Goal: Task Accomplishment & Management: Manage account settings

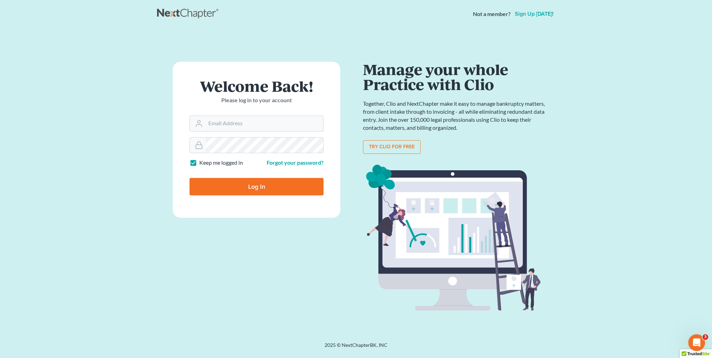
type input "kristi@littlelawofficeky.com"
click at [271, 192] on input "Log In" at bounding box center [257, 186] width 134 height 17
type input "Thinking..."
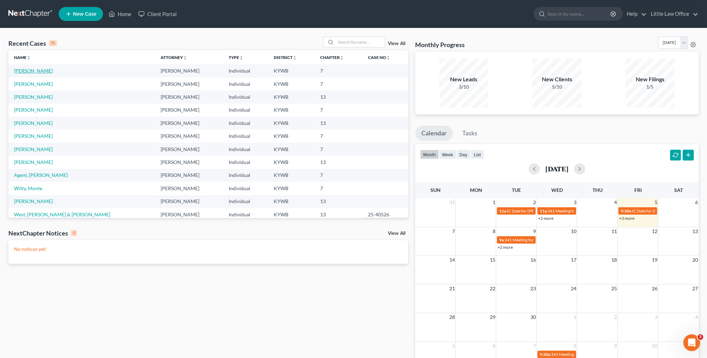
click at [25, 73] on link "[PERSON_NAME]" at bounding box center [33, 71] width 39 height 6
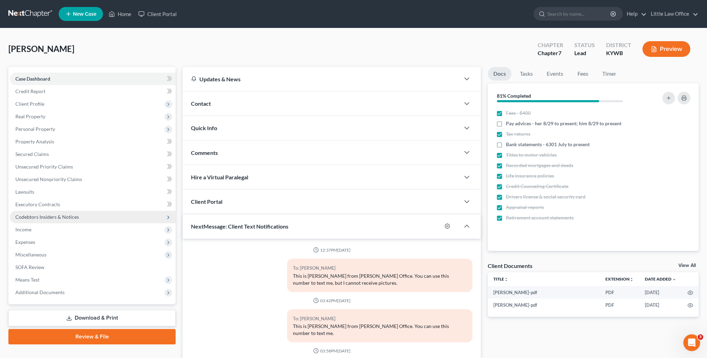
scroll to position [14, 0]
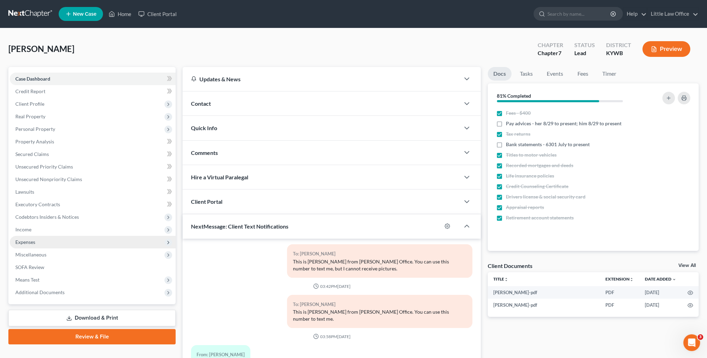
click at [52, 240] on span "Expenses" at bounding box center [93, 242] width 166 height 13
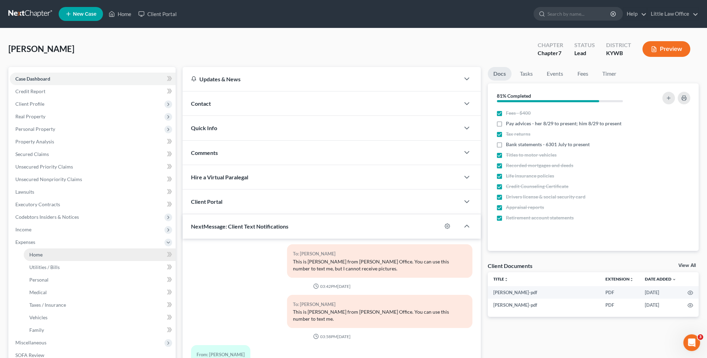
click at [57, 250] on link "Home" at bounding box center [100, 255] width 152 height 13
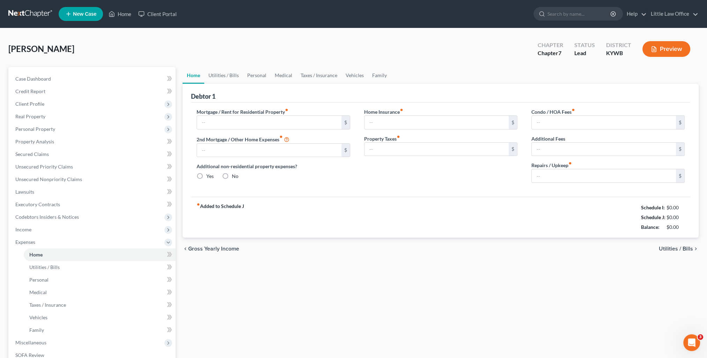
type input "300.00"
type input "0.00"
radio input "true"
type input "0.00"
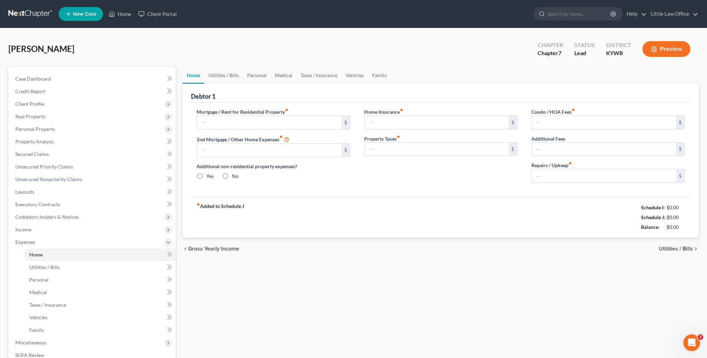
type input "0.00"
click at [225, 72] on link "Utilities / Bills" at bounding box center [223, 75] width 39 height 17
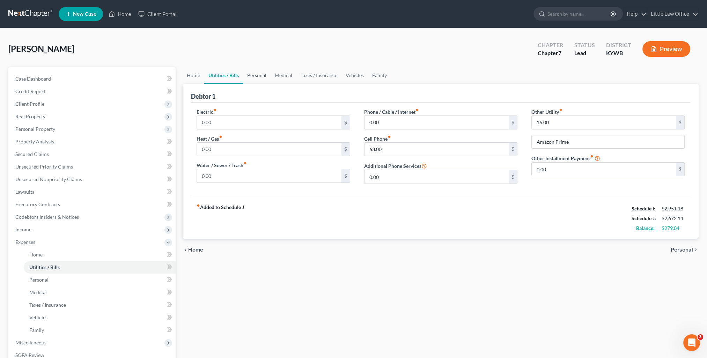
click at [257, 78] on link "Personal" at bounding box center [257, 75] width 28 height 17
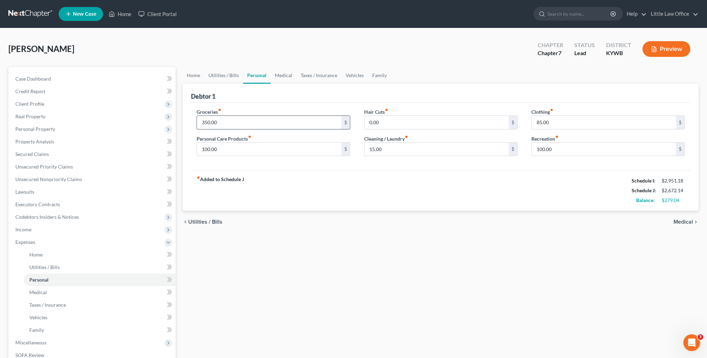
click at [247, 120] on input "350.00" at bounding box center [269, 122] width 144 height 13
click at [276, 152] on input "100.00" at bounding box center [269, 149] width 144 height 13
type input "125"
click at [557, 126] on input "85.00" at bounding box center [604, 122] width 144 height 13
type input "100"
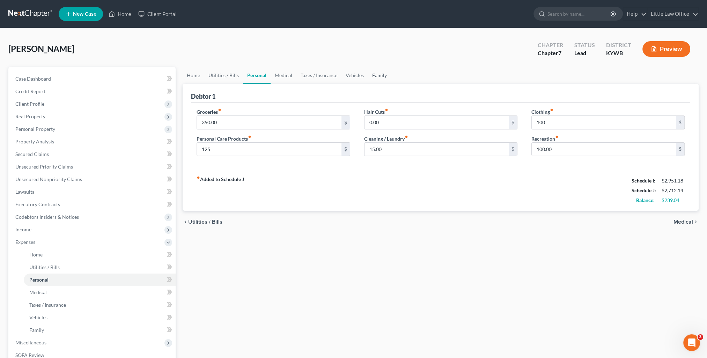
click at [380, 73] on link "Family" at bounding box center [379, 75] width 23 height 17
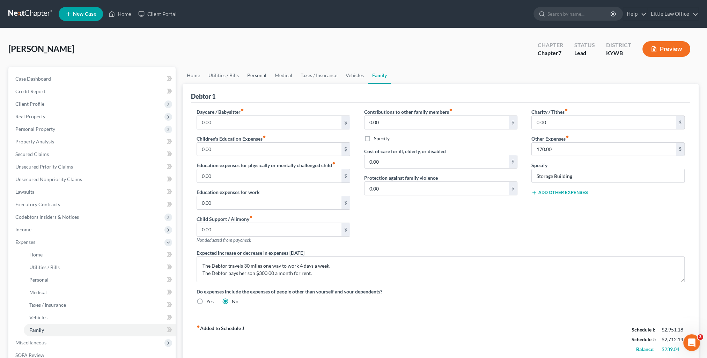
drag, startPoint x: 251, startPoint y: 76, endPoint x: 267, endPoint y: 78, distance: 16.5
click at [251, 76] on link "Personal" at bounding box center [257, 75] width 28 height 17
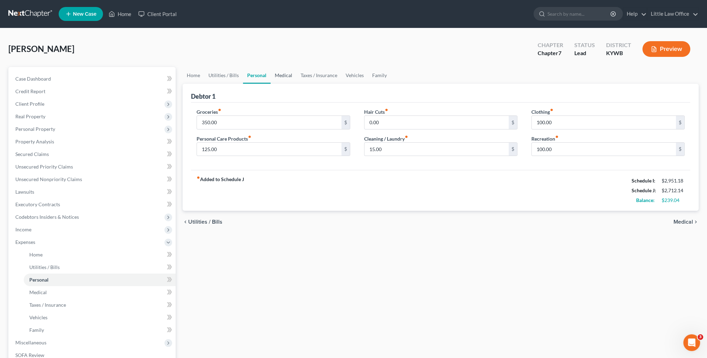
click at [273, 78] on link "Medical" at bounding box center [284, 75] width 26 height 17
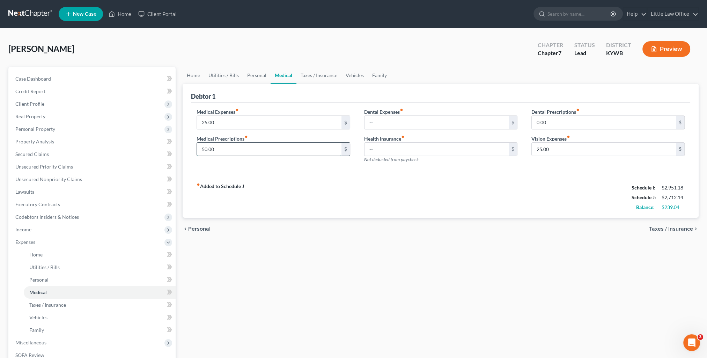
click at [260, 152] on input "50.00" at bounding box center [269, 149] width 144 height 13
click at [222, 123] on input "25.00" at bounding box center [269, 122] width 144 height 13
type input "90"
click at [221, 149] on input "50.00" at bounding box center [269, 149] width 144 height 13
type input "75"
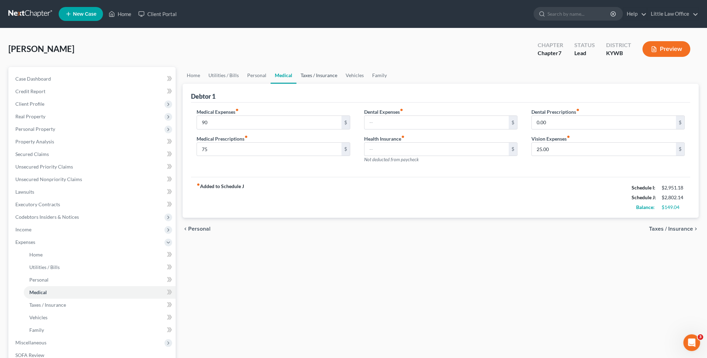
click at [311, 81] on link "Taxes / Insurance" at bounding box center [318, 75] width 45 height 17
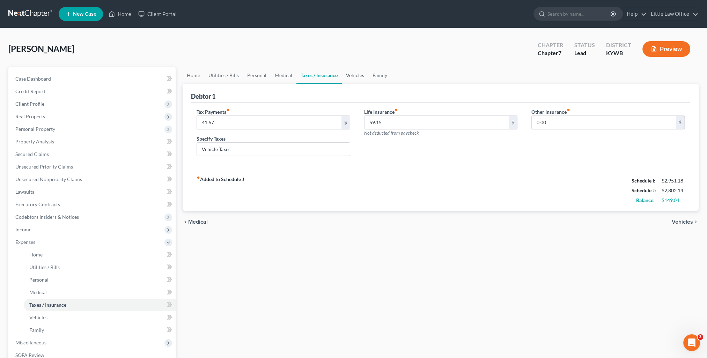
click at [348, 82] on link "Vehicles" at bounding box center [355, 75] width 27 height 17
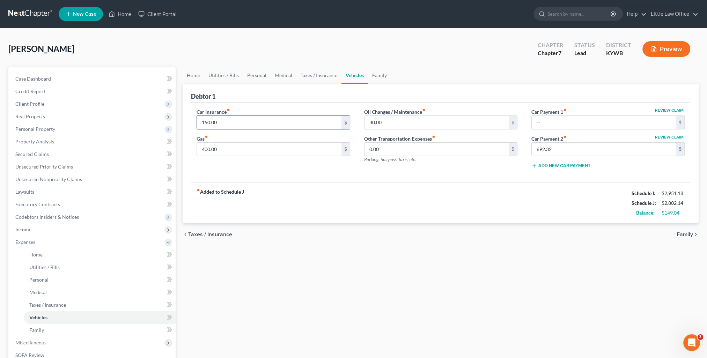
click at [247, 118] on input "150.00" at bounding box center [269, 122] width 144 height 13
type input "177"
click at [323, 203] on div "fiber_manual_record Added to Schedule J Schedule I: $2,951.18 Schedule J: $2,82…" at bounding box center [440, 203] width 499 height 41
click at [380, 78] on link "Family" at bounding box center [379, 75] width 23 height 17
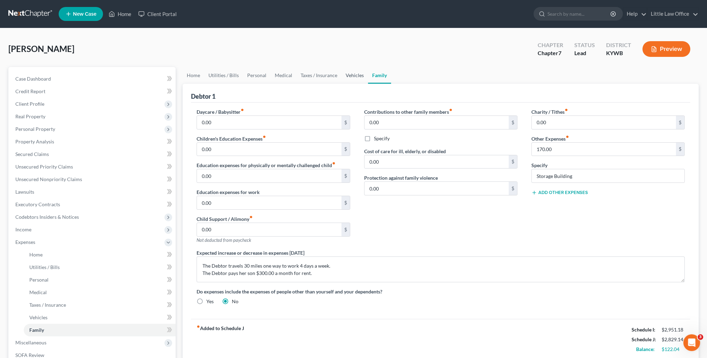
click at [357, 79] on link "Vehicles" at bounding box center [354, 75] width 27 height 17
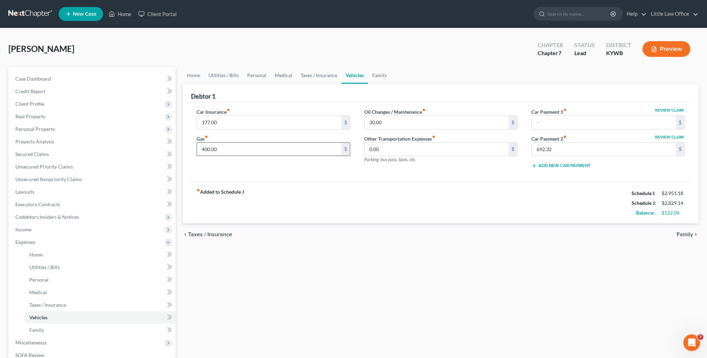
click at [263, 152] on input "400.00" at bounding box center [269, 149] width 144 height 13
click at [353, 189] on div "fiber_manual_record Added to Schedule J Schedule I: $2,951.18 Schedule J: $2,85…" at bounding box center [440, 203] width 499 height 41
click at [124, 10] on link "Home" at bounding box center [120, 14] width 30 height 13
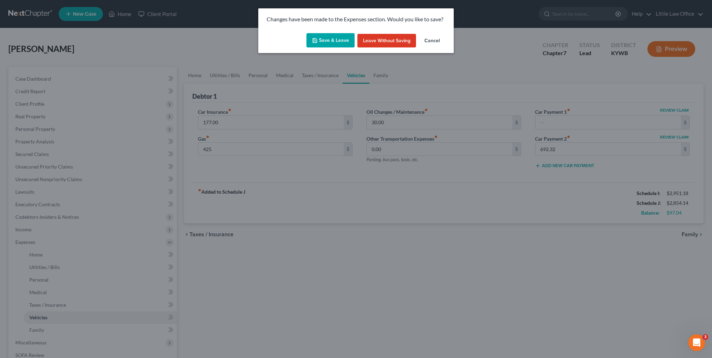
click at [324, 37] on button "Save & Leave" at bounding box center [331, 40] width 48 height 15
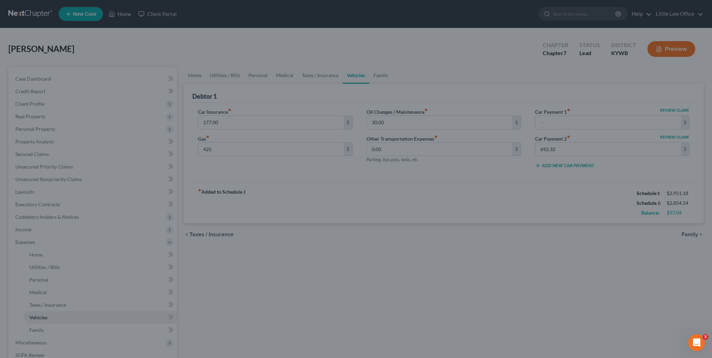
type input "425.00"
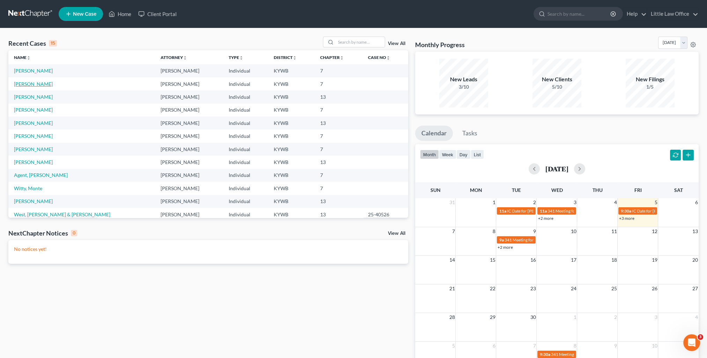
click at [38, 83] on link "[PERSON_NAME]" at bounding box center [33, 84] width 39 height 6
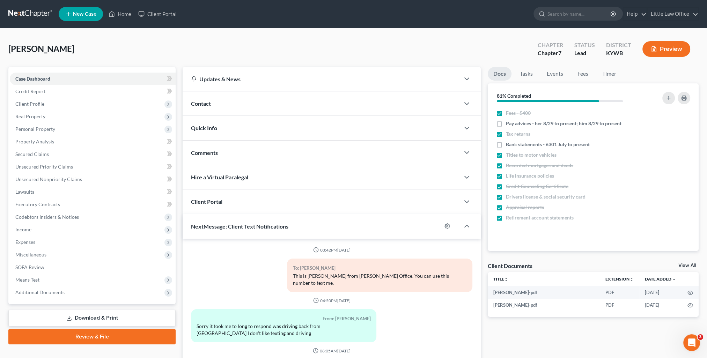
scroll to position [225, 0]
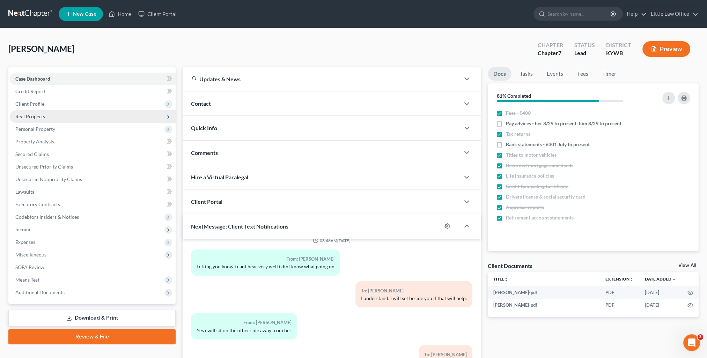
click at [85, 120] on span "Real Property" at bounding box center [93, 116] width 166 height 13
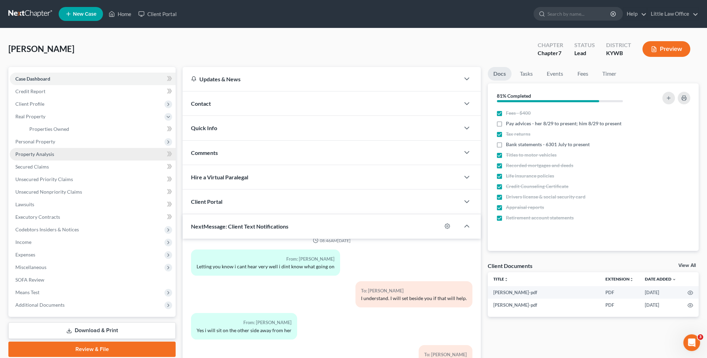
click at [66, 153] on link "Property Analysis" at bounding box center [93, 154] width 166 height 13
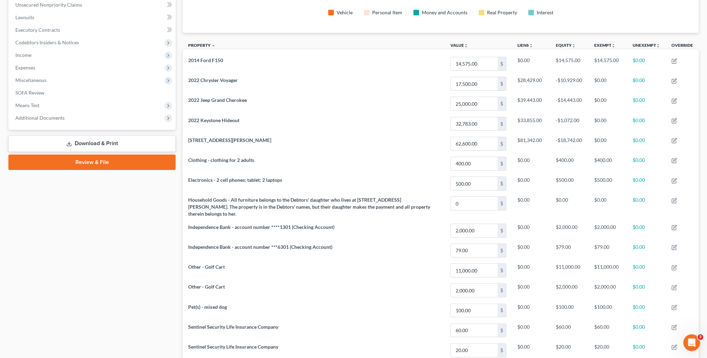
scroll to position [275, 0]
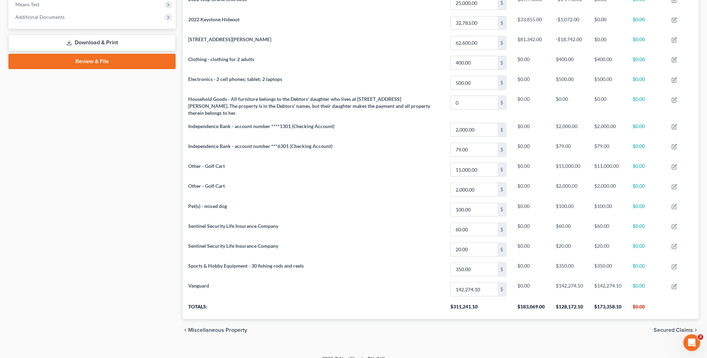
click at [670, 328] on span "Secured Claims" at bounding box center [673, 331] width 39 height 6
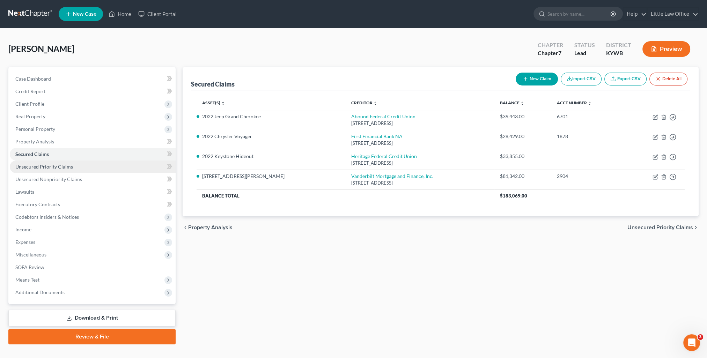
click at [26, 169] on span "Unsecured Priority Claims" at bounding box center [44, 167] width 58 height 6
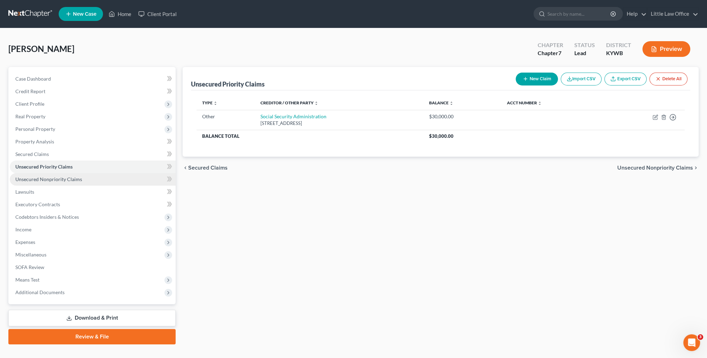
click at [48, 179] on span "Unsecured Nonpriority Claims" at bounding box center [48, 179] width 67 height 6
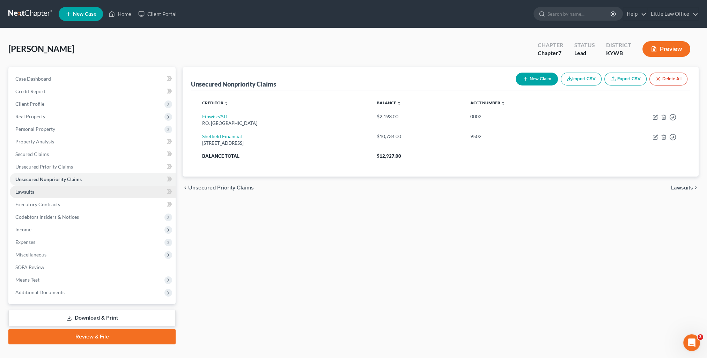
click at [24, 189] on span "Lawsuits" at bounding box center [24, 192] width 19 height 6
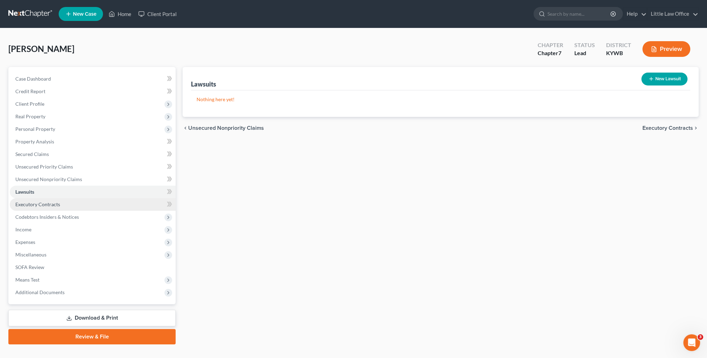
click at [41, 207] on span "Executory Contracts" at bounding box center [37, 204] width 45 height 6
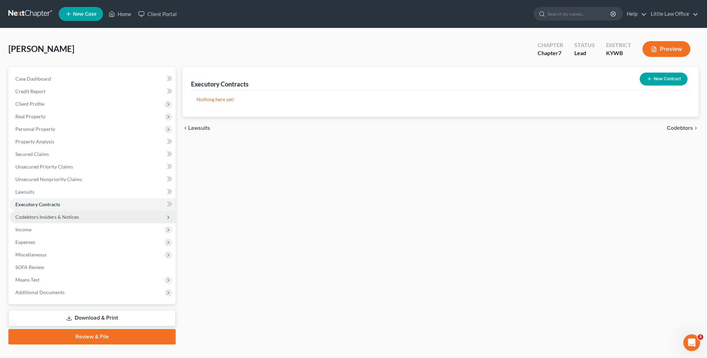
click at [47, 216] on span "Codebtors Insiders & Notices" at bounding box center [47, 217] width 64 height 6
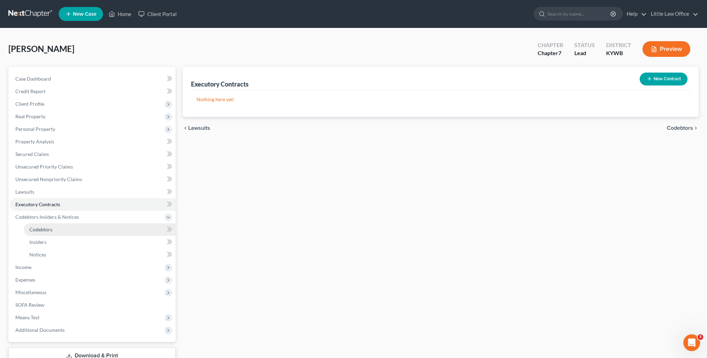
click at [57, 232] on link "Codebtors" at bounding box center [100, 229] width 152 height 13
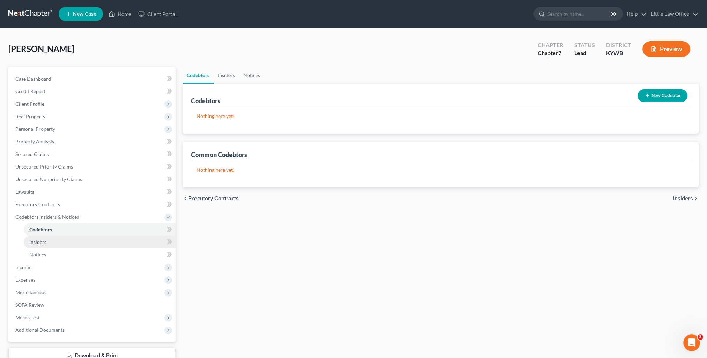
click at [56, 241] on link "Insiders" at bounding box center [100, 242] width 152 height 13
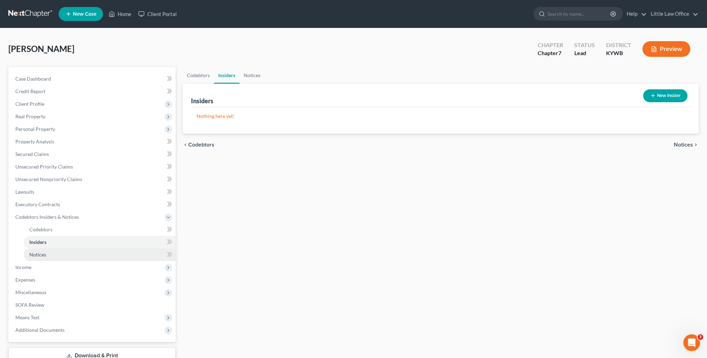
click at [56, 255] on link "Notices" at bounding box center [100, 255] width 152 height 13
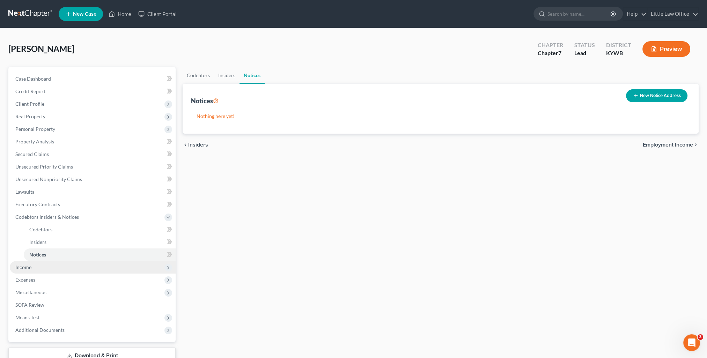
click at [39, 264] on span "Income" at bounding box center [93, 267] width 166 height 13
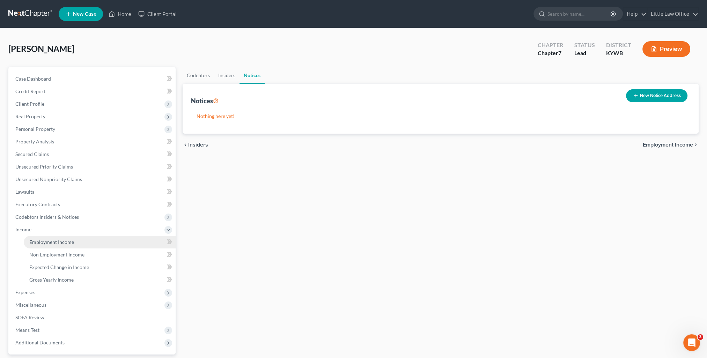
click at [46, 242] on span "Employment Income" at bounding box center [51, 242] width 45 height 6
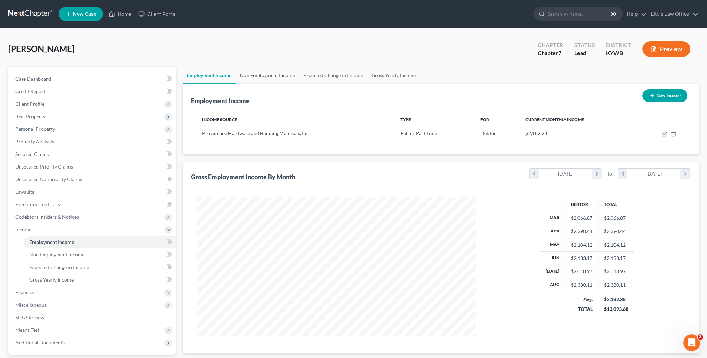
scroll to position [139, 293]
click at [253, 77] on link "Non Employment Income" at bounding box center [268, 75] width 64 height 17
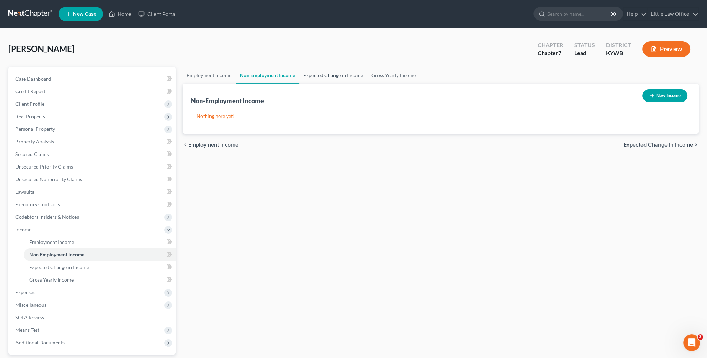
click at [316, 78] on link "Expected Change in Income" at bounding box center [333, 75] width 68 height 17
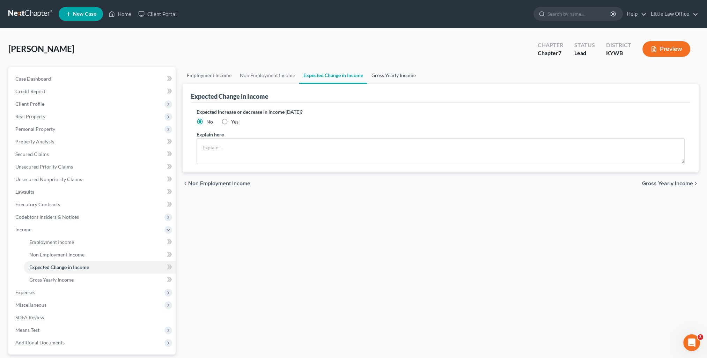
click at [378, 80] on link "Gross Yearly Income" at bounding box center [393, 75] width 53 height 17
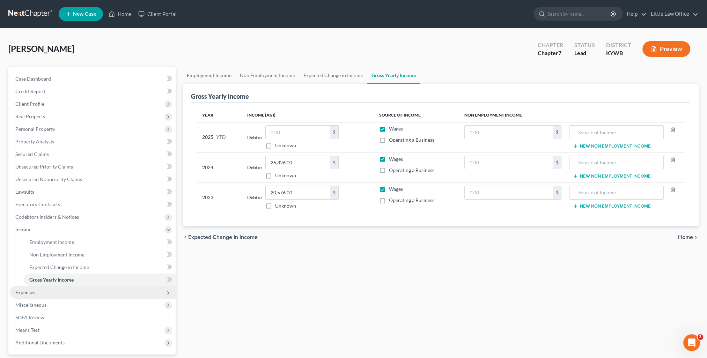
click at [38, 294] on span "Expenses" at bounding box center [93, 292] width 166 height 13
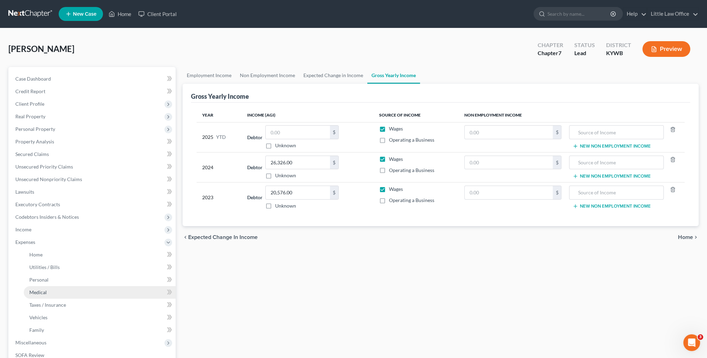
click at [43, 286] on link "Medical" at bounding box center [100, 292] width 152 height 13
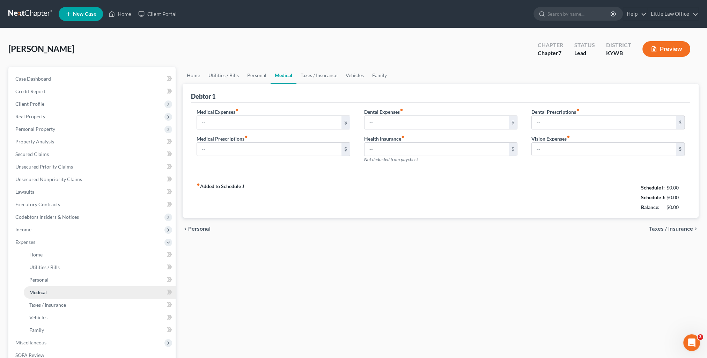
type input "12.00"
type input "8.00"
type input "204.00"
type input "234.74"
type input "0.00"
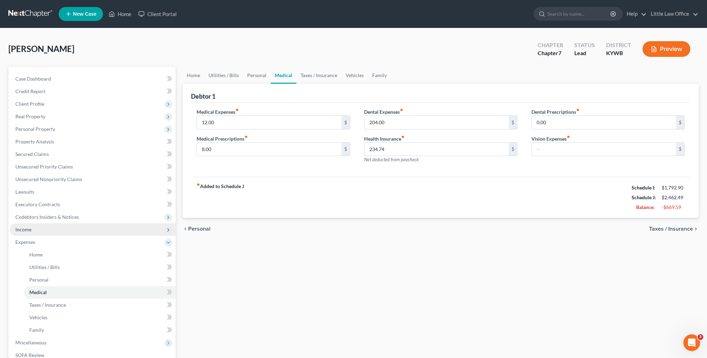
click at [52, 230] on span "Income" at bounding box center [93, 229] width 166 height 13
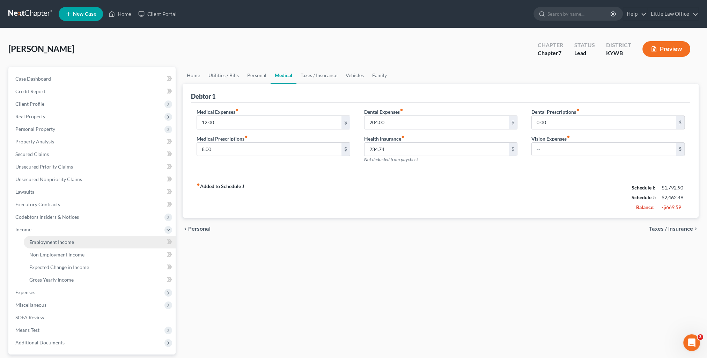
click at [59, 242] on span "Employment Income" at bounding box center [51, 242] width 45 height 6
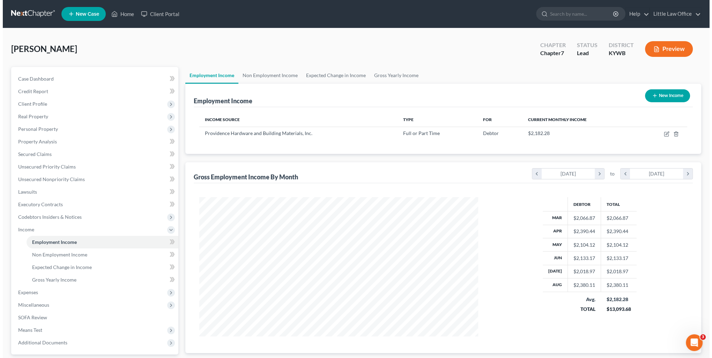
scroll to position [139, 293]
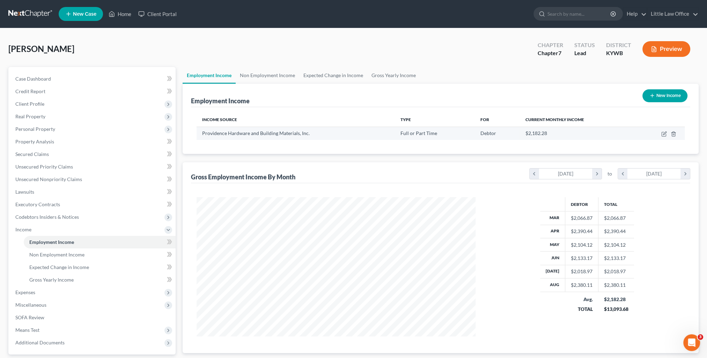
click at [668, 131] on td at bounding box center [660, 133] width 49 height 13
click at [664, 135] on icon "button" at bounding box center [664, 134] width 6 height 6
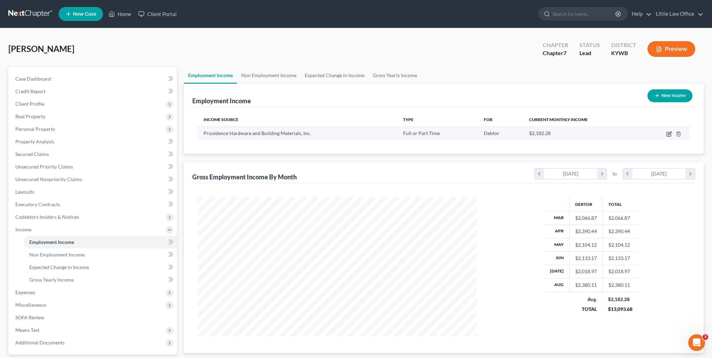
select select "0"
select select "18"
select select "2"
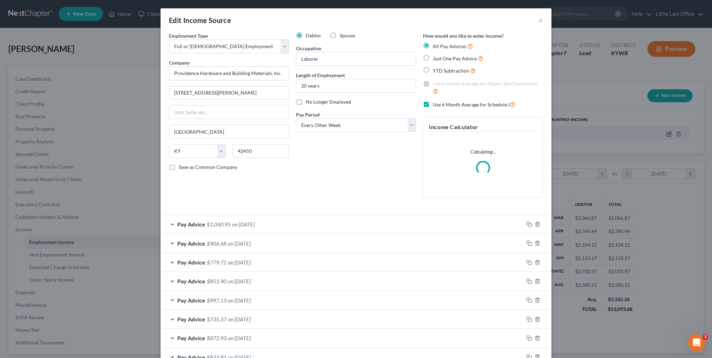
scroll to position [140, 295]
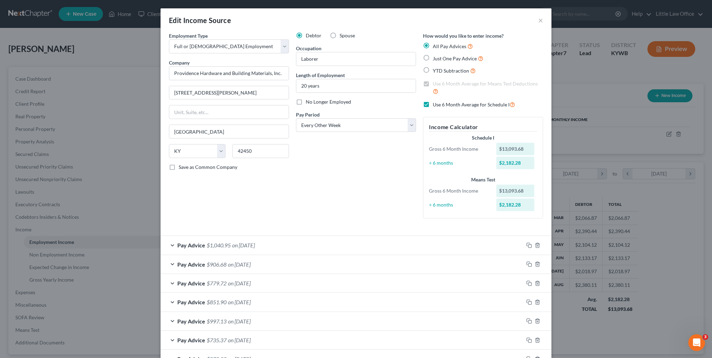
click at [282, 250] on div "Pay Advice $1,040.95 on 08/15/2025" at bounding box center [342, 245] width 363 height 19
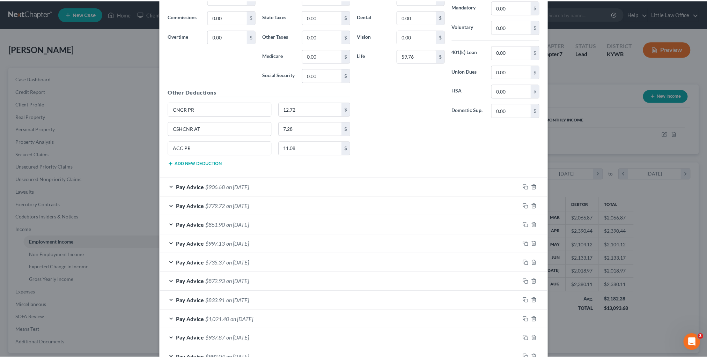
scroll to position [472, 0]
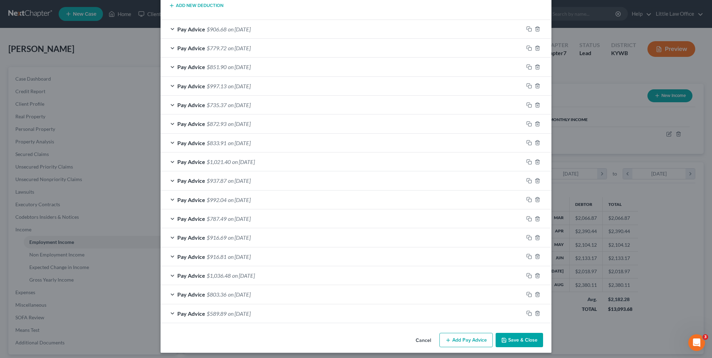
click at [507, 334] on button "Save & Close" at bounding box center [519, 340] width 47 height 15
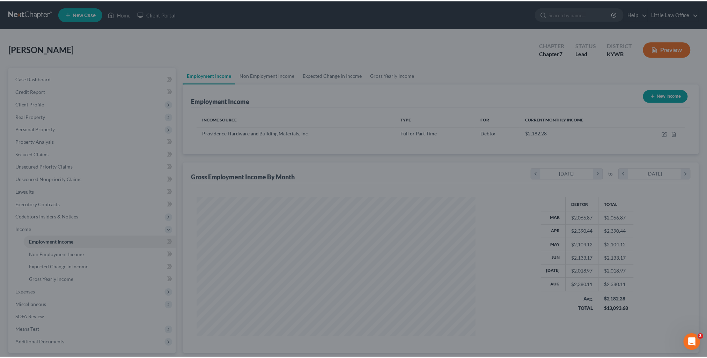
scroll to position [349036, 348883]
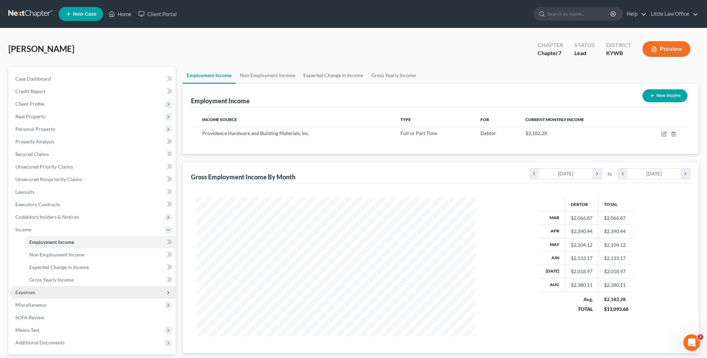
click at [41, 297] on span "Expenses" at bounding box center [93, 292] width 166 height 13
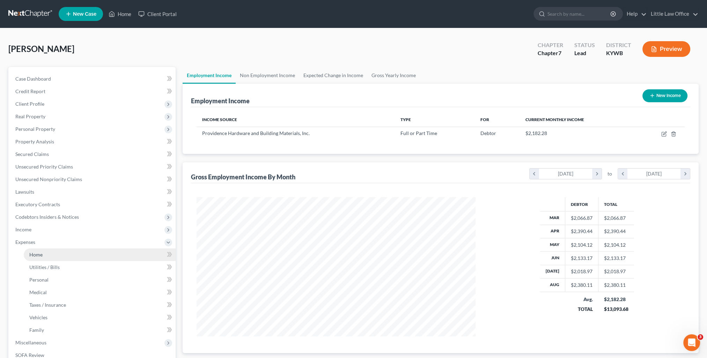
click at [43, 258] on link "Home" at bounding box center [100, 255] width 152 height 13
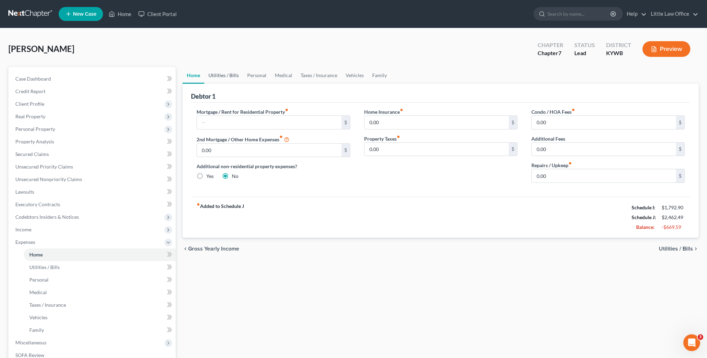
click at [228, 76] on link "Utilities / Bills" at bounding box center [223, 75] width 39 height 17
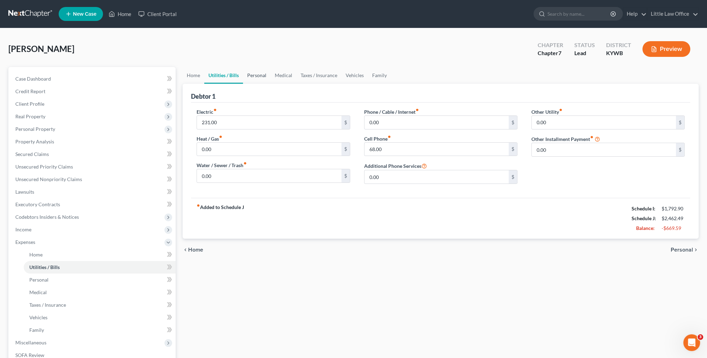
click at [249, 78] on link "Personal" at bounding box center [257, 75] width 28 height 17
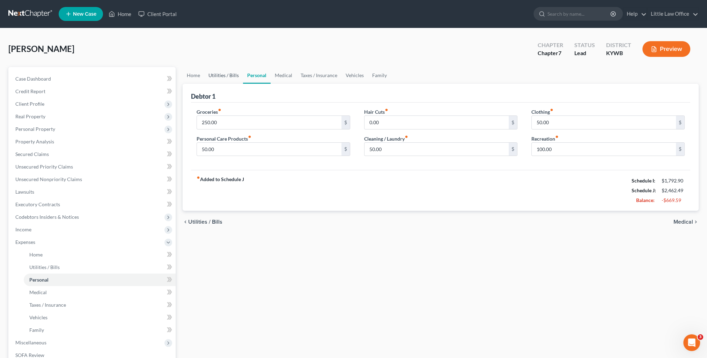
click at [227, 80] on link "Utilities / Bills" at bounding box center [223, 75] width 39 height 17
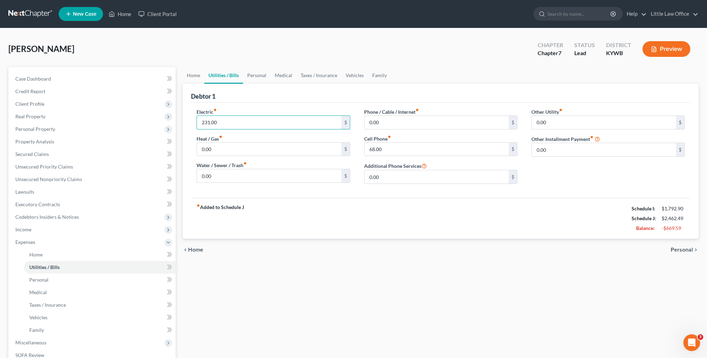
type input "3"
type input "131"
click at [249, 81] on link "Personal" at bounding box center [257, 75] width 28 height 17
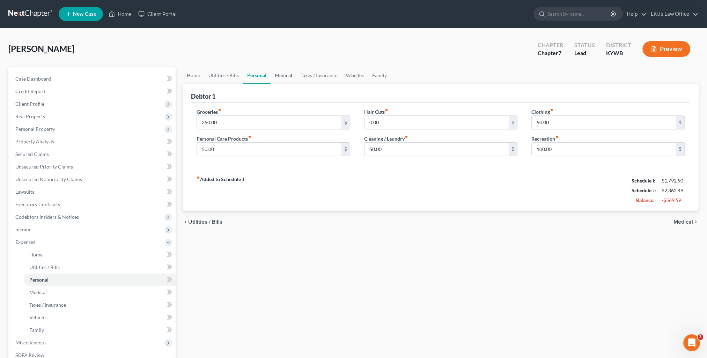
click at [274, 76] on link "Medical" at bounding box center [284, 75] width 26 height 17
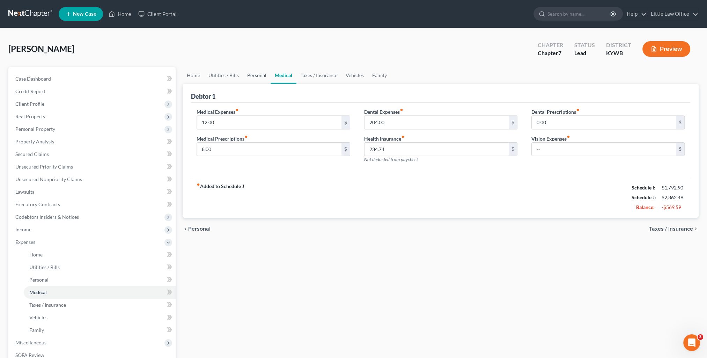
click at [267, 78] on link "Personal" at bounding box center [257, 75] width 28 height 17
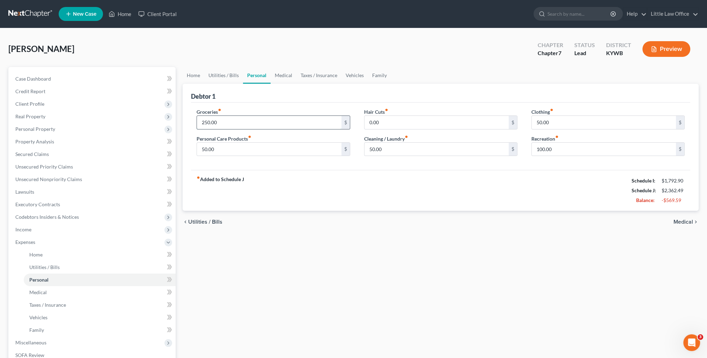
click at [244, 120] on input "250.00" at bounding box center [269, 122] width 144 height 13
type input "200"
click at [442, 171] on div "fiber_manual_record Added to Schedule J Schedule I: $1,792.90 Schedule J: $2,31…" at bounding box center [440, 190] width 499 height 41
click at [557, 119] on input "50.00" at bounding box center [604, 122] width 144 height 13
click at [568, 139] on div "Recreation fiber_manual_record 100.00 $" at bounding box center [607, 145] width 153 height 21
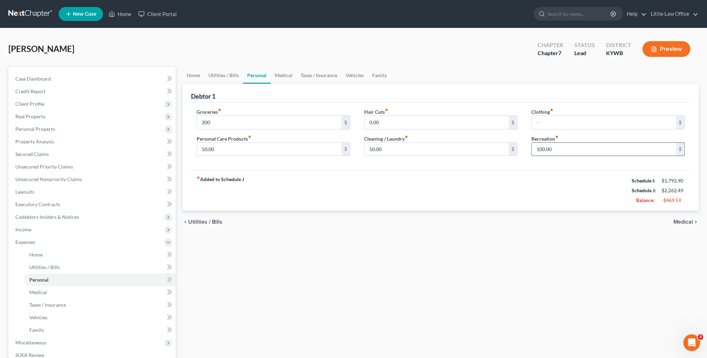
click at [568, 143] on input "100.00" at bounding box center [604, 149] width 144 height 13
click at [285, 72] on link "Medical" at bounding box center [284, 75] width 26 height 17
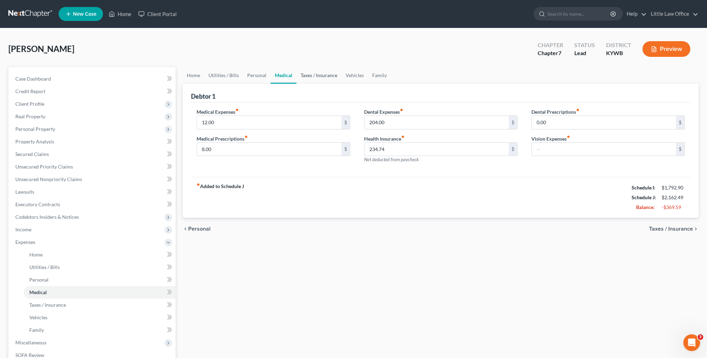
click at [308, 78] on link "Taxes / Insurance" at bounding box center [318, 75] width 45 height 17
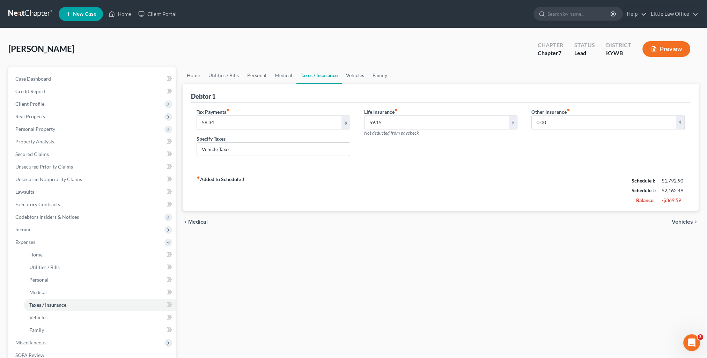
click at [350, 78] on link "Vehicles" at bounding box center [355, 75] width 27 height 17
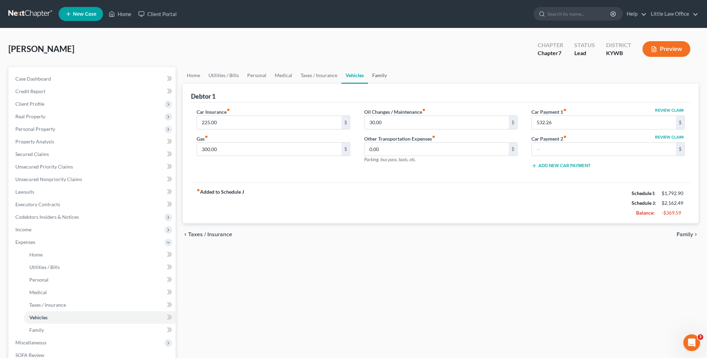
click at [368, 78] on link "Family" at bounding box center [379, 75] width 23 height 17
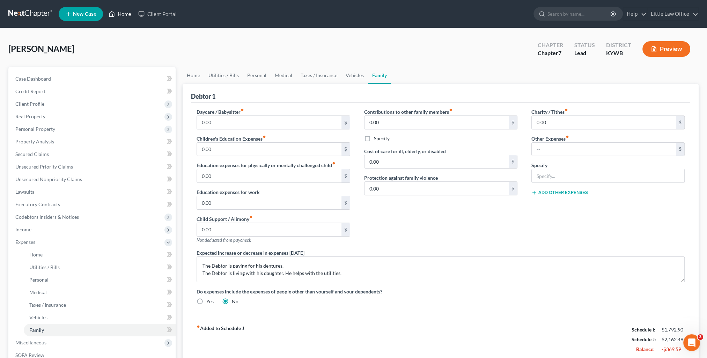
click at [115, 17] on icon at bounding box center [112, 14] width 6 height 8
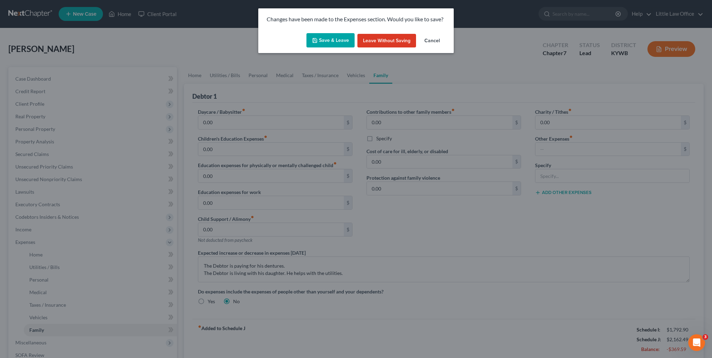
click at [335, 44] on button "Save & Leave" at bounding box center [331, 40] width 48 height 15
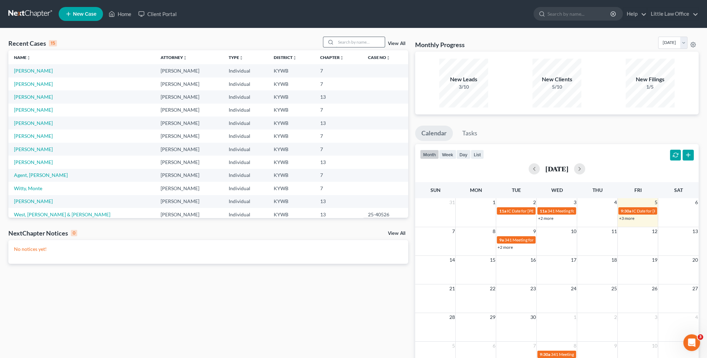
click at [342, 41] on input "search" at bounding box center [360, 42] width 49 height 10
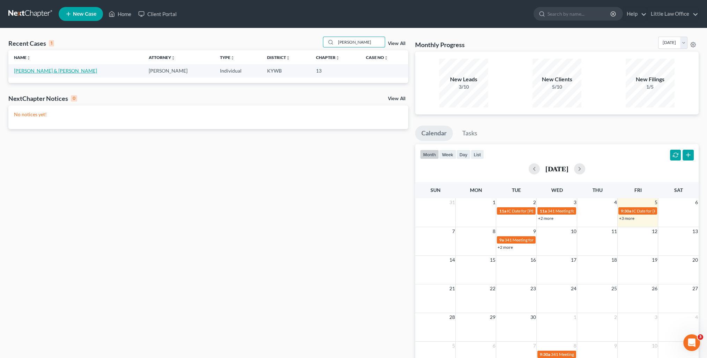
type input "woodruff"
click at [37, 70] on link "[PERSON_NAME] & [PERSON_NAME]" at bounding box center [55, 71] width 83 height 6
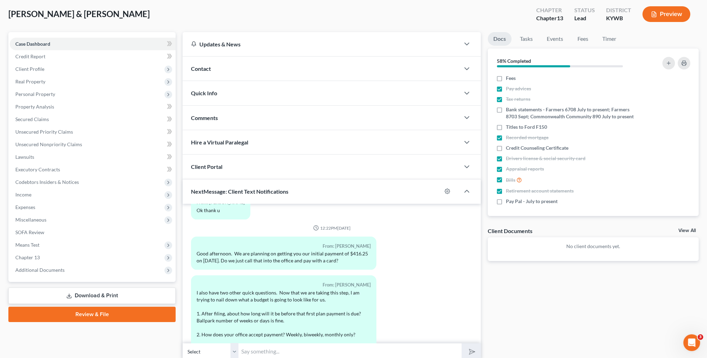
scroll to position [175, 0]
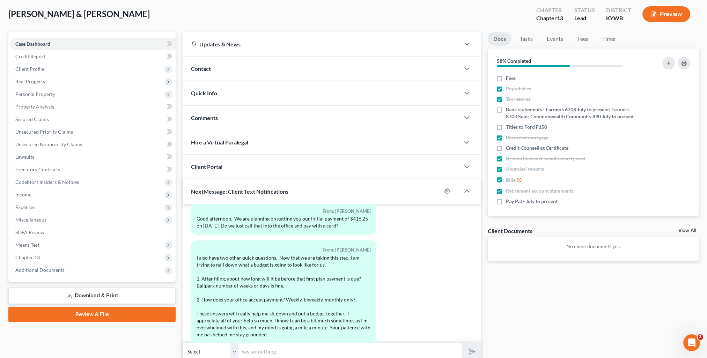
click at [300, 346] on input "text" at bounding box center [349, 351] width 223 height 17
type input "You can call and pay with a debit card if you want but there is a 3% charge."
click at [462, 344] on button "submit" at bounding box center [471, 352] width 19 height 16
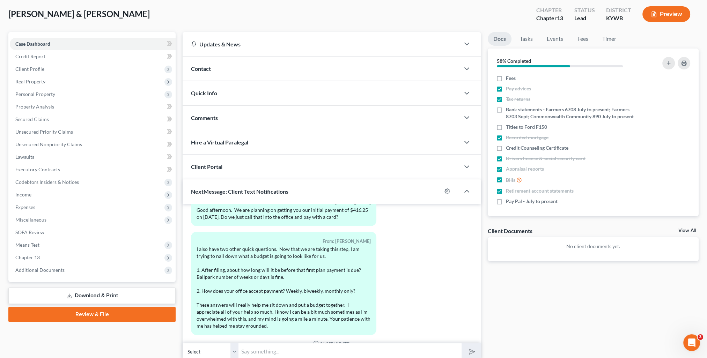
scroll to position [219, 0]
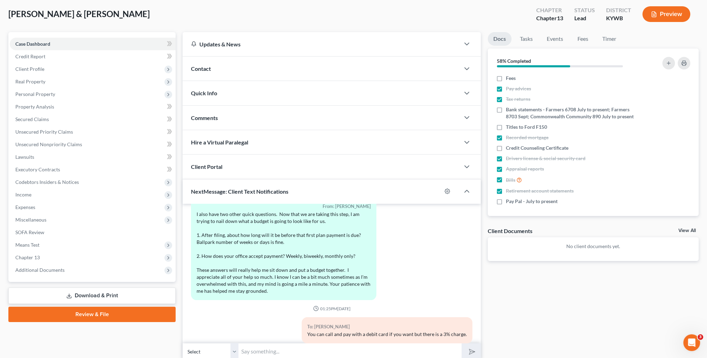
click at [298, 350] on input "text" at bounding box center [349, 351] width 223 height 17
type input "Your first month's payment is due 1 month after your case is filed and is due e…"
click at [462, 344] on button "submit" at bounding box center [471, 352] width 19 height 16
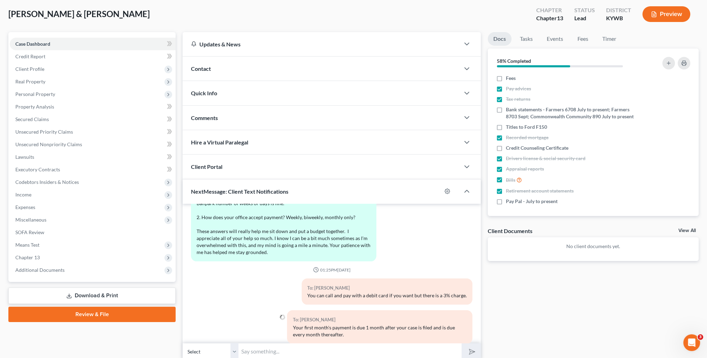
click at [316, 354] on input "text" at bounding box center [349, 351] width 223 height 17
type input "We accept the payments from you however you want to pay it but it does need to …"
click at [462, 344] on button "submit" at bounding box center [471, 352] width 19 height 16
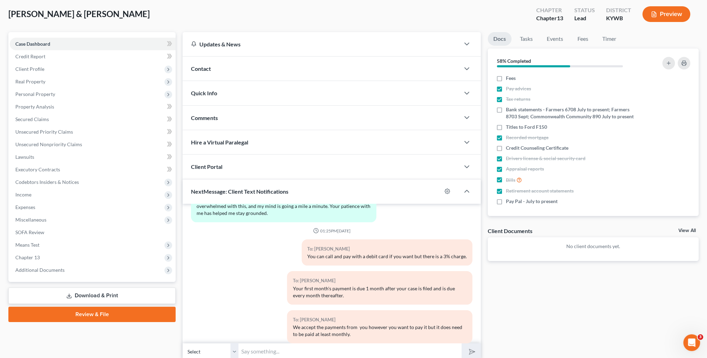
scroll to position [262, 0]
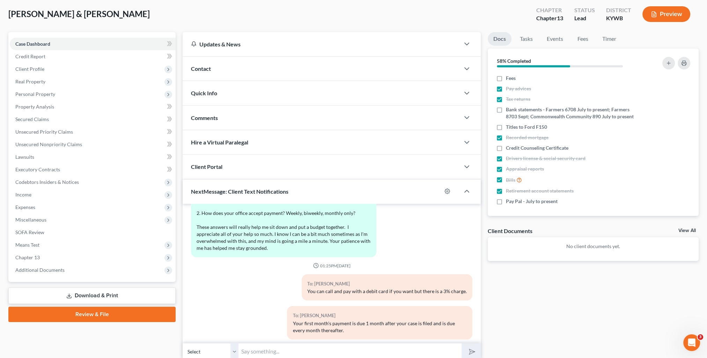
click at [266, 352] on input "text" at bounding box center [349, 351] width 223 height 17
type input "No worries! I'm here if you need anything!!!"
click at [472, 351] on line "submit" at bounding box center [472, 352] width 5 height 5
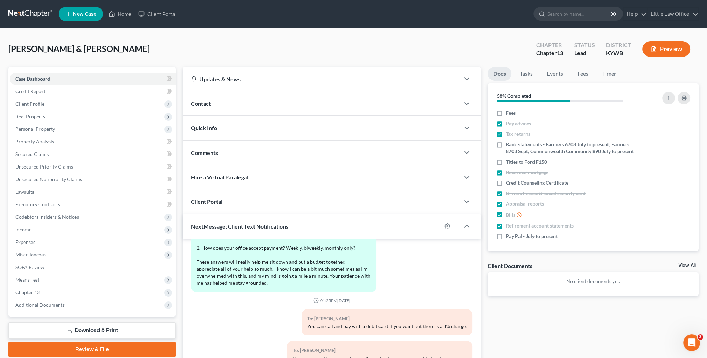
scroll to position [329, 0]
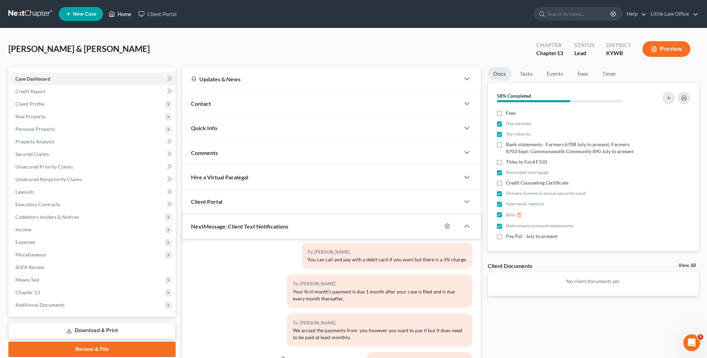
click at [134, 15] on link "Home" at bounding box center [120, 14] width 30 height 13
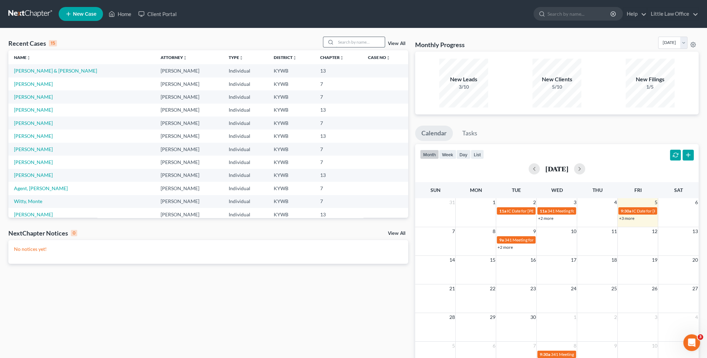
click at [376, 42] on input "search" at bounding box center [360, 42] width 49 height 10
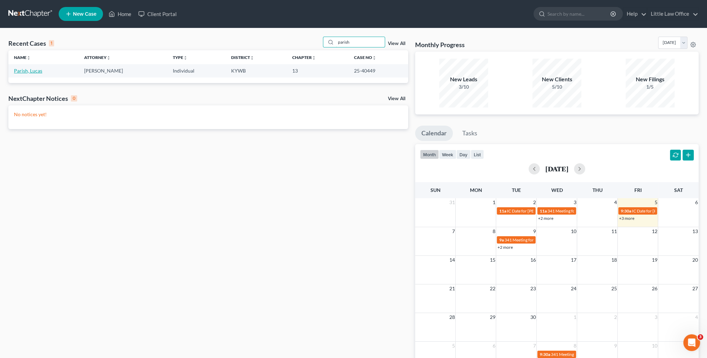
type input "parish"
click at [31, 71] on link "Parish, Lucas" at bounding box center [28, 71] width 28 height 6
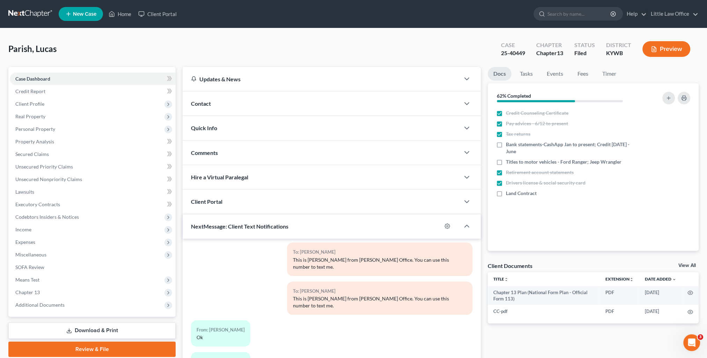
scroll to position [35, 0]
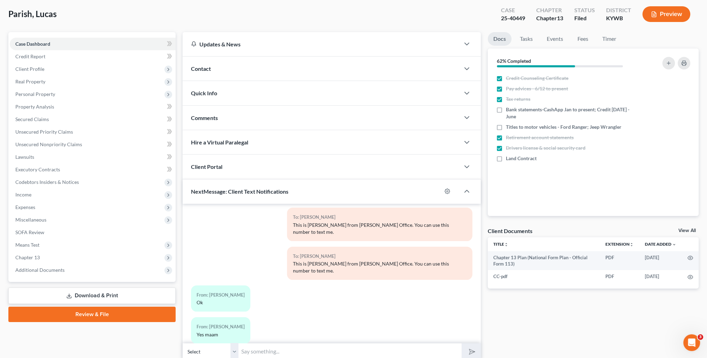
click at [264, 350] on input "text" at bounding box center [349, 351] width 223 height 17
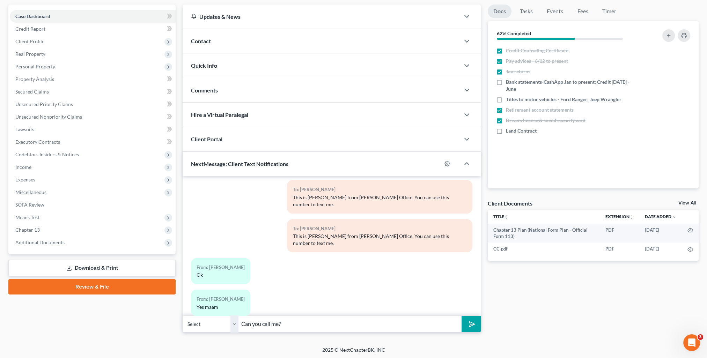
type input "Can you call me?"
click at [232, 328] on select "Select +1 (270) 969-2797 - Jessica Gunter +1 (270) 969-2070 - Lucas Parish" at bounding box center [211, 324] width 56 height 17
select select "1"
click at [183, 316] on select "Select +1 (270) 969-2797 - Jessica Gunter +1 (270) 969-2070 - Lucas Parish" at bounding box center [211, 324] width 56 height 17
click at [471, 328] on icon "submit" at bounding box center [471, 324] width 10 height 10
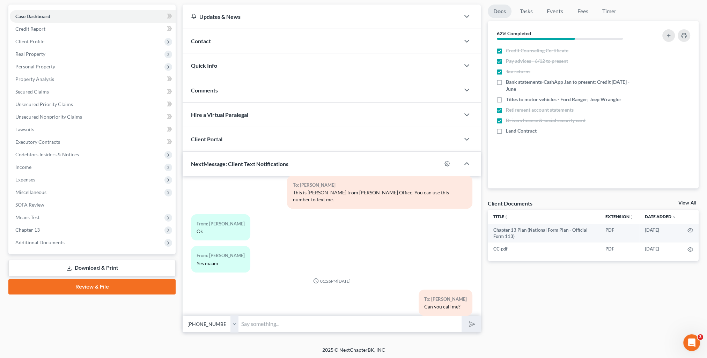
scroll to position [0, 0]
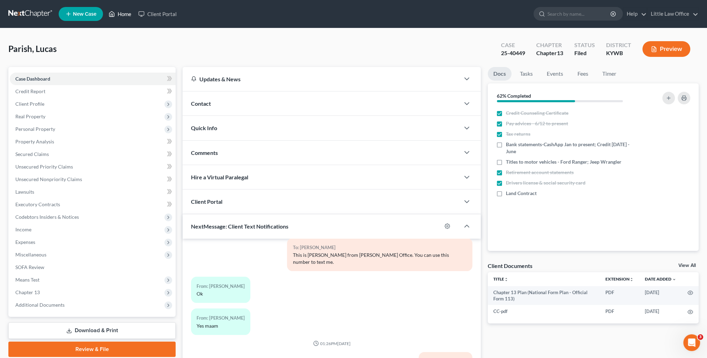
click at [125, 10] on link "Home" at bounding box center [120, 14] width 30 height 13
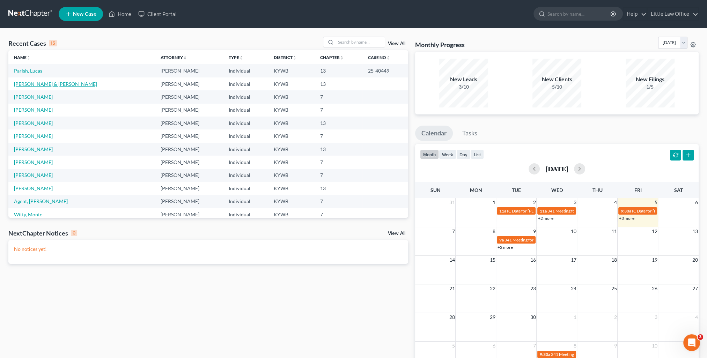
click at [36, 86] on link "[PERSON_NAME] & [PERSON_NAME]" at bounding box center [55, 84] width 83 height 6
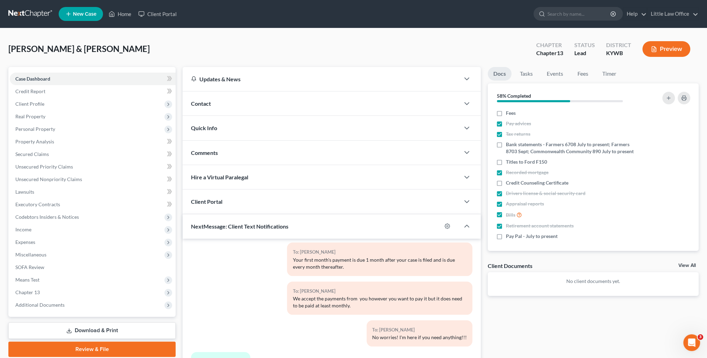
scroll to position [63, 0]
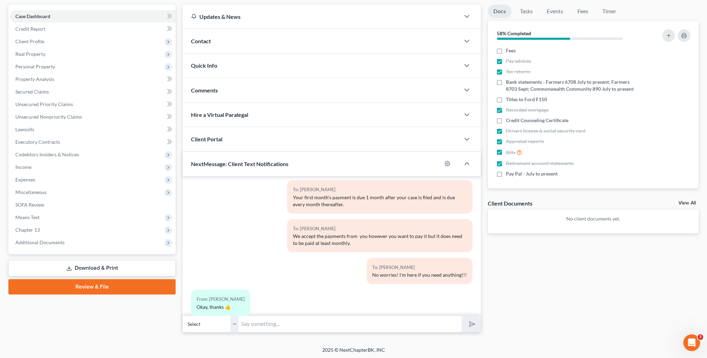
click at [282, 328] on input "text" at bounding box center [349, 324] width 223 height 17
type input "You're very welcome!"
click at [468, 325] on icon "submit" at bounding box center [471, 324] width 10 height 10
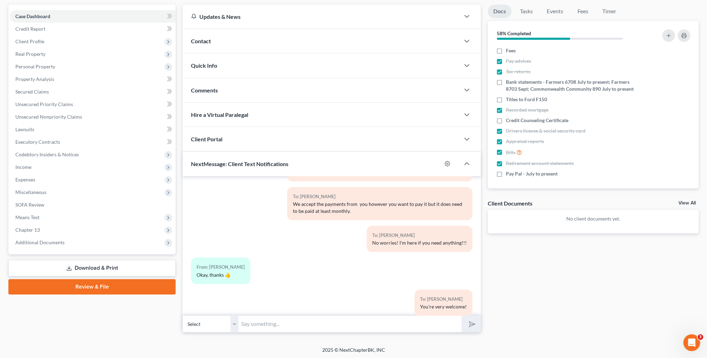
scroll to position [0, 0]
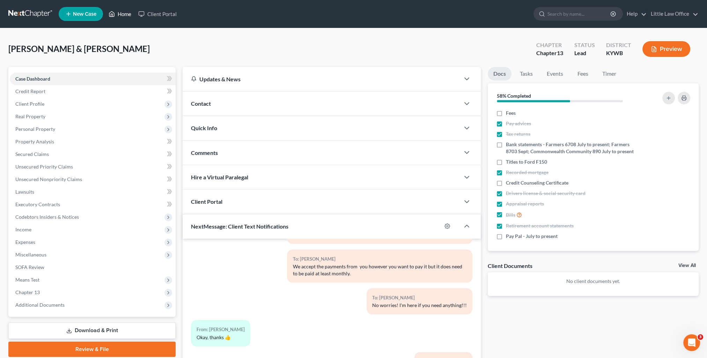
click at [122, 16] on link "Home" at bounding box center [120, 14] width 30 height 13
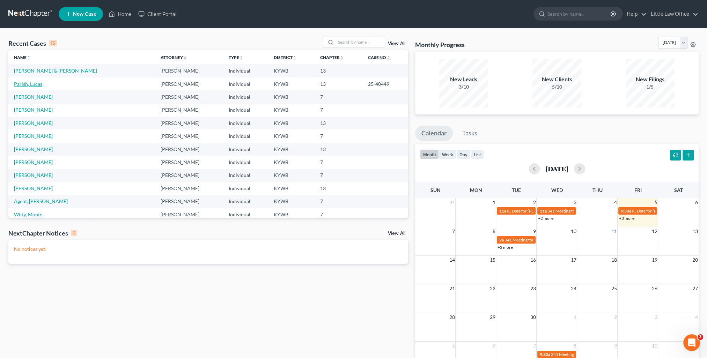
click at [33, 83] on link "Parish, Lucas" at bounding box center [28, 84] width 28 height 6
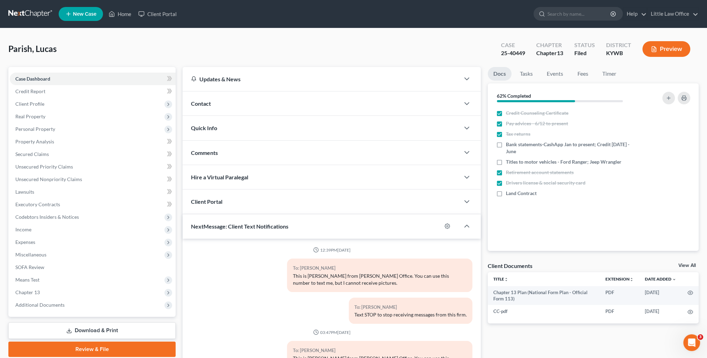
scroll to position [63, 0]
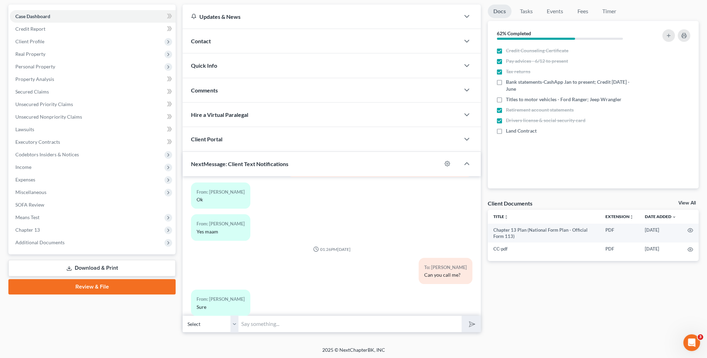
click at [325, 326] on input "text" at bounding box center [349, 324] width 223 height 17
type input "You can't call me from this number. Please call me at (270) 821-0711."
click at [471, 324] on icon "submit" at bounding box center [471, 324] width 10 height 10
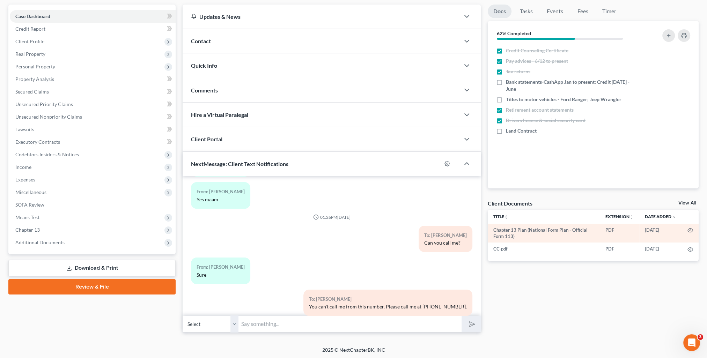
scroll to position [245, 0]
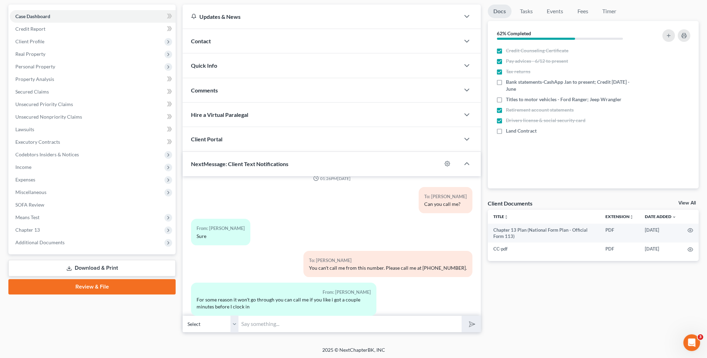
click at [235, 326] on select "Select +1 (270) 969-2797 - Jessica Gunter +1 (270) 969-2070 - Lucas Parish" at bounding box center [211, 324] width 56 height 17
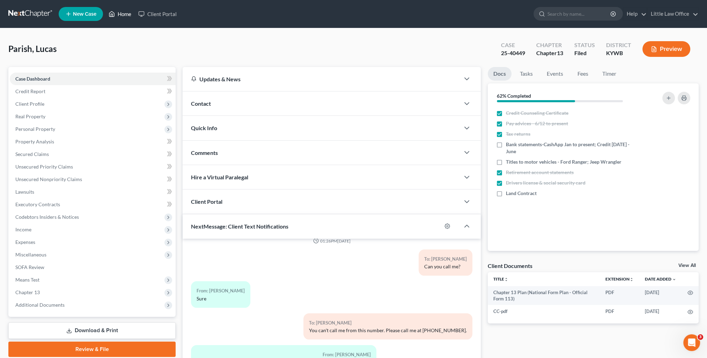
click at [126, 17] on link "Home" at bounding box center [120, 14] width 30 height 13
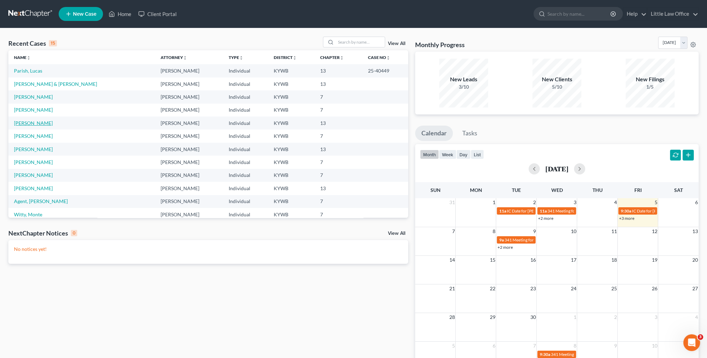
click at [34, 124] on link "[PERSON_NAME]" at bounding box center [33, 123] width 39 height 6
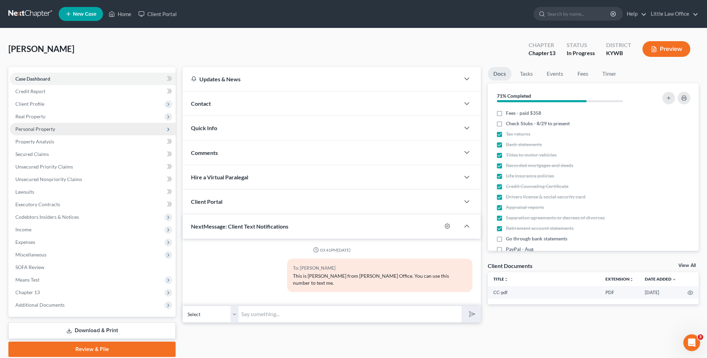
click at [39, 133] on span "Personal Property" at bounding box center [93, 129] width 166 height 13
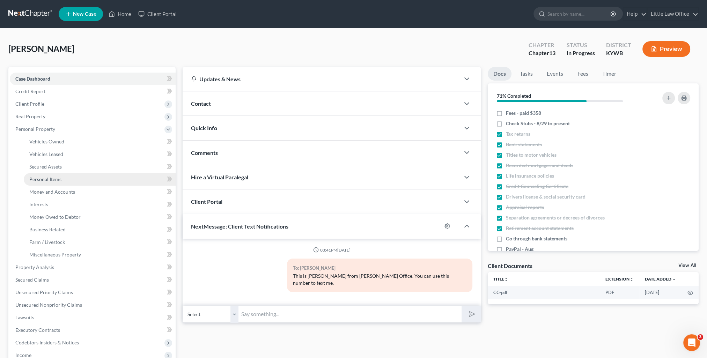
click at [59, 181] on span "Personal Items" at bounding box center [45, 179] width 32 height 6
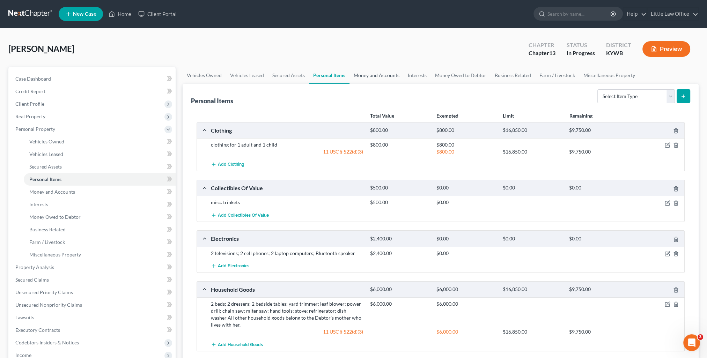
click at [379, 74] on link "Money and Accounts" at bounding box center [377, 75] width 54 height 17
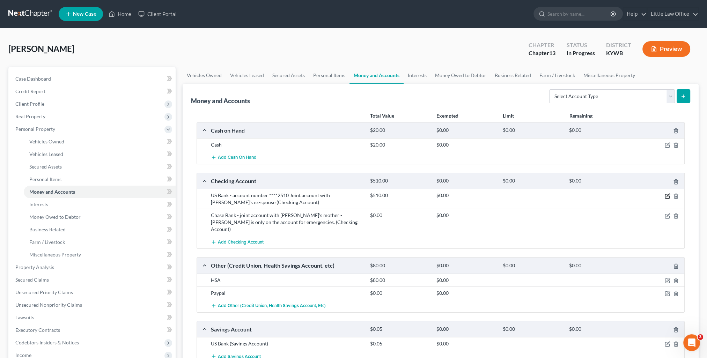
click at [666, 196] on icon "button" at bounding box center [668, 196] width 6 height 6
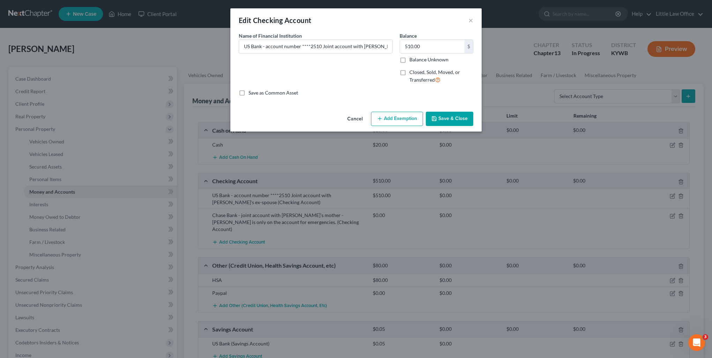
click at [393, 120] on button "Add Exemption" at bounding box center [397, 119] width 52 height 15
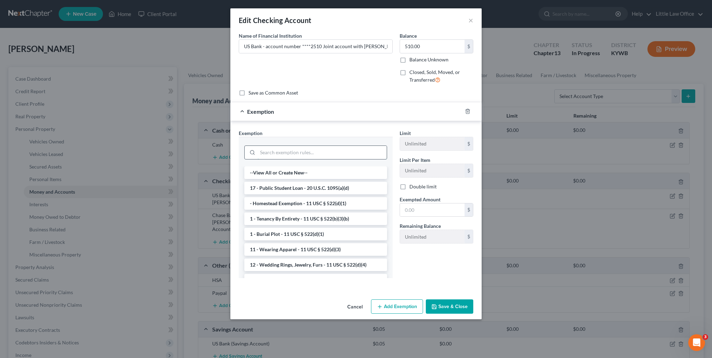
click at [306, 152] on input "search" at bounding box center [322, 152] width 129 height 13
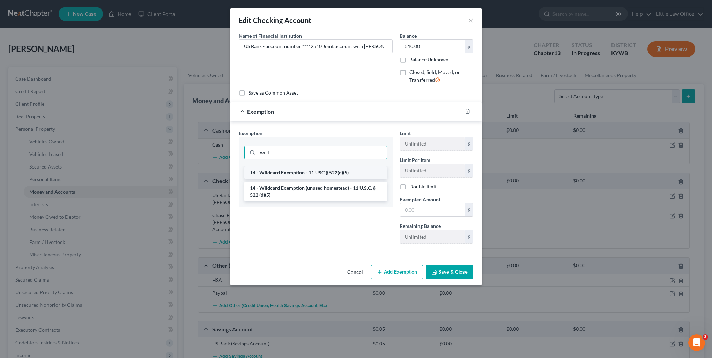
type input "wild"
click at [301, 172] on li "14 - Wildcard Exemption - 11 USC § 522(d)(5)" at bounding box center [315, 173] width 143 height 13
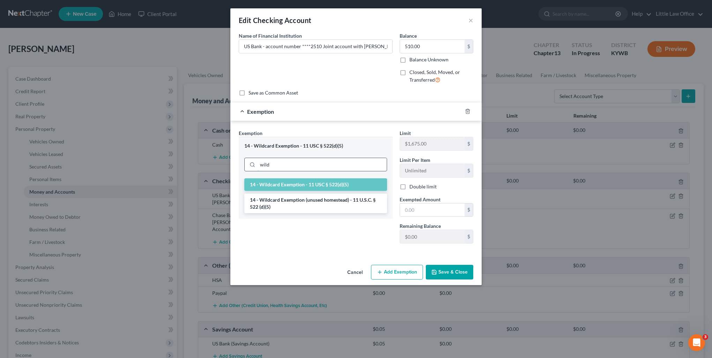
click at [292, 165] on input "wild" at bounding box center [322, 164] width 129 height 13
click at [297, 205] on li "14 - Wildcard Exemption (unused homestead) - 11 U.S.C. § 522 (d)(5)" at bounding box center [315, 204] width 143 height 20
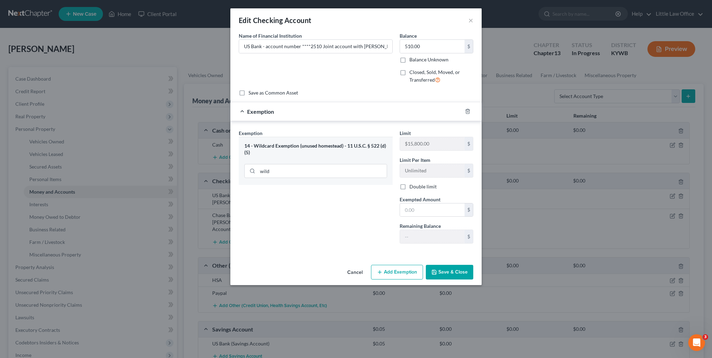
click at [431, 216] on div "Limit $1,675.00 $ Limit Per Item Unlimited $ Double limit Exempted Amount * $ R…" at bounding box center [436, 190] width 81 height 120
click at [429, 208] on input "text" at bounding box center [432, 210] width 65 height 13
type input "510"
click at [468, 113] on icon "button" at bounding box center [467, 111] width 3 height 5
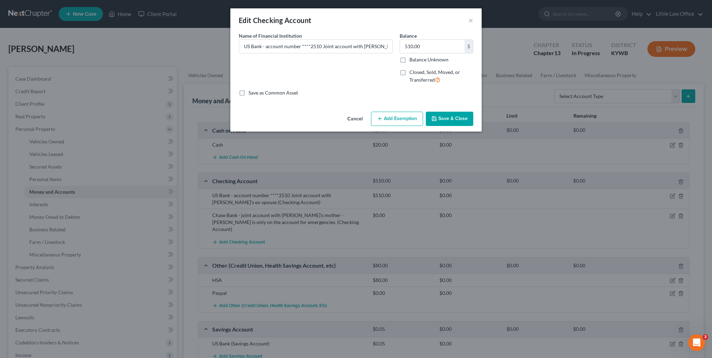
click at [446, 125] on button "Save & Close" at bounding box center [449, 119] width 47 height 15
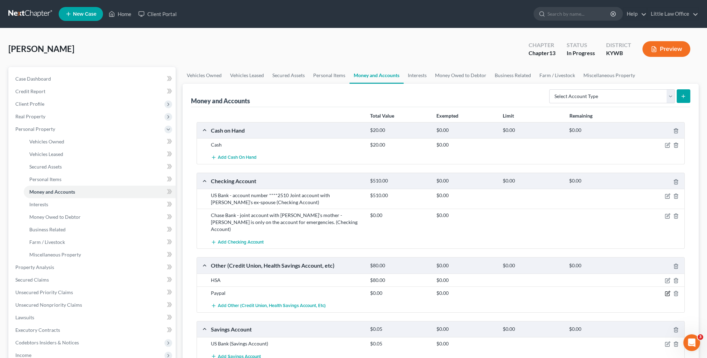
click at [665, 291] on icon "button" at bounding box center [668, 294] width 6 height 6
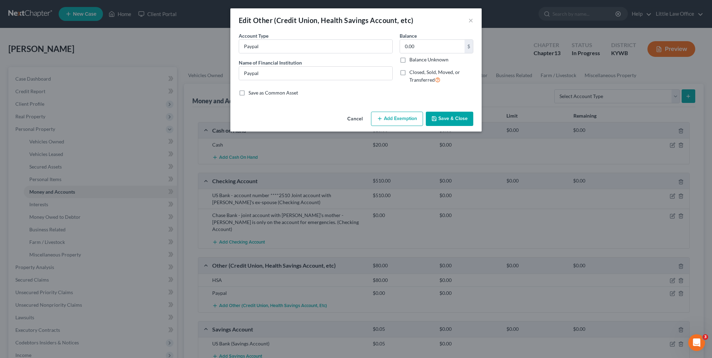
click at [439, 39] on div "Balance 0.00 $ Balance Unknown Balance Undetermined 0.00 $ Balance Unknown" at bounding box center [437, 47] width 74 height 31
click at [440, 45] on input "0.00" at bounding box center [432, 46] width 65 height 13
type input "0.40"
click at [464, 119] on button "Save & Close" at bounding box center [449, 119] width 47 height 15
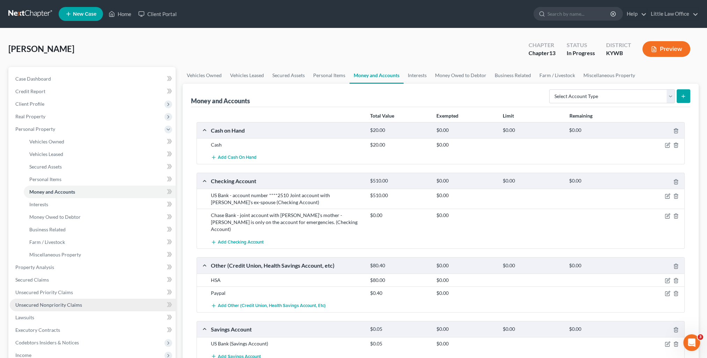
click at [78, 304] on span "Unsecured Nonpriority Claims" at bounding box center [48, 305] width 67 height 6
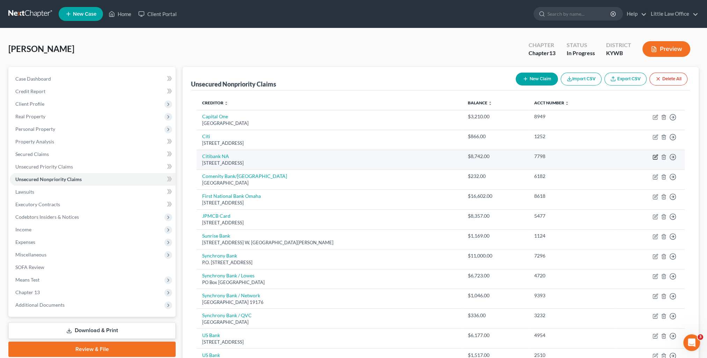
click at [654, 156] on icon "button" at bounding box center [656, 157] width 6 height 6
select select "45"
select select "2"
select select "0"
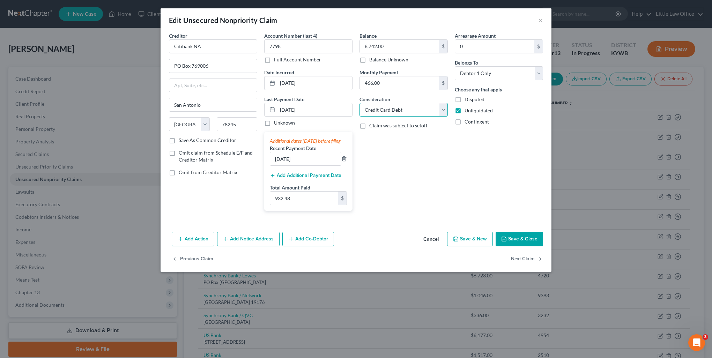
click at [416, 108] on select "Select Cable / Satellite Services Collection Agency Credit Card Debt Debt Couns…" at bounding box center [404, 110] width 88 height 14
select select "10"
click at [360, 103] on select "Select Cable / Satellite Services Collection Agency Credit Card Debt Debt Couns…" at bounding box center [404, 110] width 88 height 14
click at [528, 244] on button "Save & Close" at bounding box center [519, 239] width 47 height 15
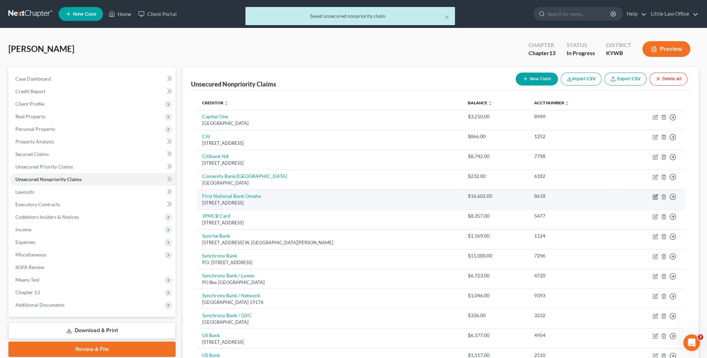
click at [655, 197] on icon "button" at bounding box center [656, 197] width 6 height 6
select select "30"
select select "2"
select select "0"
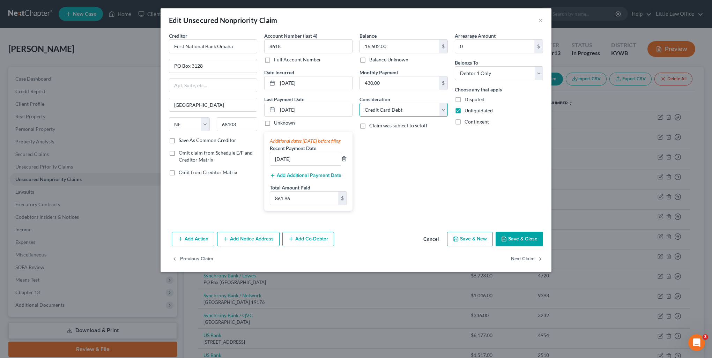
click at [392, 112] on select "Select Cable / Satellite Services Collection Agency Credit Card Debt Debt Couns…" at bounding box center [404, 110] width 88 height 14
select select "10"
click at [360, 103] on select "Select Cable / Satellite Services Collection Agency Credit Card Debt Debt Couns…" at bounding box center [404, 110] width 88 height 14
click at [529, 247] on button "Save & Close" at bounding box center [519, 239] width 47 height 15
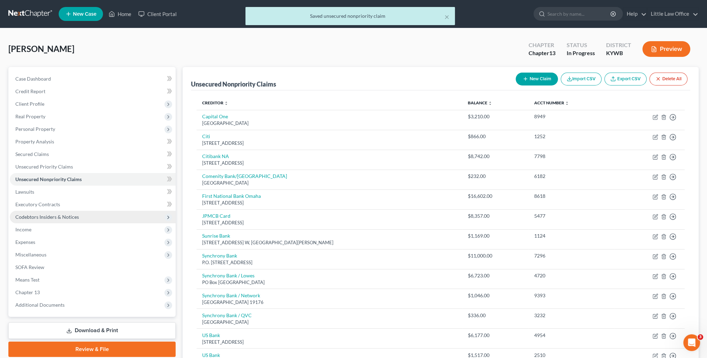
click at [22, 212] on span "Codebtors Insiders & Notices" at bounding box center [93, 217] width 166 height 13
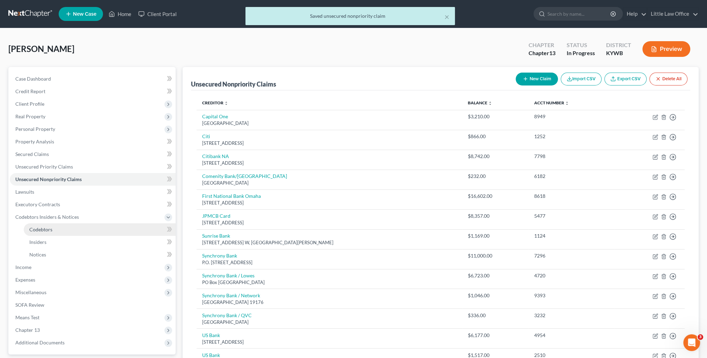
click at [44, 229] on span "Codebtors" at bounding box center [40, 230] width 23 height 6
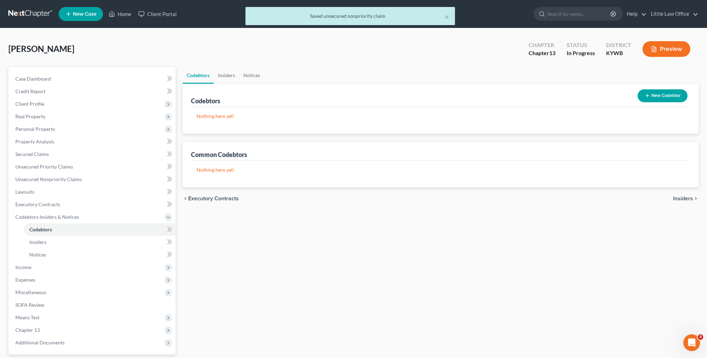
click at [652, 95] on button "New Codebtor" at bounding box center [663, 95] width 50 height 13
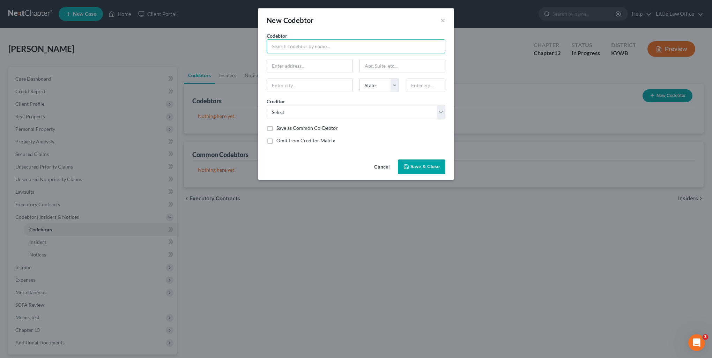
click at [300, 47] on input "text" at bounding box center [356, 46] width 179 height 14
type input "Karen Barber"
click at [294, 117] on select "Select US Bank Capital One Sunrise Bank Citi Marcus R. Little Synchrony Bank / …" at bounding box center [356, 112] width 179 height 14
click at [267, 105] on select "Select US Bank Capital One Sunrise Bank Citi Marcus R. Little Synchrony Bank / …" at bounding box center [356, 112] width 179 height 14
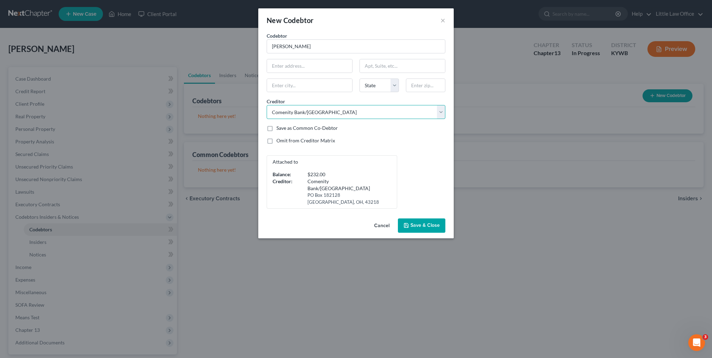
select select "9"
click at [381, 175] on div "Attached to Balance: $134,310.00 Creditor: Rocket Mortgage 1050 Woodward Ave. D…" at bounding box center [356, 181] width 186 height 53
click at [422, 222] on span "Save & Close" at bounding box center [425, 225] width 29 height 6
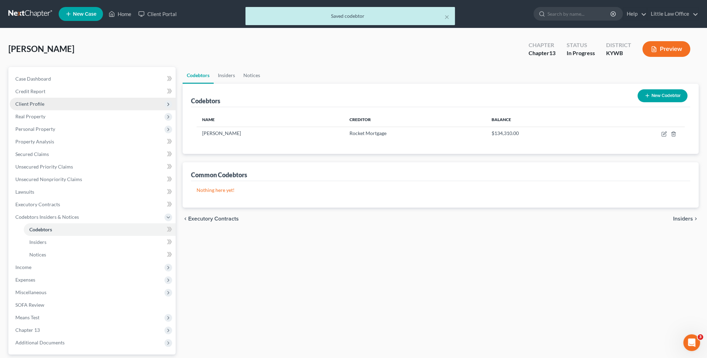
click at [33, 106] on span "Client Profile" at bounding box center [29, 104] width 29 height 6
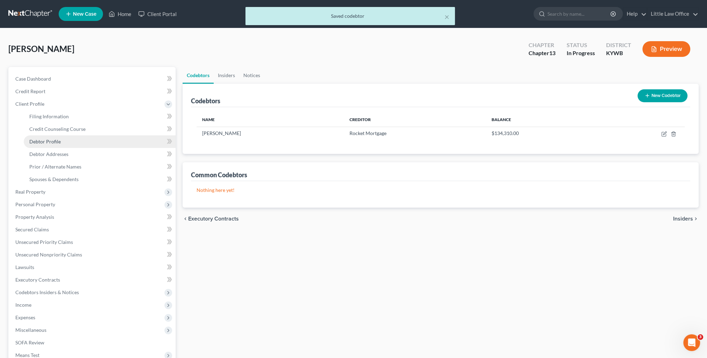
click at [40, 141] on span "Debtor Profile" at bounding box center [44, 142] width 31 height 6
select select "3"
select select "1"
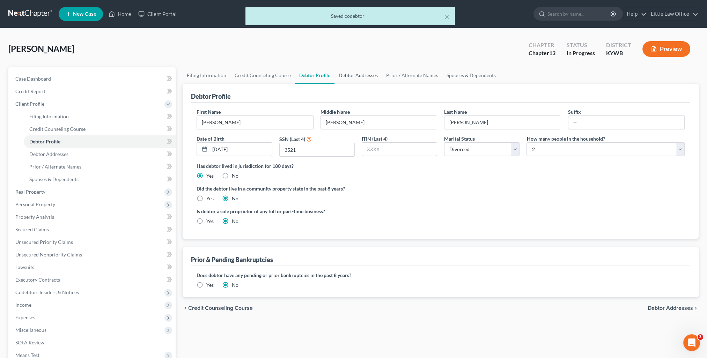
click at [341, 75] on link "Debtor Addresses" at bounding box center [358, 75] width 47 height 17
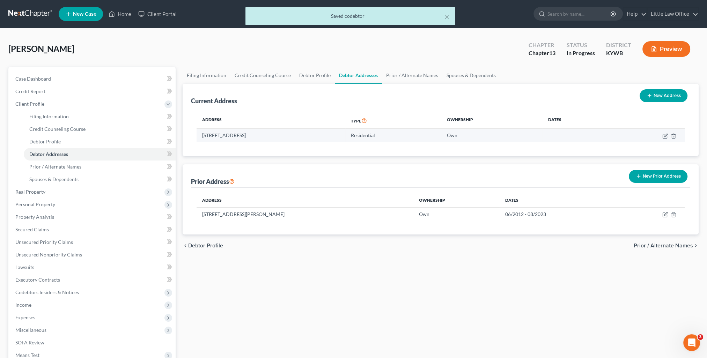
drag, startPoint x: 297, startPoint y: 136, endPoint x: 204, endPoint y: 131, distance: 93.7
click at [204, 131] on td "901 Hiawatha Drive, Madisonville, KY 42431" at bounding box center [271, 135] width 149 height 13
click at [203, 135] on td "901 Hiawatha Drive, Madisonville, KY 42431" at bounding box center [271, 135] width 149 height 13
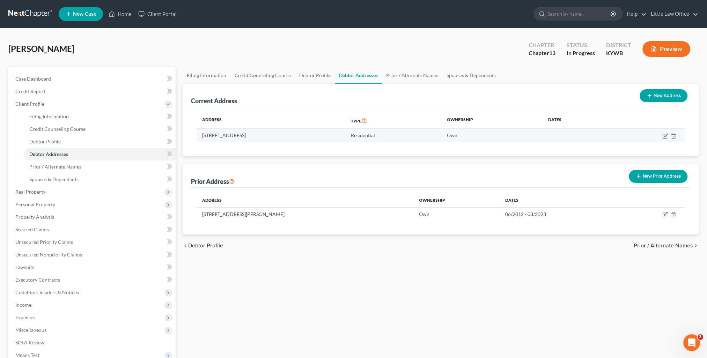
drag, startPoint x: 213, startPoint y: 137, endPoint x: 245, endPoint y: 140, distance: 31.6
click at [245, 140] on td "901 Hiawatha Drive, Madisonville, KY 42431" at bounding box center [271, 135] width 149 height 13
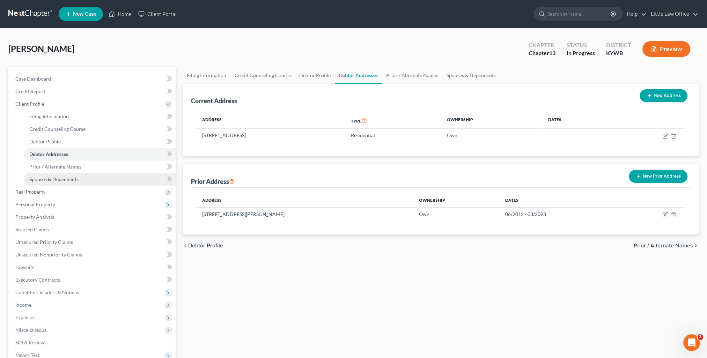
copy td "901 Hiawatha Drive"
click at [38, 287] on span "Codebtors Insiders & Notices" at bounding box center [93, 292] width 166 height 13
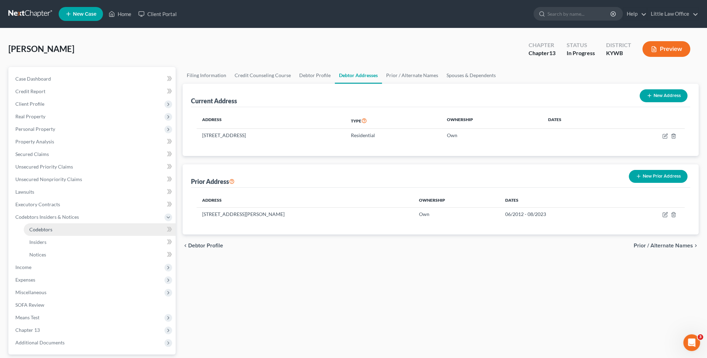
click at [46, 230] on span "Codebtors" at bounding box center [40, 230] width 23 height 6
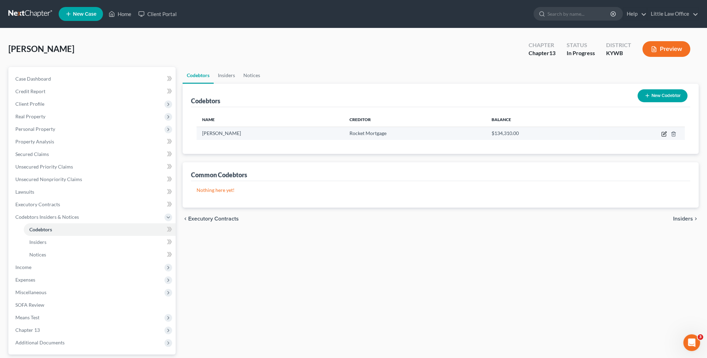
click at [664, 133] on icon "button" at bounding box center [664, 133] width 3 height 3
select select "9"
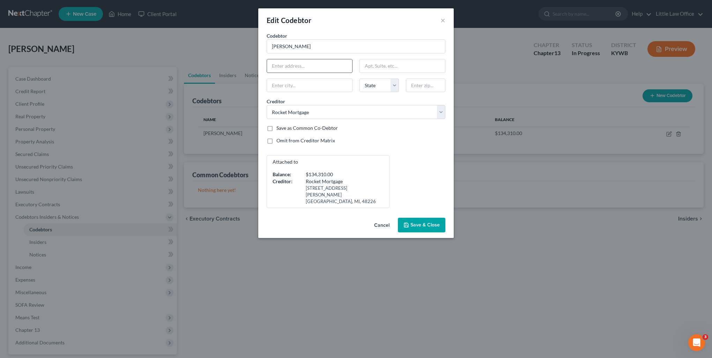
click at [306, 64] on input "text" at bounding box center [309, 65] width 85 height 13
paste input "901 Hiawatha Drive"
type input "901 Hiawatha Drive"
click at [417, 87] on input "text" at bounding box center [425, 86] width 39 height 14
type input "42431"
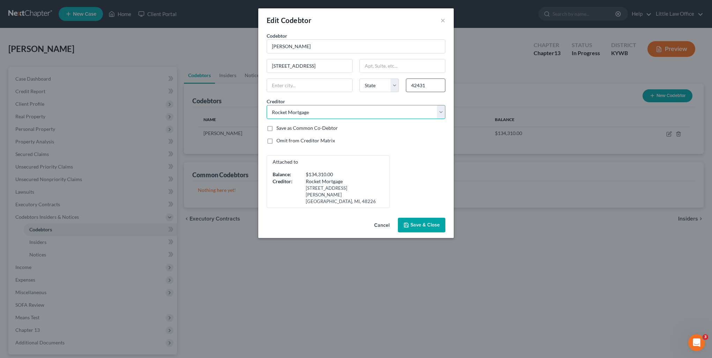
type input "[GEOGRAPHIC_DATA]"
select select "18"
click at [431, 222] on span "Save & Close" at bounding box center [425, 225] width 29 height 6
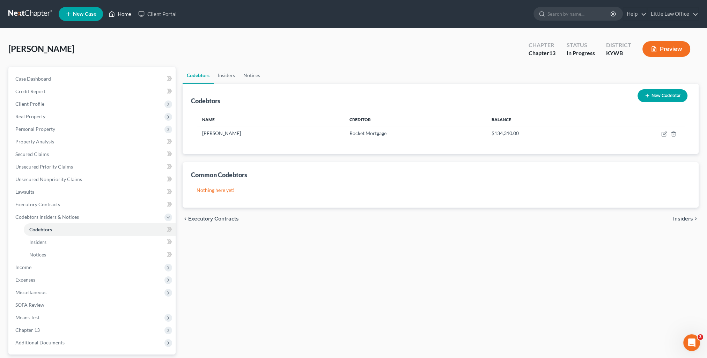
click at [126, 16] on link "Home" at bounding box center [120, 14] width 30 height 13
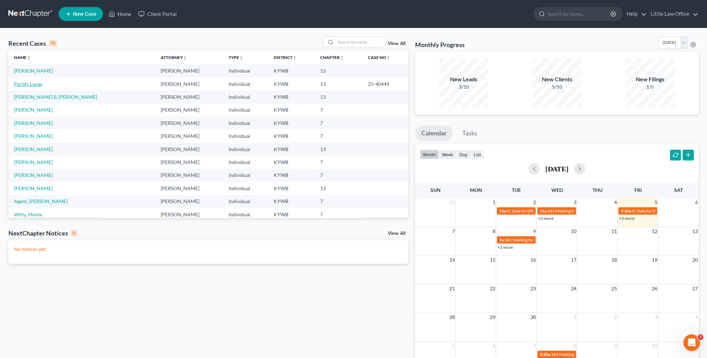
click at [31, 85] on link "Parish, Lucas" at bounding box center [28, 84] width 28 height 6
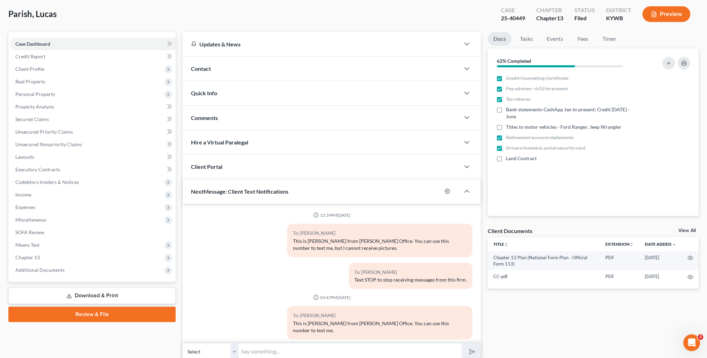
scroll to position [63, 0]
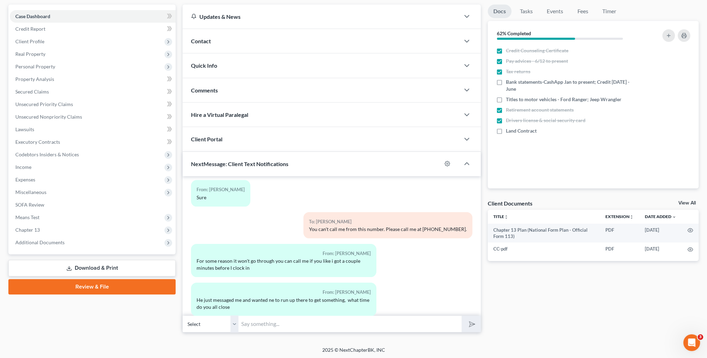
click at [235, 326] on select "Select +1 (270) 969-2797 - Jessica Gunter +1 (270) 969-2070 - Lucas Parish" at bounding box center [211, 324] width 56 height 17
click at [266, 328] on input "text" at bounding box center [349, 324] width 223 height 17
type input "I"
type input "C"
click at [234, 328] on select "Select +1 (270) 969-2797 - Jessica Gunter +1 (270) 969-2070 - Lucas Parish" at bounding box center [211, 324] width 56 height 17
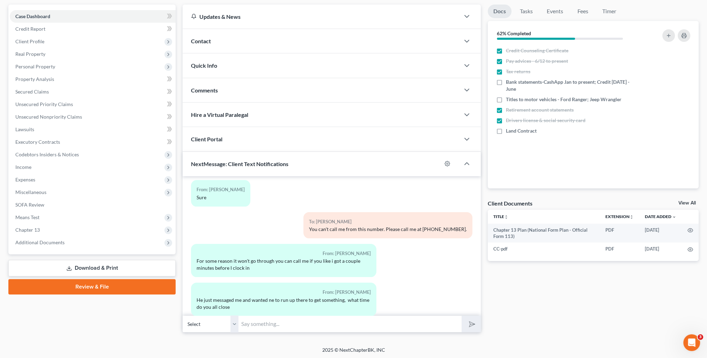
click at [410, 250] on div "From: Lucas Parish For some reason it won't go through you can call me if you l…" at bounding box center [332, 263] width 288 height 39
click at [233, 328] on select "Select +1 (270) 969-2797 - Jessica Gunter +1 (270) 969-2070 - Lucas Parish" at bounding box center [211, 324] width 56 height 17
drag, startPoint x: 556, startPoint y: 299, endPoint x: 680, endPoint y: 289, distance: 124.0
click at [556, 299] on div "Docs Tasks Events Fees Timer 62% Completed Nothing here yet! Credit Counseling …" at bounding box center [593, 169] width 218 height 328
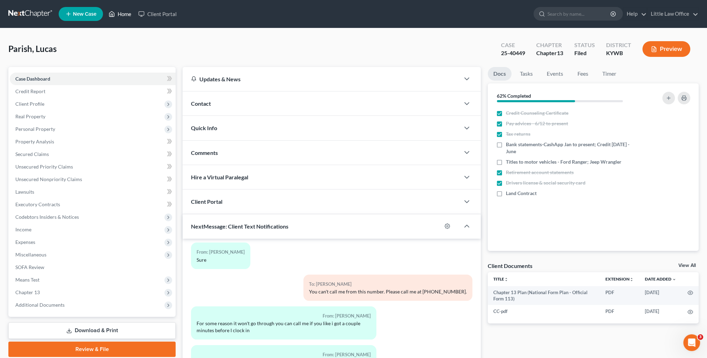
click at [123, 19] on link "Home" at bounding box center [120, 14] width 30 height 13
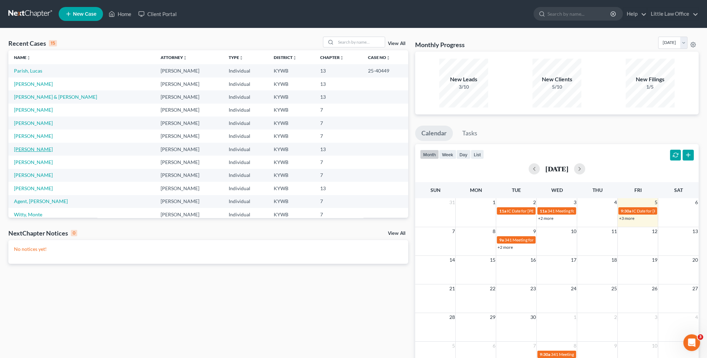
click at [38, 152] on link "[PERSON_NAME]" at bounding box center [33, 149] width 39 height 6
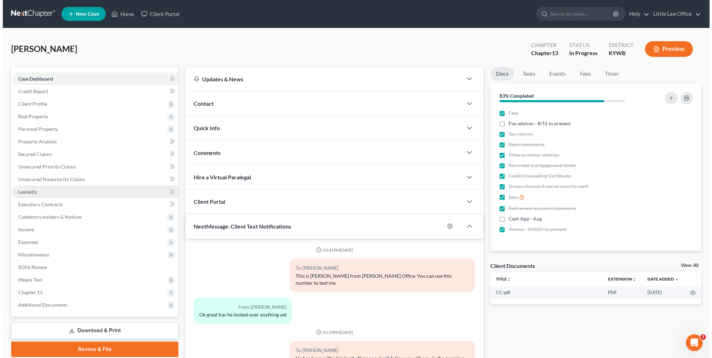
scroll to position [225, 0]
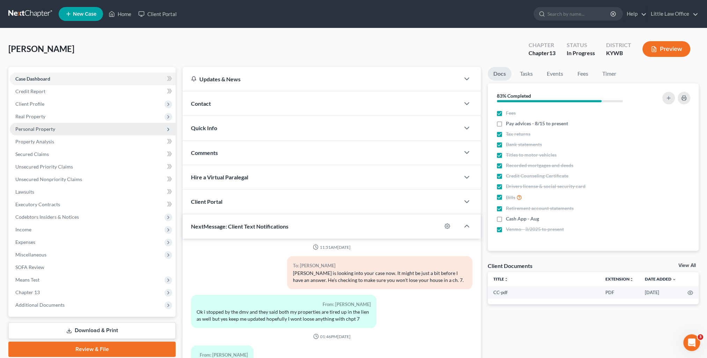
drag, startPoint x: 38, startPoint y: 132, endPoint x: 48, endPoint y: 134, distance: 10.2
click at [38, 132] on span "Personal Property" at bounding box center [93, 129] width 166 height 13
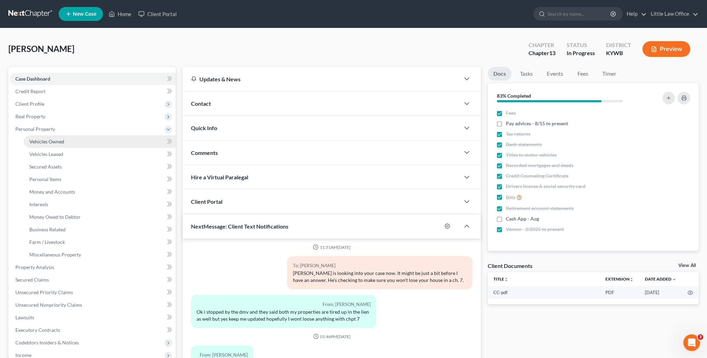
click at [63, 138] on link "Vehicles Owned" at bounding box center [100, 141] width 152 height 13
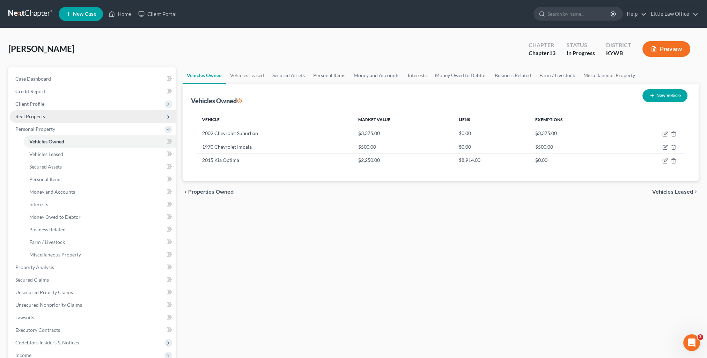
click at [28, 117] on span "Real Property" at bounding box center [30, 116] width 30 height 6
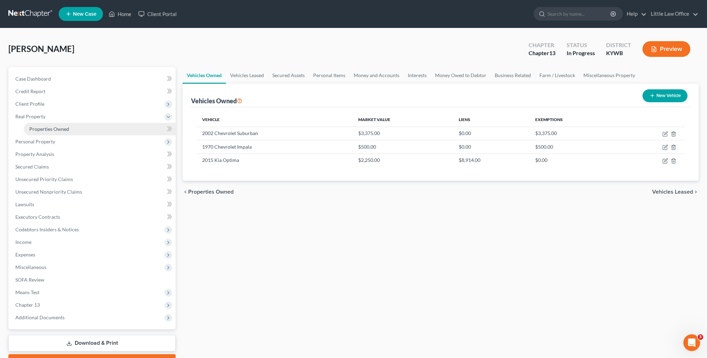
click at [53, 128] on span "Properties Owned" at bounding box center [49, 129] width 40 height 6
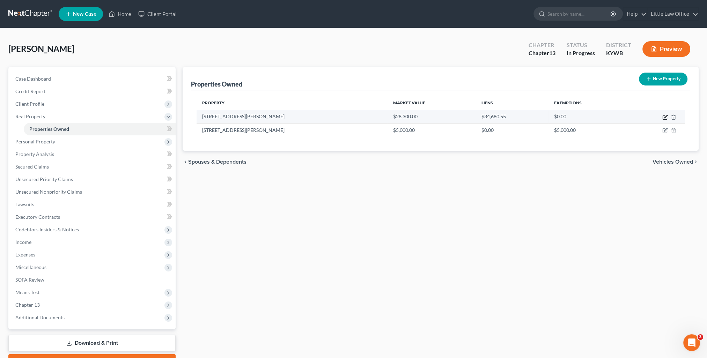
click at [666, 117] on icon "button" at bounding box center [665, 118] width 6 height 6
select select "18"
select select "0"
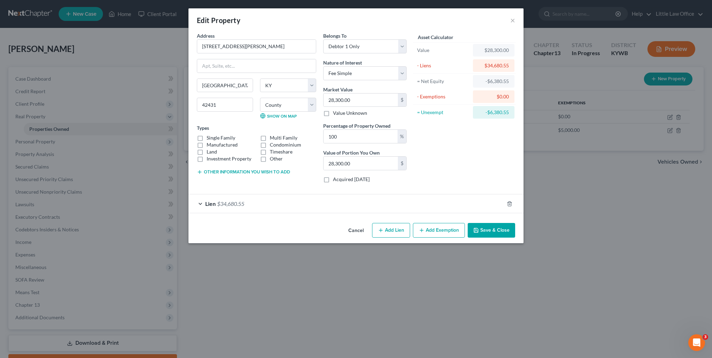
click at [432, 232] on button "Add Exemption" at bounding box center [439, 230] width 52 height 15
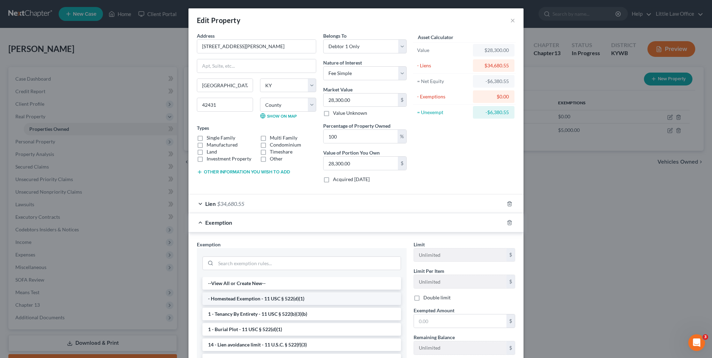
click at [279, 293] on li "- Homestead Exemption - 11 USC § 522(d)(1)" at bounding box center [302, 299] width 199 height 13
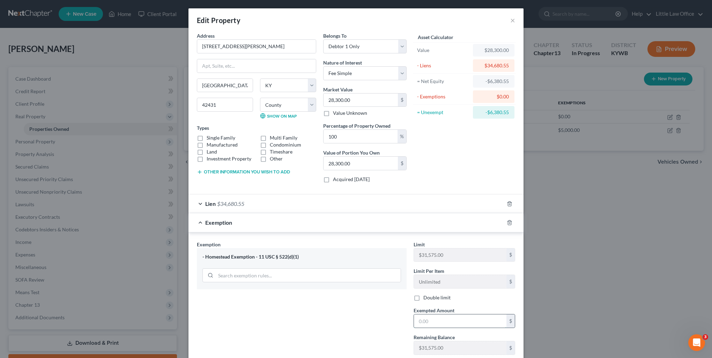
click at [448, 322] on input "text" at bounding box center [460, 321] width 93 height 13
click at [448, 170] on div "Asset Calculator Value $28,300.00 - Liens $34,680.55 = Net Equity -$6,380.55 - …" at bounding box center [464, 110] width 109 height 156
click at [450, 316] on input "text" at bounding box center [460, 321] width 93 height 13
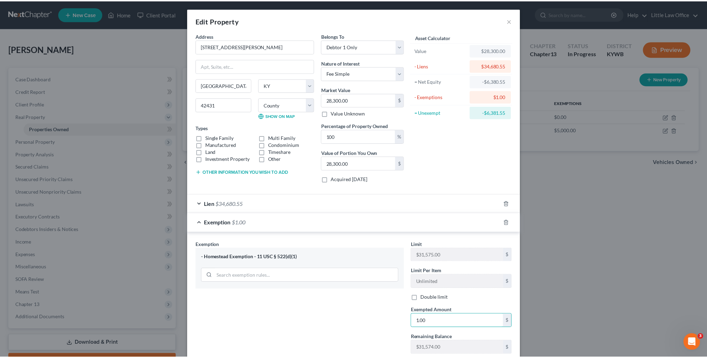
scroll to position [45, 0]
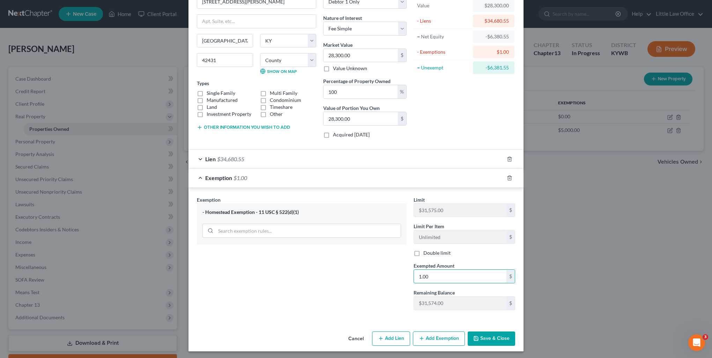
type input "1.00"
click at [485, 341] on button "Save & Close" at bounding box center [491, 339] width 47 height 15
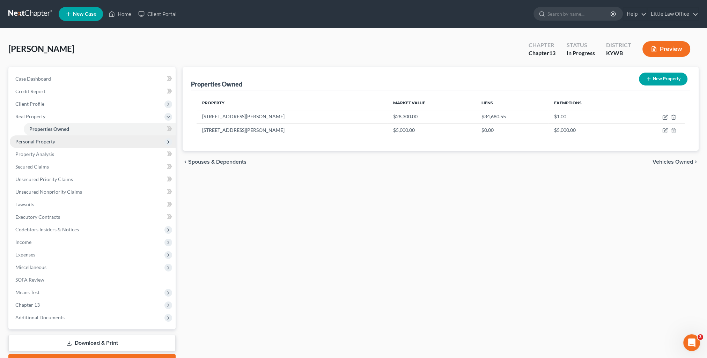
click at [59, 142] on span "Personal Property" at bounding box center [93, 141] width 166 height 13
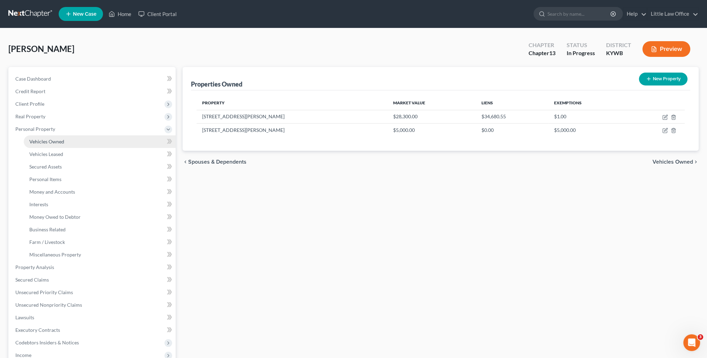
click at [61, 145] on link "Vehicles Owned" at bounding box center [100, 141] width 152 height 13
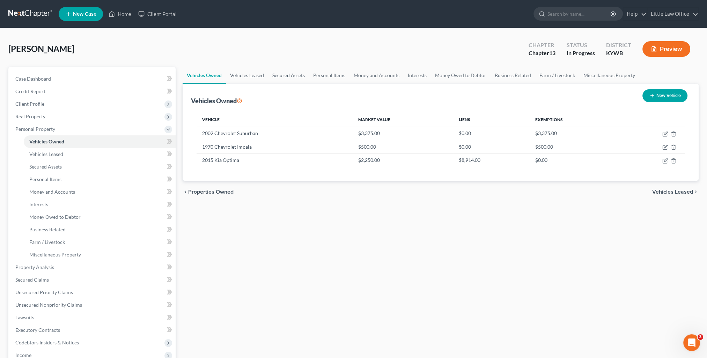
click at [263, 77] on link "Vehicles Leased" at bounding box center [247, 75] width 42 height 17
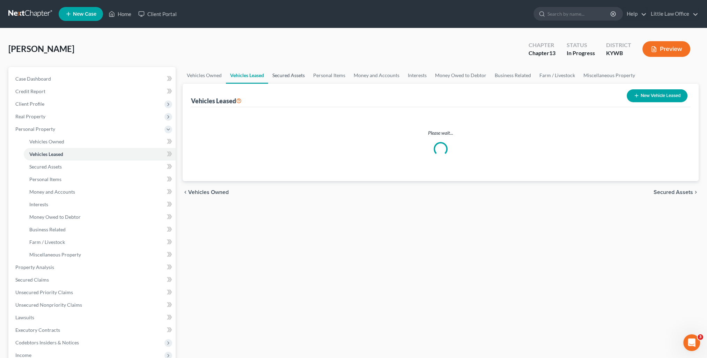
click at [289, 77] on link "Secured Assets" at bounding box center [288, 75] width 41 height 17
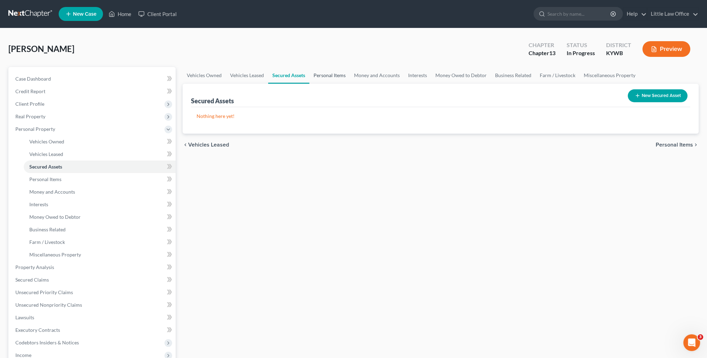
click at [325, 79] on link "Personal Items" at bounding box center [329, 75] width 41 height 17
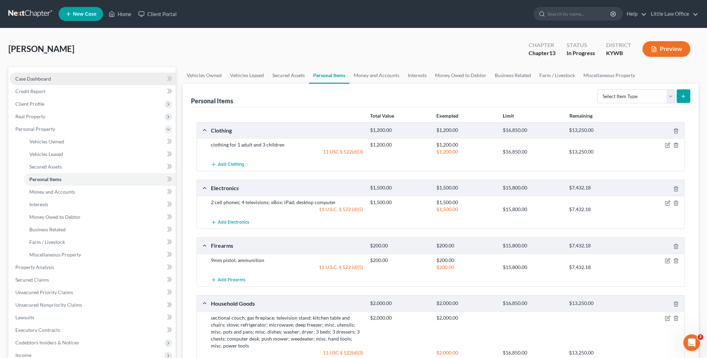
click at [44, 80] on span "Case Dashboard" at bounding box center [33, 79] width 36 height 6
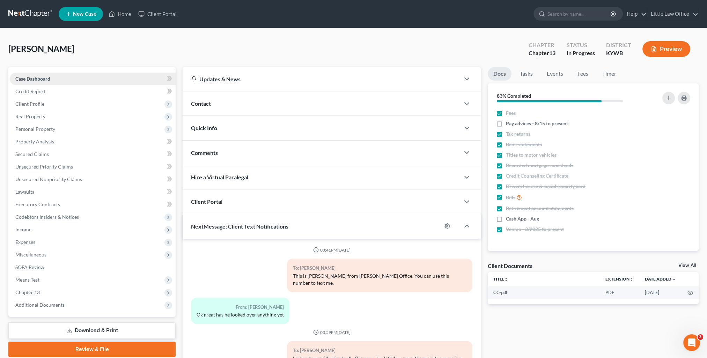
scroll to position [225, 0]
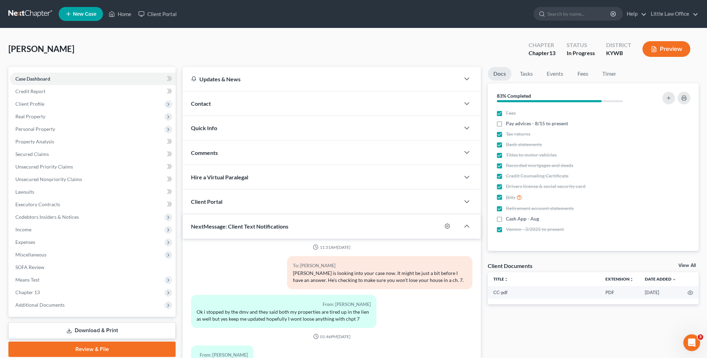
click at [212, 100] on div "Contact" at bounding box center [321, 103] width 277 height 24
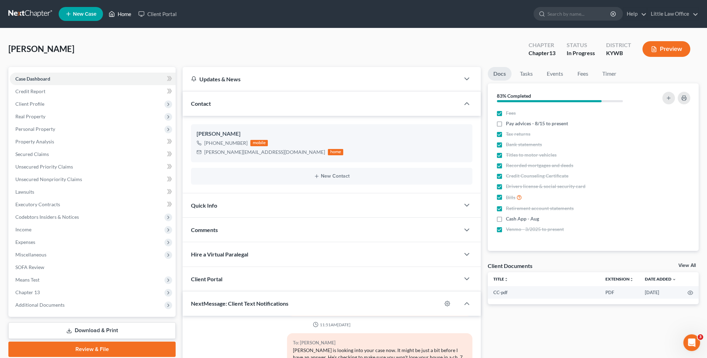
click at [122, 16] on link "Home" at bounding box center [120, 14] width 30 height 13
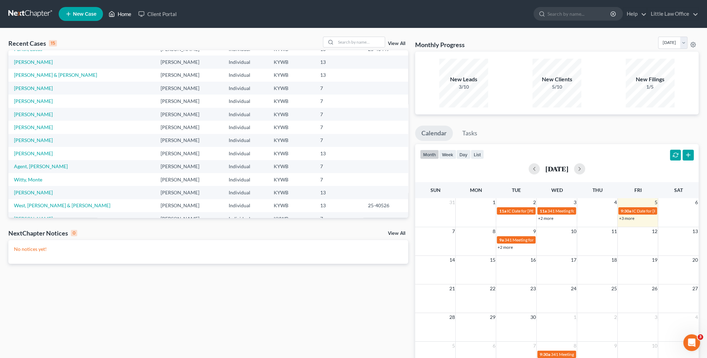
scroll to position [48, 0]
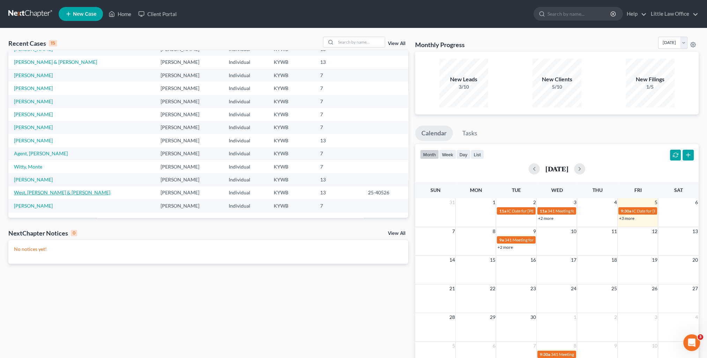
click at [47, 193] on link "West, [PERSON_NAME] & [PERSON_NAME]" at bounding box center [62, 193] width 96 height 6
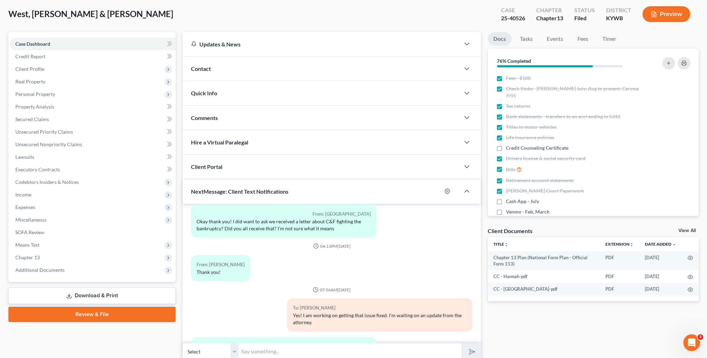
scroll to position [62, 0]
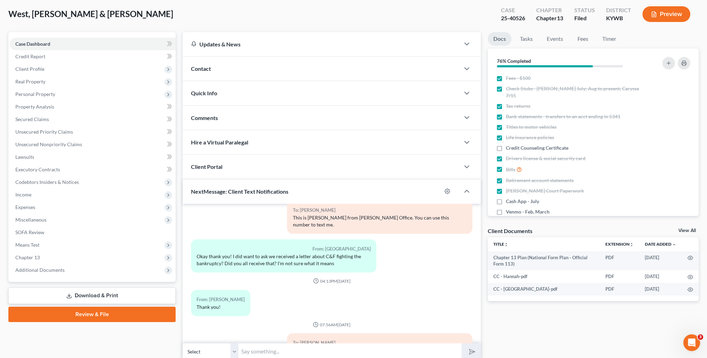
click at [317, 352] on input "text" at bounding box center [349, 351] width 223 height 17
click at [348, 353] on input "The issue with C&F Finance Co. has been resolved." at bounding box center [349, 351] width 223 height 17
type input "The issue with C&F Finance Co. has been fixed."
click at [462, 344] on button "submit" at bounding box center [471, 352] width 19 height 16
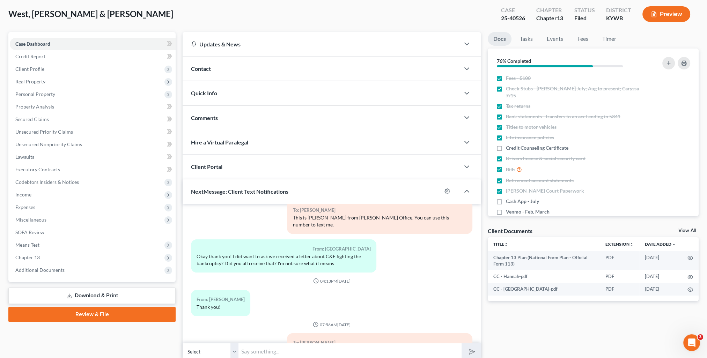
scroll to position [245, 0]
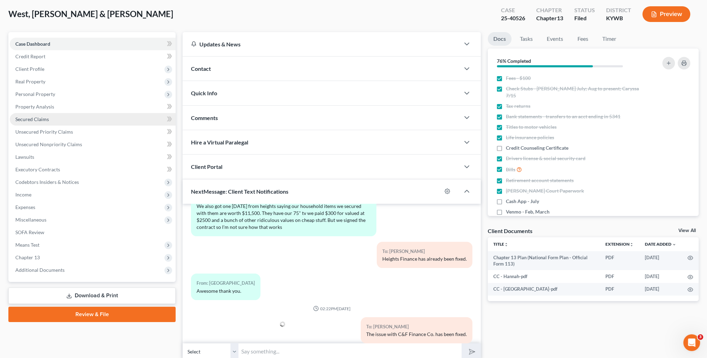
click at [47, 122] on link "Secured Claims" at bounding box center [93, 119] width 166 height 13
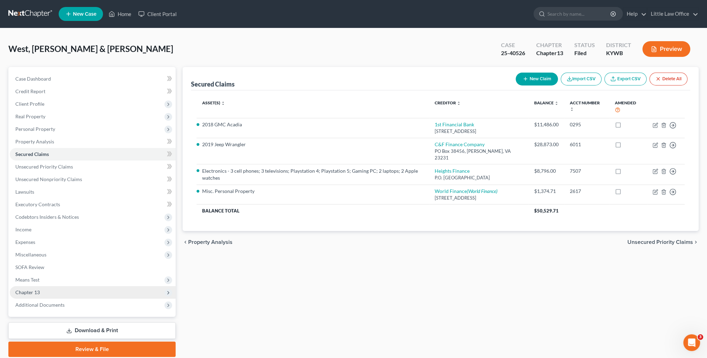
click at [21, 292] on span "Chapter 13" at bounding box center [27, 292] width 24 height 6
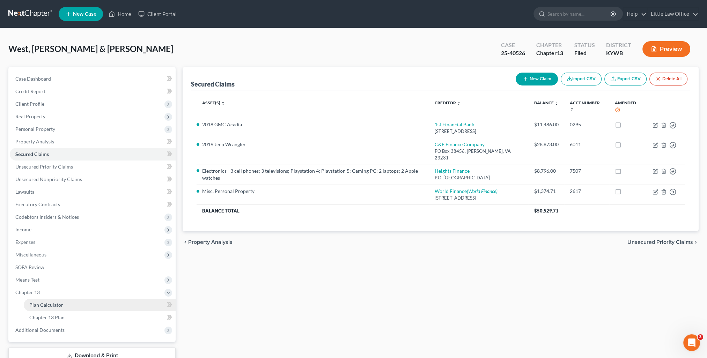
click at [57, 307] on span "Plan Calculator" at bounding box center [46, 305] width 34 height 6
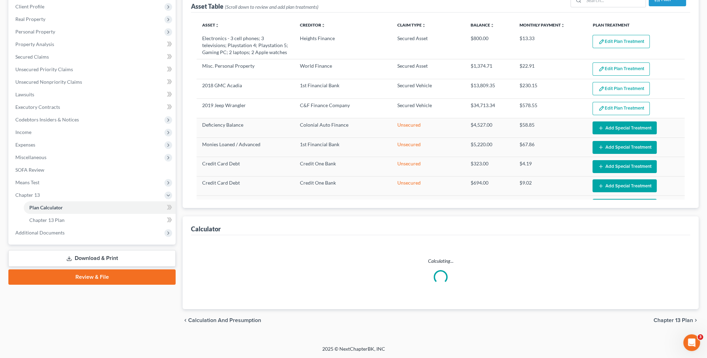
select select "59"
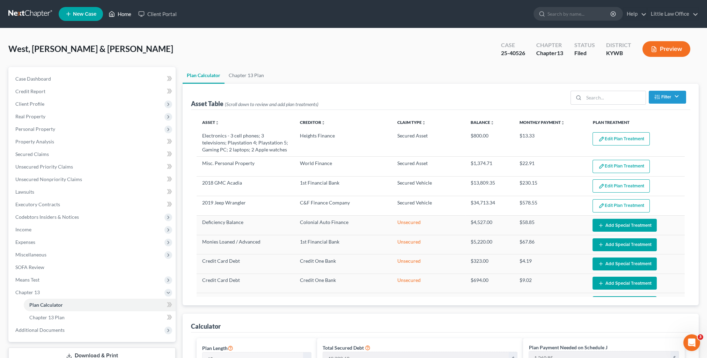
click at [124, 13] on link "Home" at bounding box center [120, 14] width 30 height 13
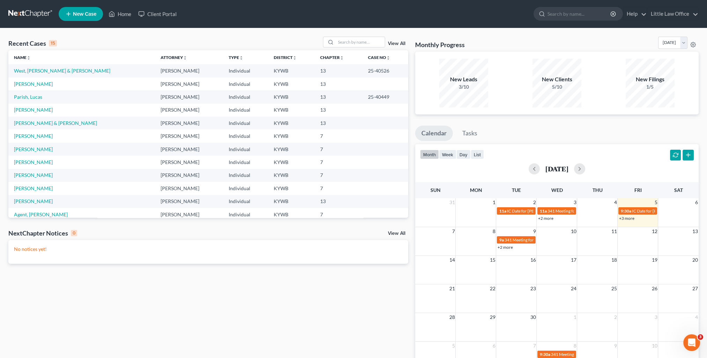
click at [397, 44] on link "View All" at bounding box center [396, 43] width 17 height 5
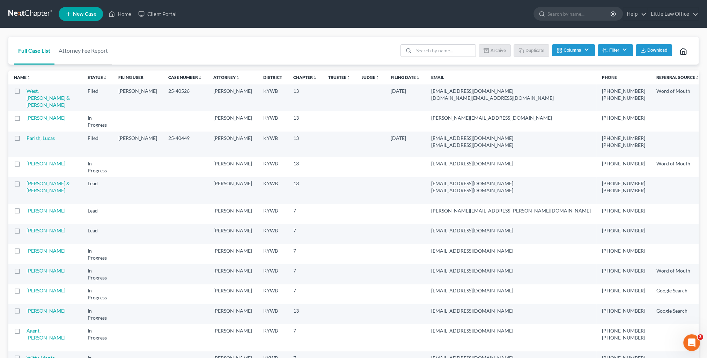
click at [24, 93] on label at bounding box center [24, 93] width 0 height 0
click at [27, 92] on input "checkbox" at bounding box center [29, 90] width 5 height 5
click at [530, 51] on button "Duplicate" at bounding box center [531, 50] width 35 height 12
checkbox input "false"
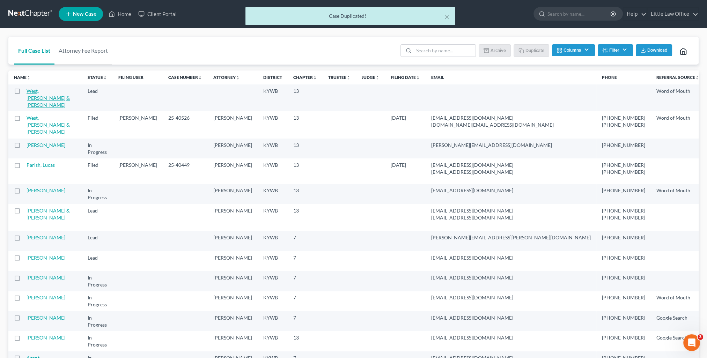
click at [41, 100] on link "West, [PERSON_NAME] & [PERSON_NAME]" at bounding box center [48, 98] width 43 height 20
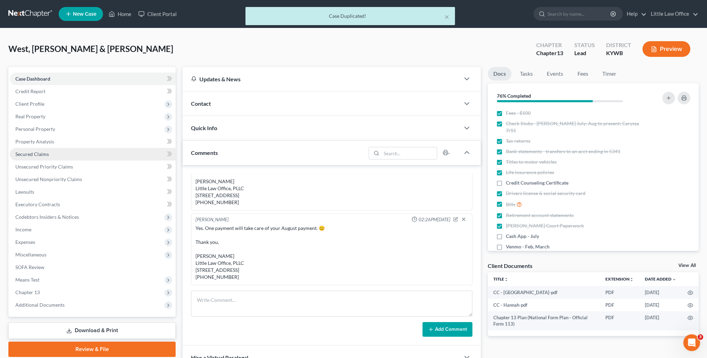
scroll to position [277, 0]
click at [34, 154] on span "Secured Claims" at bounding box center [32, 154] width 34 height 6
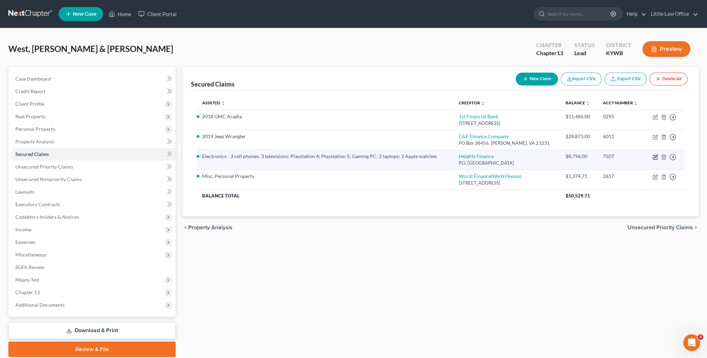
click at [654, 157] on icon "button" at bounding box center [656, 157] width 6 height 6
select select "42"
select select "2"
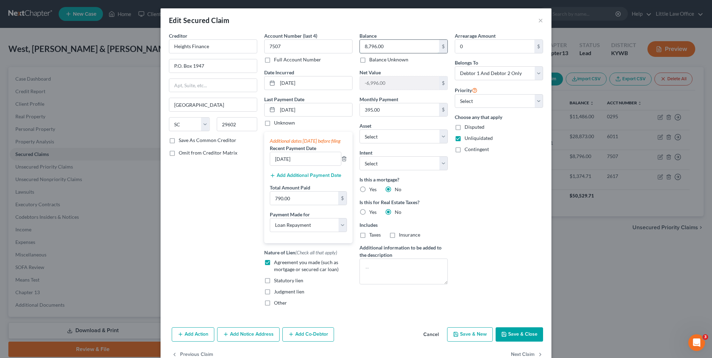
click at [397, 48] on input "8,796.00" at bounding box center [399, 46] width 79 height 13
type input "8,834.58"
click at [507, 342] on button "Save & Close" at bounding box center [519, 335] width 47 height 15
type input "-7,034.58"
select select "14"
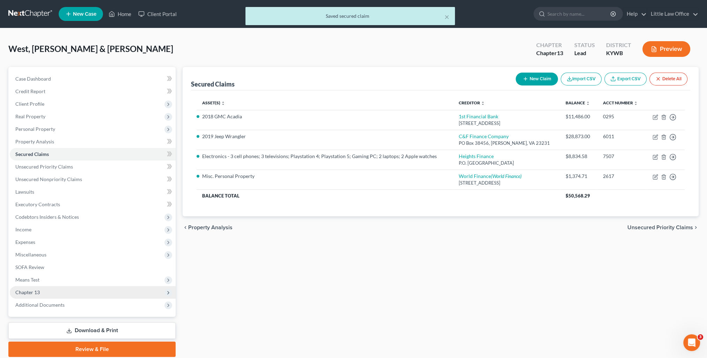
click at [36, 295] on span "Chapter 13" at bounding box center [93, 292] width 166 height 13
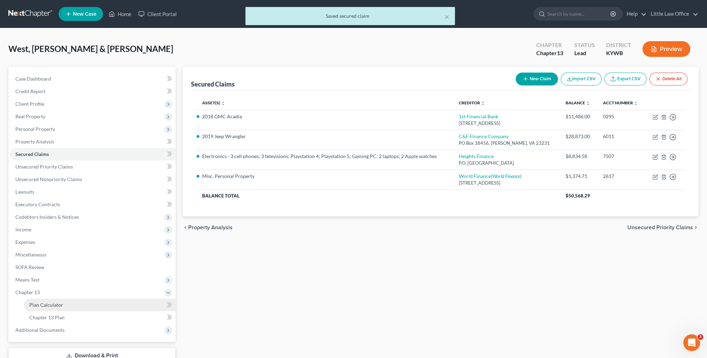
click at [39, 302] on span "Plan Calculator" at bounding box center [46, 305] width 34 height 6
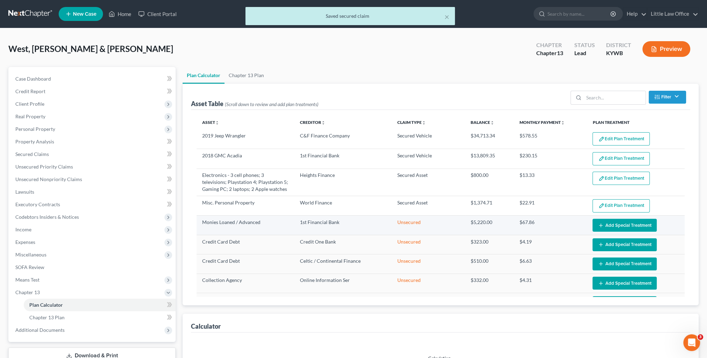
select select "59"
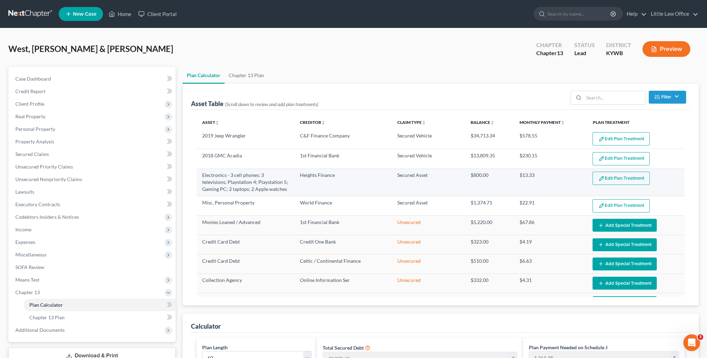
click at [606, 182] on button "Edit Plan Treatment" at bounding box center [621, 178] width 57 height 13
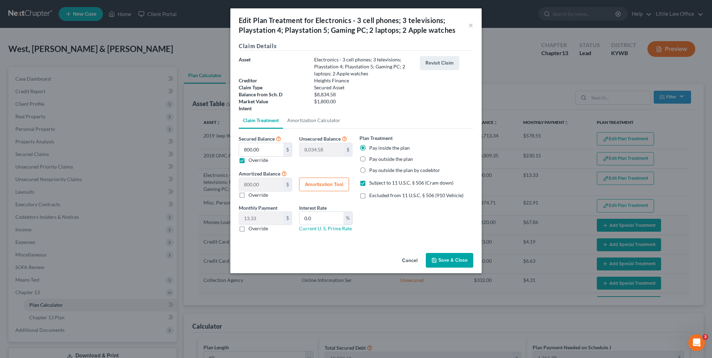
click at [247, 159] on div "Override" at bounding box center [265, 160] width 53 height 7
click at [249, 157] on label "Override" at bounding box center [259, 160] width 20 height 7
click at [249, 161] on label "Override" at bounding box center [259, 160] width 20 height 7
click at [251, 161] on input "Override" at bounding box center [253, 159] width 5 height 5
checkbox input "false"
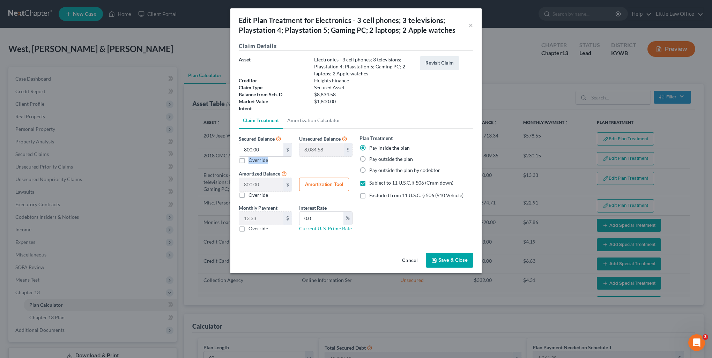
type input "0.00"
type input "8,834.58"
type input "147.24"
click at [459, 261] on button "Save & Close" at bounding box center [449, 260] width 47 height 15
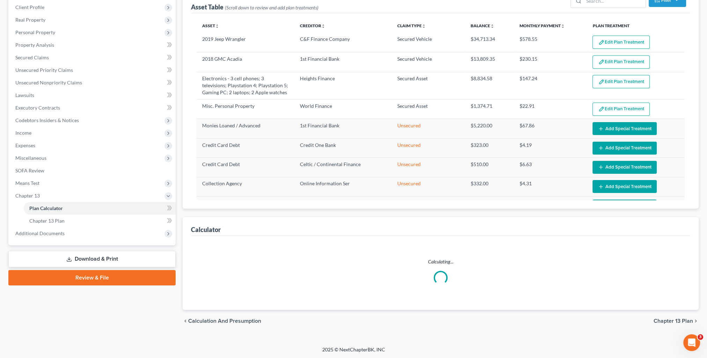
select select "59"
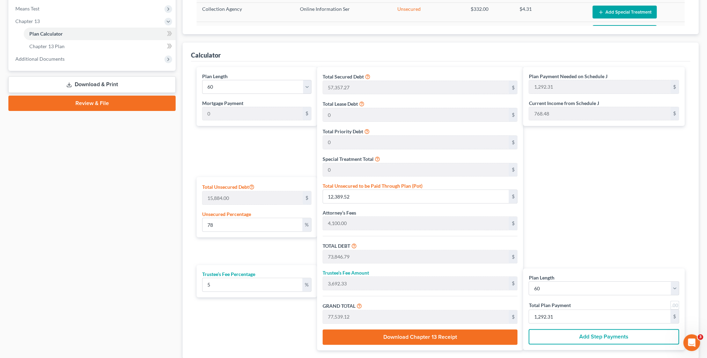
scroll to position [320, 0]
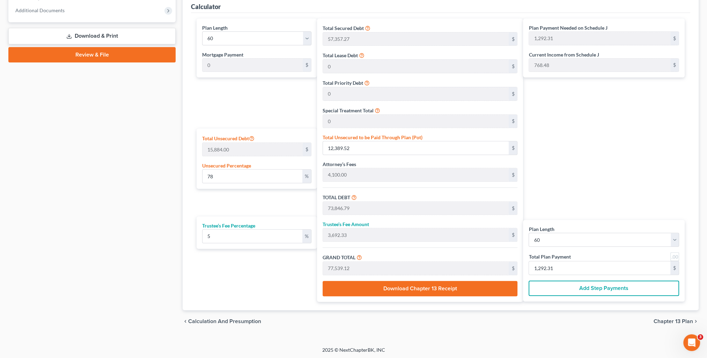
click at [579, 288] on button "Add Step Payments" at bounding box center [604, 288] width 150 height 15
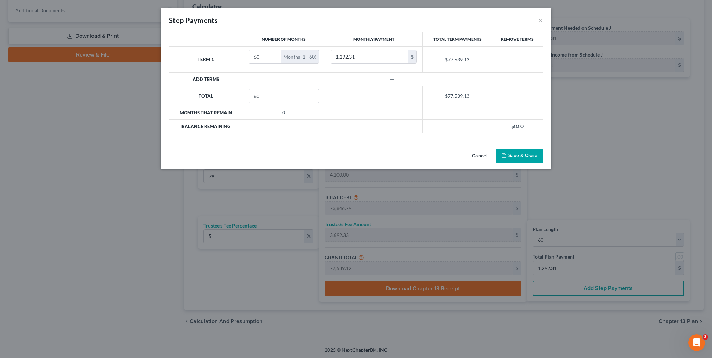
drag, startPoint x: 263, startPoint y: 54, endPoint x: 245, endPoint y: 56, distance: 18.3
click at [245, 56] on td "60 Months (1 - 60)" at bounding box center [284, 59] width 82 height 26
type input "15"
click at [367, 54] on input "1,292.31" at bounding box center [369, 56] width 77 height 13
type input "1,150"
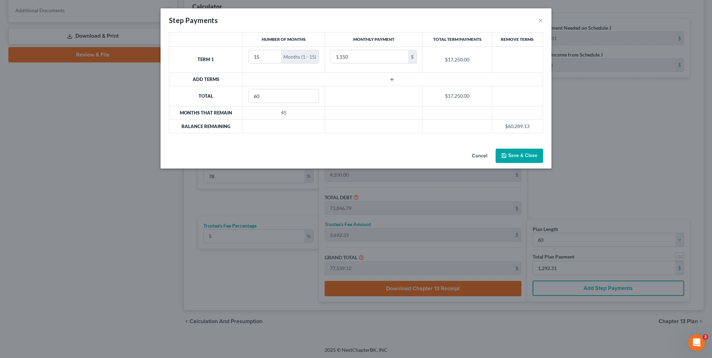
click at [391, 79] on icon "button" at bounding box center [392, 80] width 6 height 6
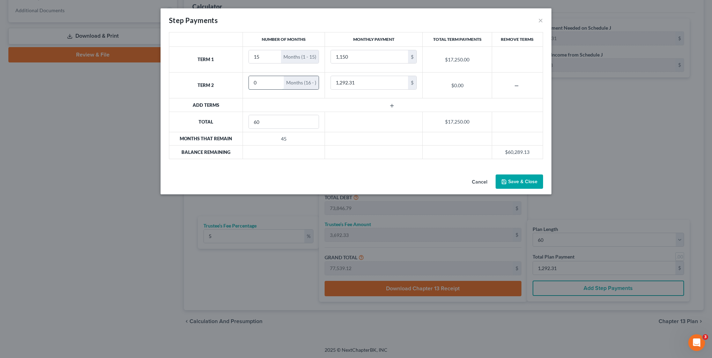
click at [272, 82] on input "0" at bounding box center [266, 82] width 35 height 13
drag, startPoint x: 258, startPoint y: 83, endPoint x: 250, endPoint y: 85, distance: 8.1
click at [249, 83] on input "0" at bounding box center [266, 82] width 35 height 13
type input "45"
type input "1,300"
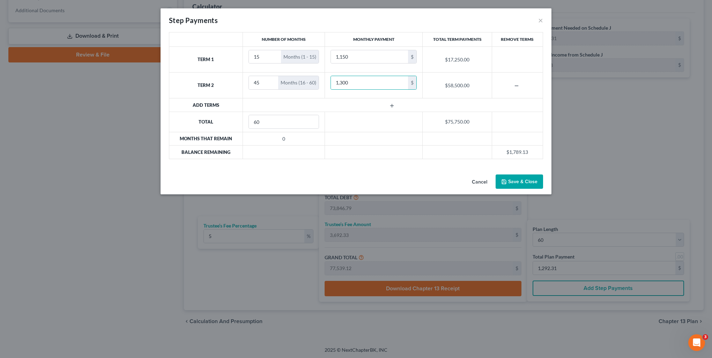
click at [414, 182] on div "Cancel Save & Close" at bounding box center [356, 183] width 391 height 23
click at [525, 179] on button "Save & Close" at bounding box center [519, 182] width 47 height 15
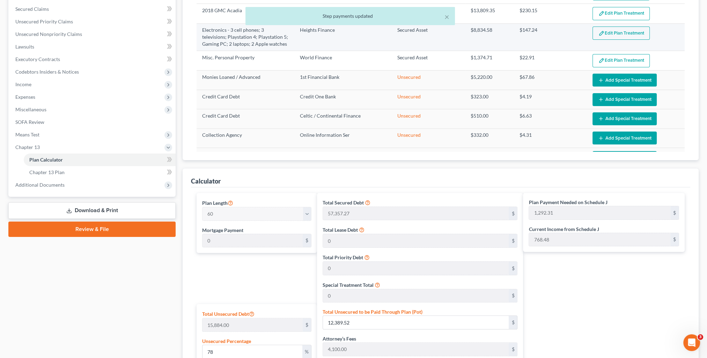
scroll to position [6, 0]
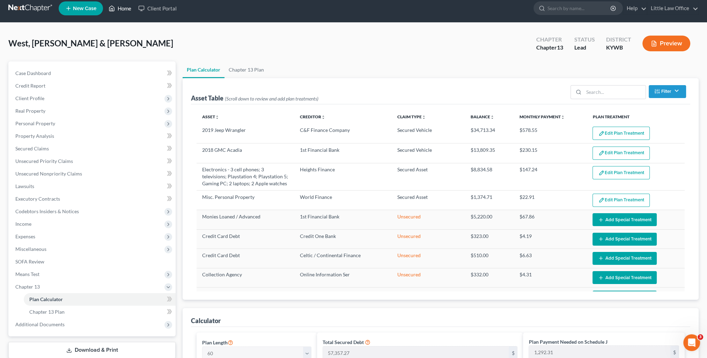
click at [119, 10] on link "Home" at bounding box center [120, 8] width 30 height 13
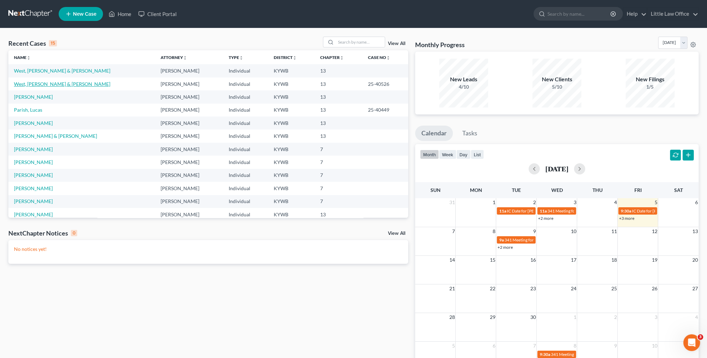
click at [39, 84] on link "West, [PERSON_NAME] & [PERSON_NAME]" at bounding box center [62, 84] width 96 height 6
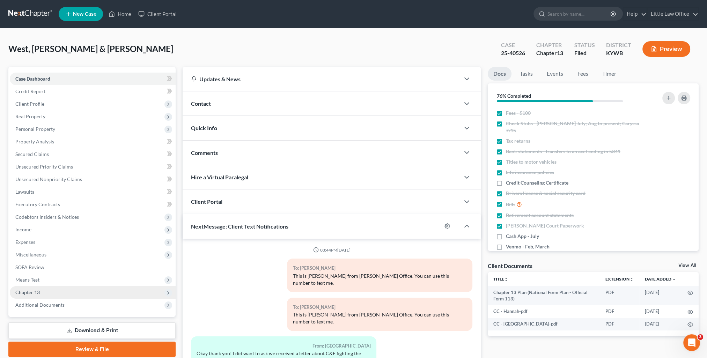
scroll to position [277, 0]
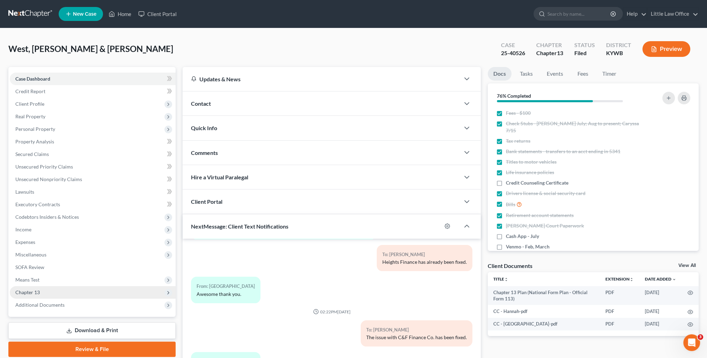
click at [43, 292] on span "Chapter 13" at bounding box center [93, 292] width 166 height 13
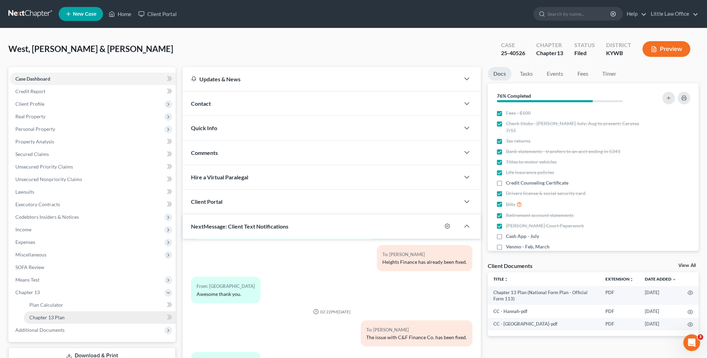
scroll to position [63, 0]
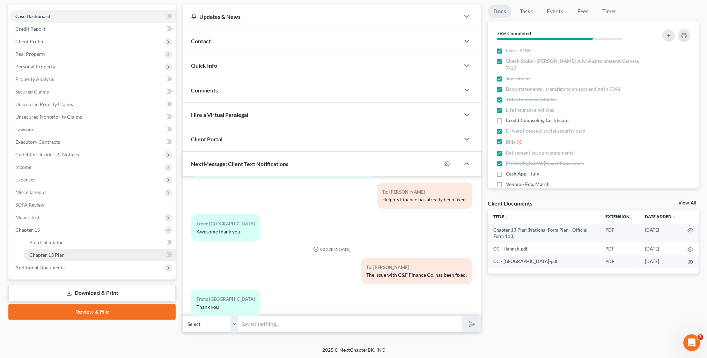
click at [59, 254] on span "Chapter 13 Plan" at bounding box center [46, 255] width 35 height 6
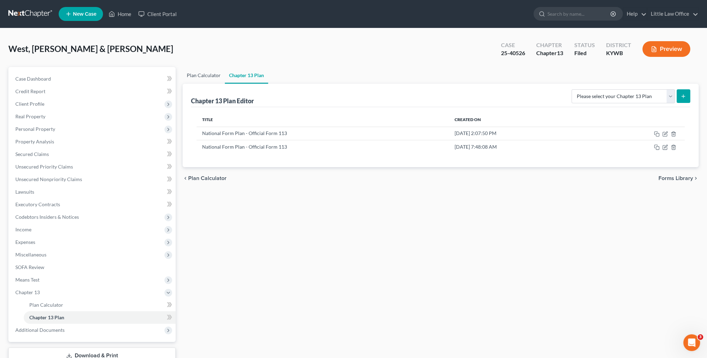
click at [197, 78] on link "Plan Calculator" at bounding box center [204, 75] width 42 height 17
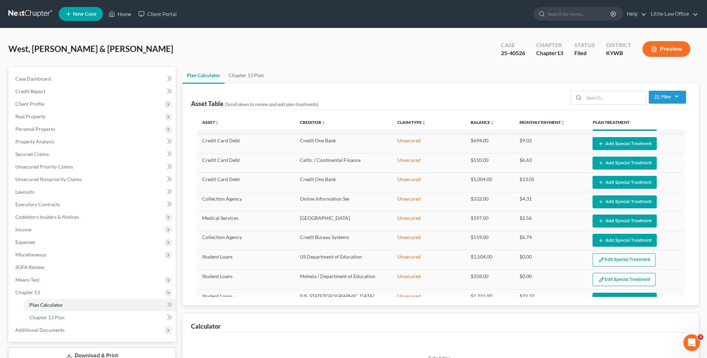
select select "59"
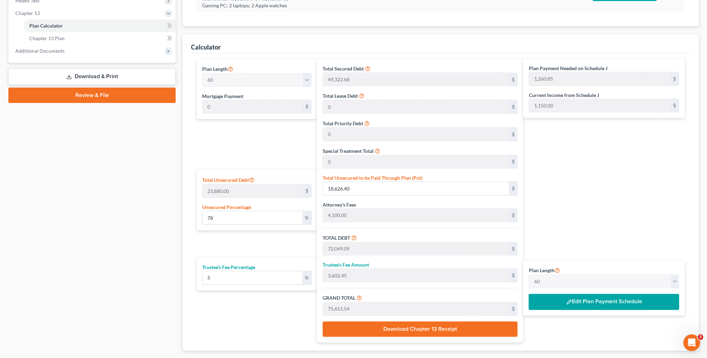
scroll to position [320, 0]
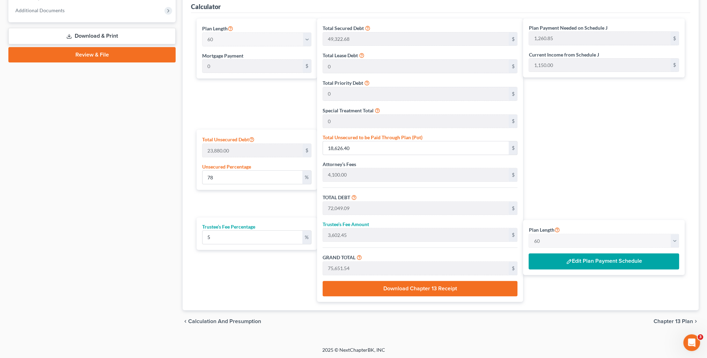
click at [594, 262] on button "Edit Plan Payment Schedule" at bounding box center [604, 262] width 150 height 16
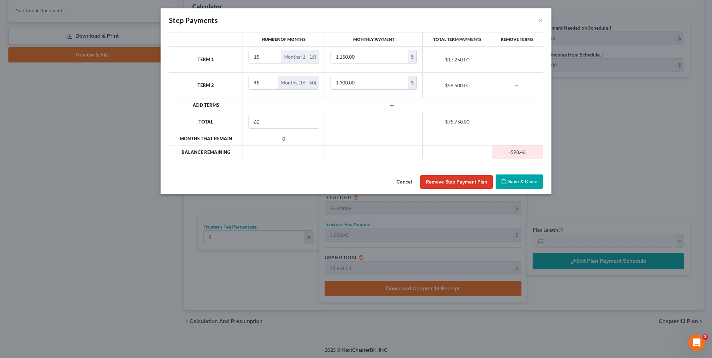
click at [511, 184] on button "Save & Close" at bounding box center [519, 182] width 47 height 15
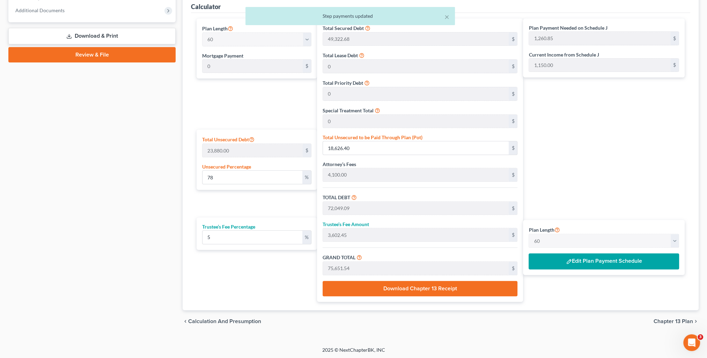
click at [603, 260] on button "Edit Plan Payment Schedule" at bounding box center [604, 262] width 150 height 16
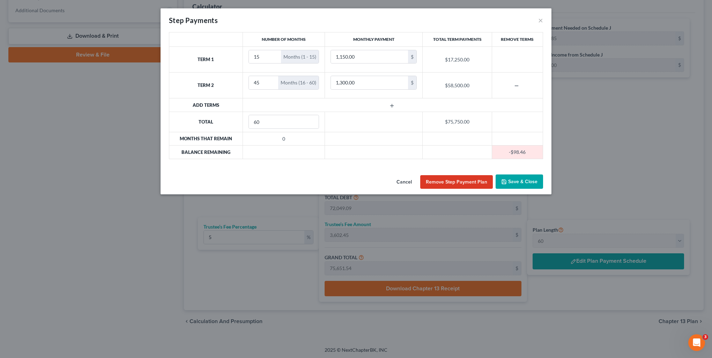
click at [517, 184] on button "Save & Close" at bounding box center [519, 182] width 47 height 15
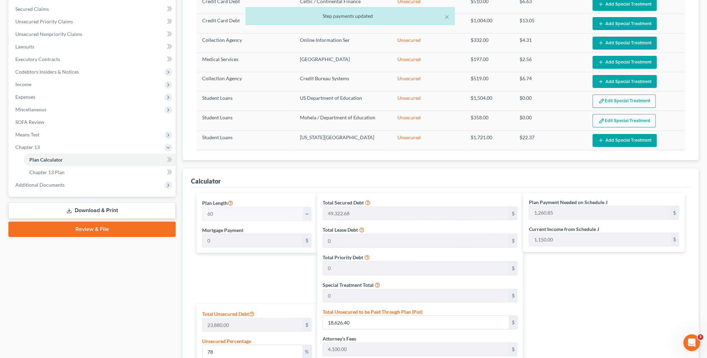
scroll to position [0, 0]
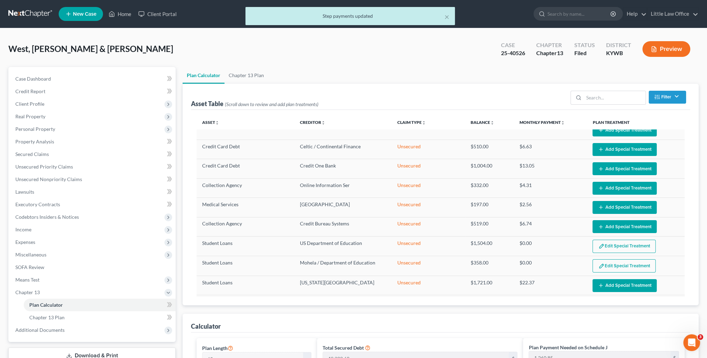
click at [123, 18] on div "× Step payments updated" at bounding box center [350, 18] width 707 height 22
click at [447, 20] on button "×" at bounding box center [447, 17] width 5 height 8
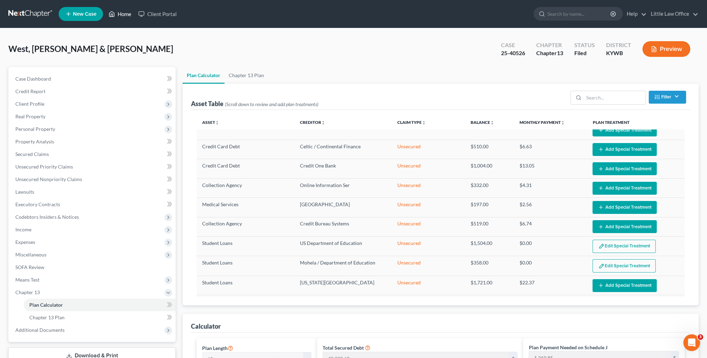
click at [129, 16] on link "Home" at bounding box center [120, 14] width 30 height 13
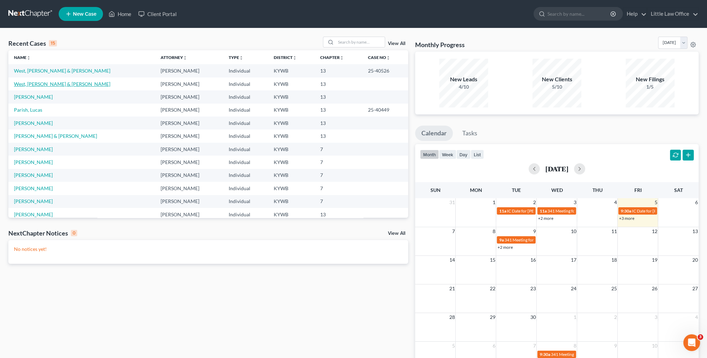
click at [31, 85] on link "West, [PERSON_NAME] & [PERSON_NAME]" at bounding box center [62, 84] width 96 height 6
select select "0"
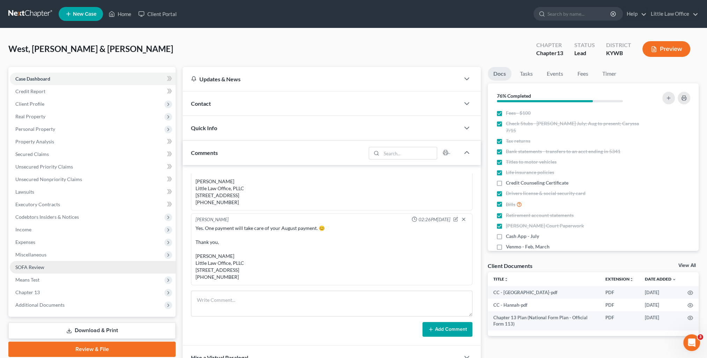
scroll to position [277, 0]
click at [33, 292] on span "Chapter 13" at bounding box center [27, 292] width 24 height 6
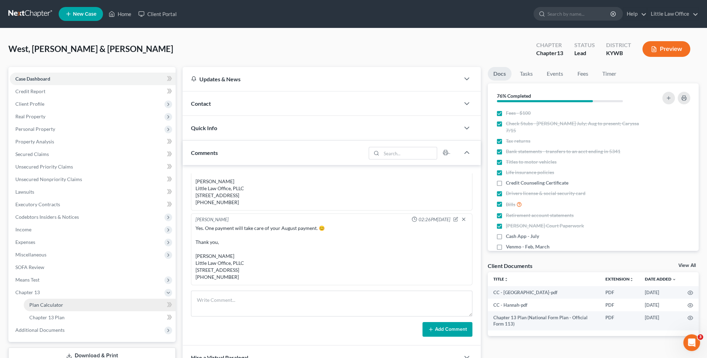
click at [49, 307] on span "Plan Calculator" at bounding box center [46, 305] width 34 height 6
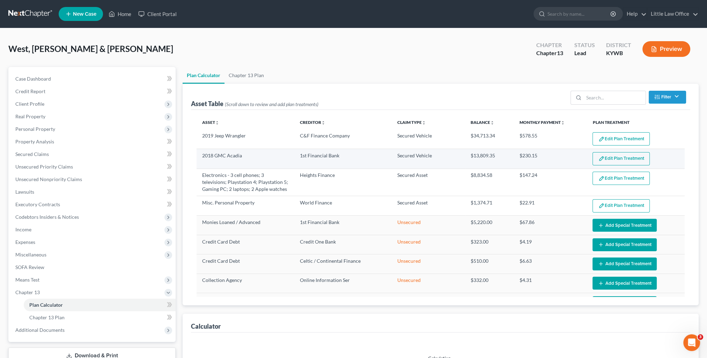
select select "59"
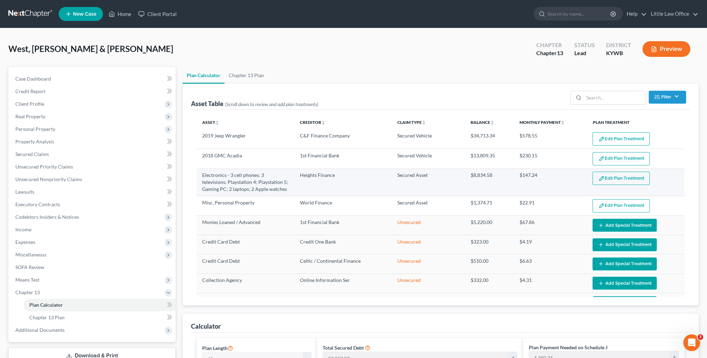
click at [598, 177] on img "button" at bounding box center [601, 179] width 6 height 6
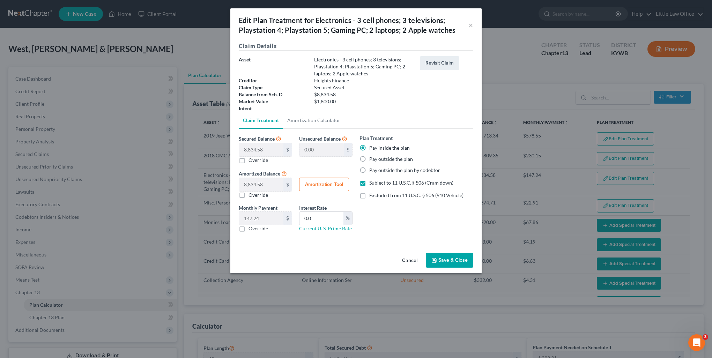
click at [247, 163] on div "Override" at bounding box center [265, 160] width 53 height 7
click at [249, 159] on label "Override" at bounding box center [259, 160] width 20 height 7
click at [251, 159] on input "Override" at bounding box center [253, 159] width 5 height 5
checkbox input "true"
type input "8,034.58"
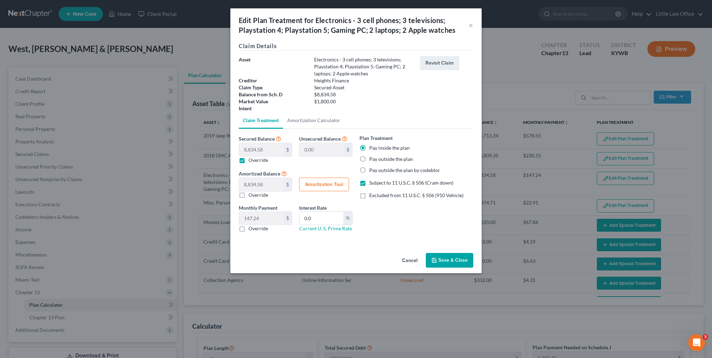
type input "800.00"
type input "13.33"
type input "7"
type input "8,827.58"
type input "7.00"
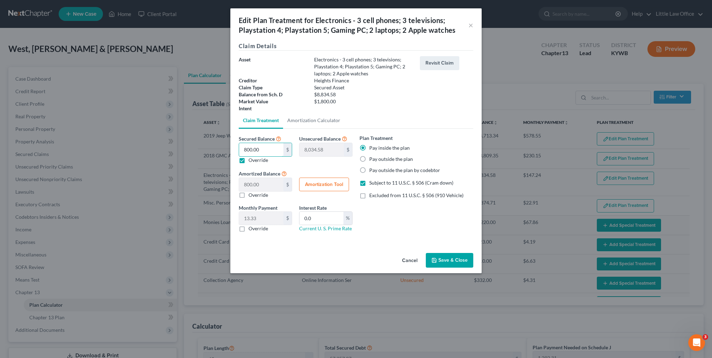
type input "0.11"
type input "70"
type input "8,764.58"
type input "70.00"
type input "1.16"
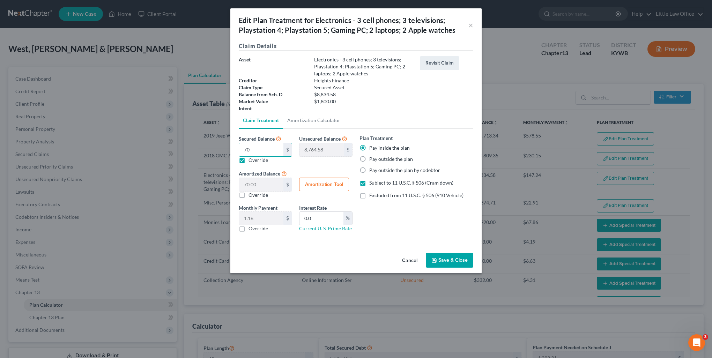
type input "700"
type input "8,134.58"
type input "700.00"
type input "11.66"
type input "7000"
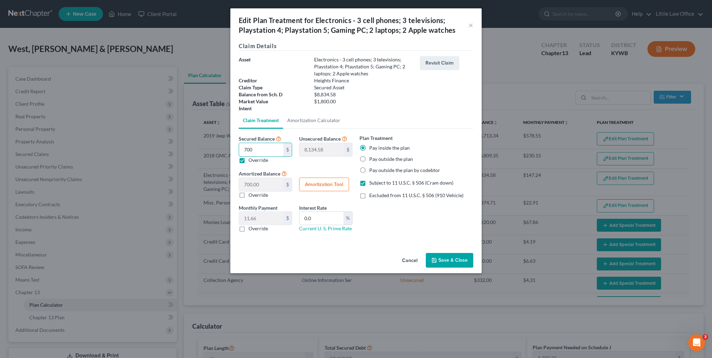
type input "1,834.58"
type input "7,000.00"
type input "116.66"
type input "7,000"
click at [441, 260] on button "Save & Close" at bounding box center [449, 260] width 47 height 15
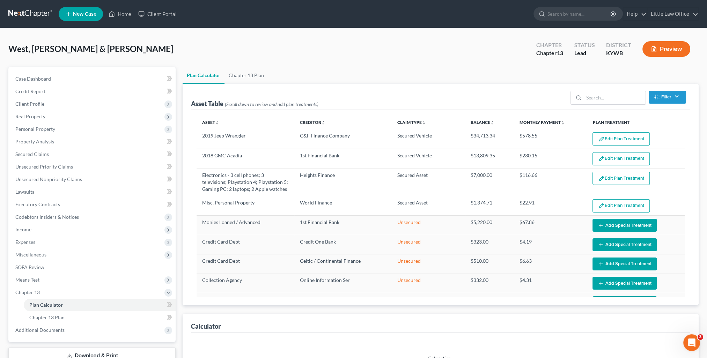
scroll to position [97, 0]
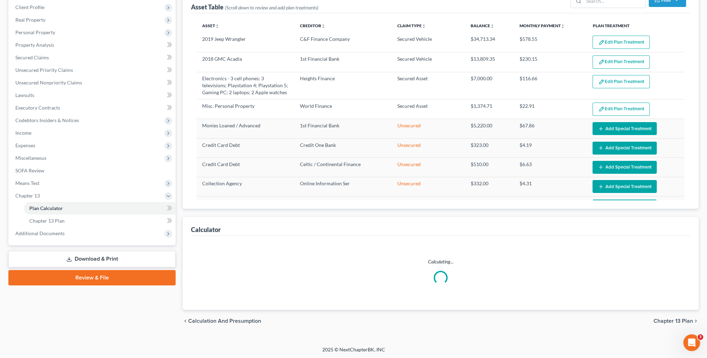
select select "59"
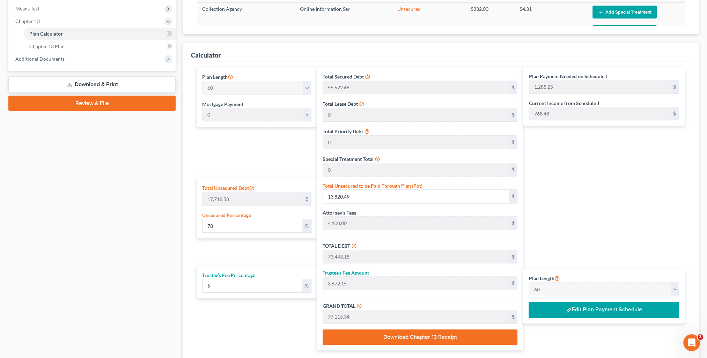
scroll to position [320, 0]
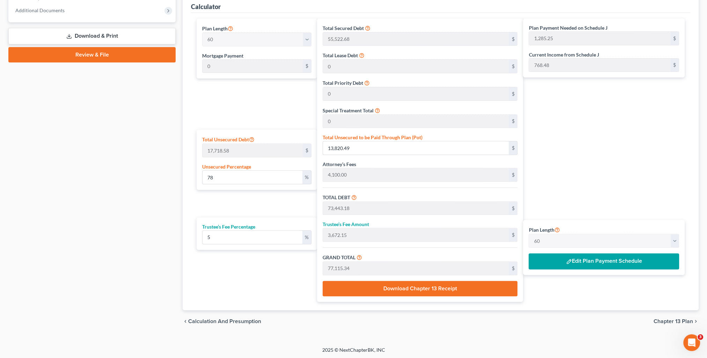
click at [557, 267] on button "Edit Plan Payment Schedule" at bounding box center [604, 262] width 150 height 16
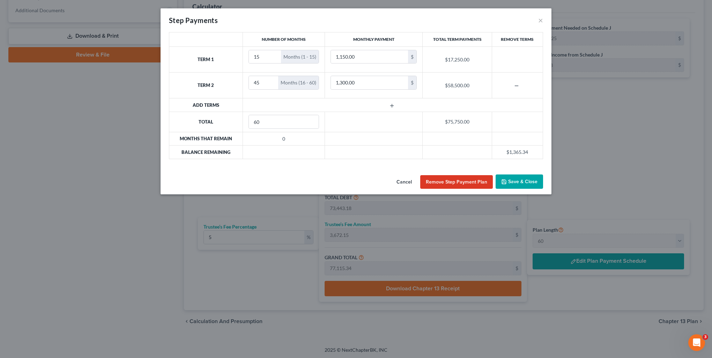
click at [519, 182] on button "Save & Close" at bounding box center [519, 182] width 47 height 15
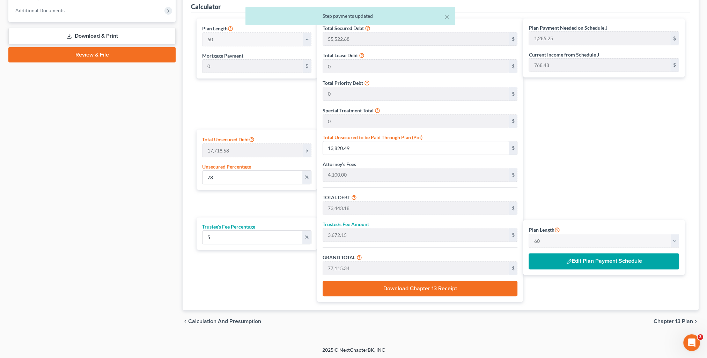
click at [585, 263] on button "Edit Plan Payment Schedule" at bounding box center [604, 262] width 150 height 16
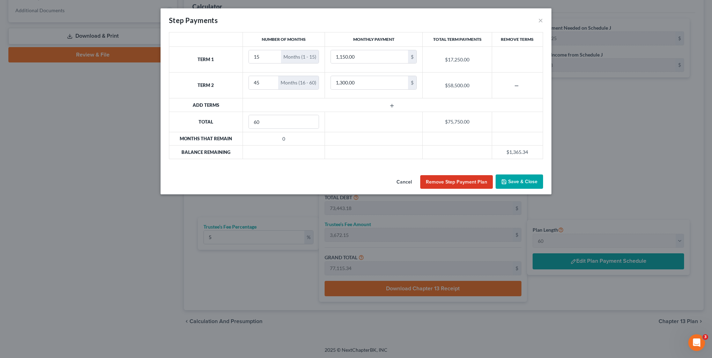
click at [520, 177] on button "Save & Close" at bounding box center [519, 182] width 47 height 15
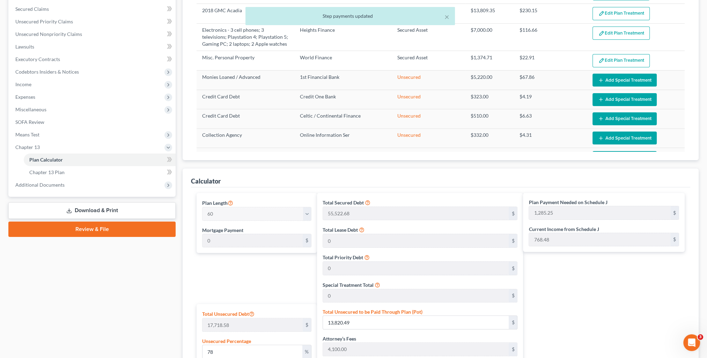
scroll to position [0, 0]
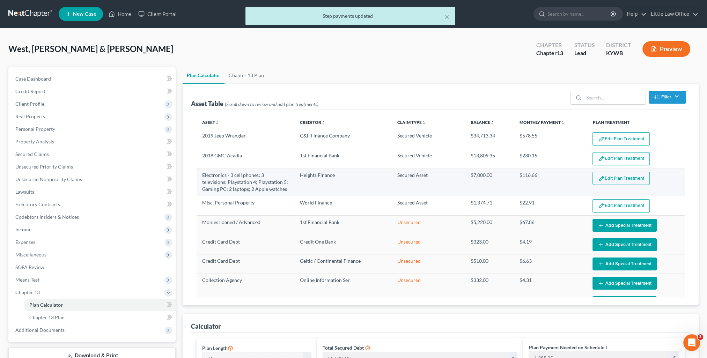
click at [610, 182] on button "Edit Plan Treatment" at bounding box center [621, 178] width 57 height 13
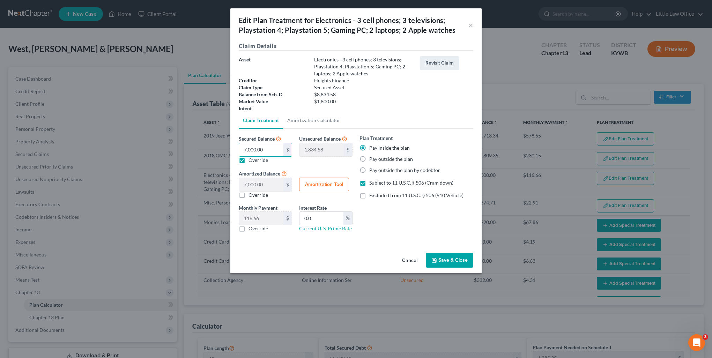
type input "5"
type input "8,829.58"
type input "5.00"
type input "0.08"
type input "50"
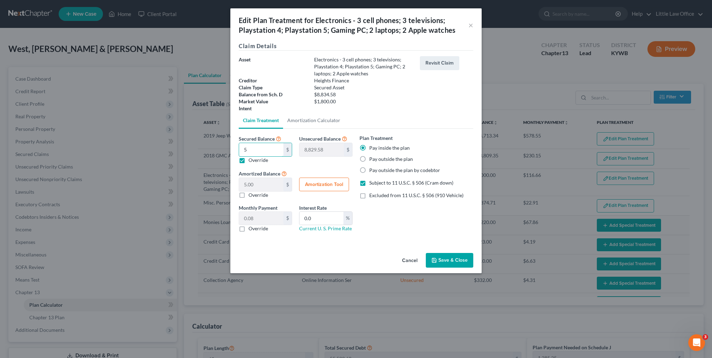
type input "8,784.58"
type input "50.00"
type input "0.83"
type input "500"
type input "8,334.58"
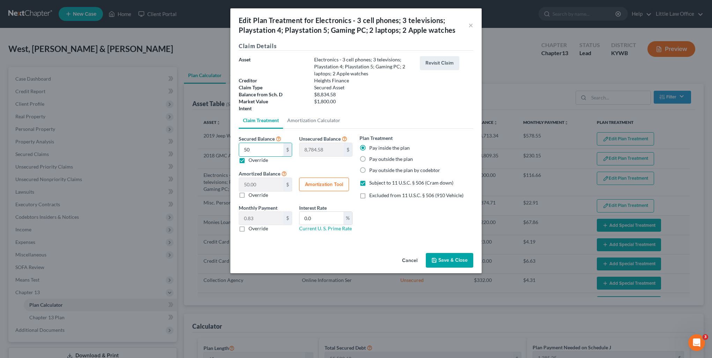
type input "500.00"
type input "8.33"
type input "5000"
type input "3,834.58"
type input "5,000.00"
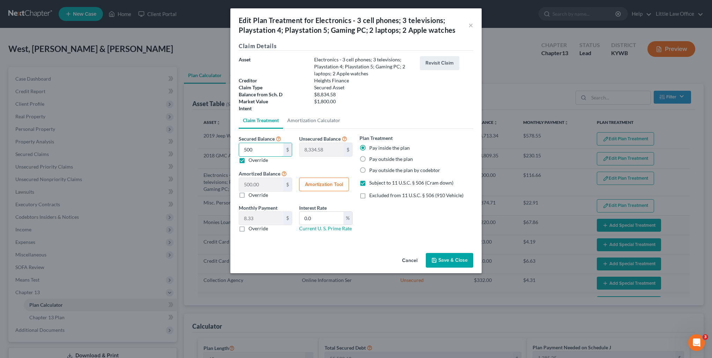
type input "83.33"
type input "5,000"
click at [446, 261] on button "Save & Close" at bounding box center [449, 260] width 47 height 15
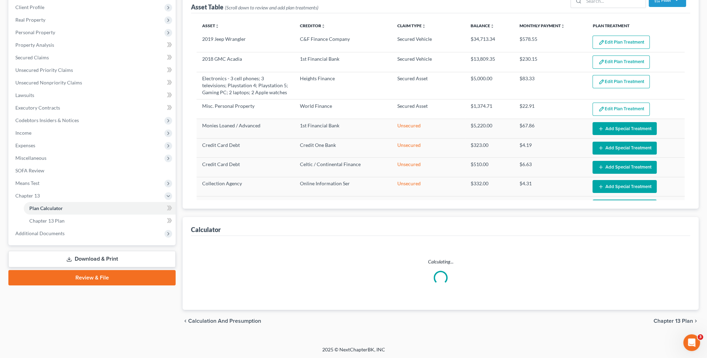
select select "59"
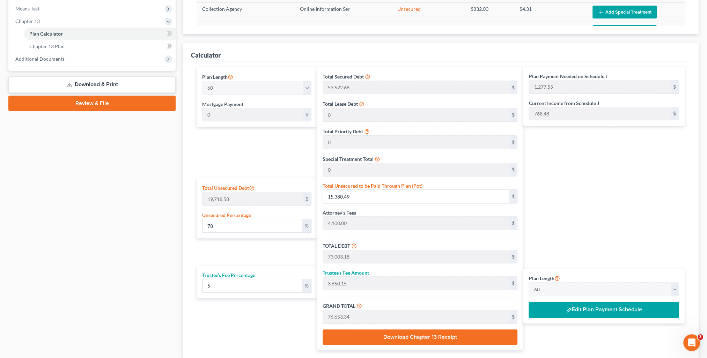
scroll to position [320, 0]
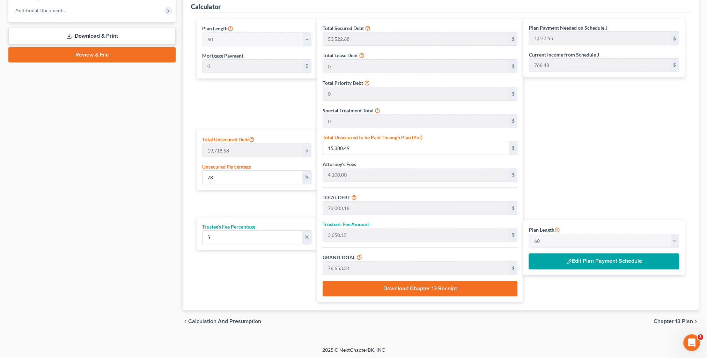
click at [576, 262] on button "Edit Plan Payment Schedule" at bounding box center [604, 262] width 150 height 16
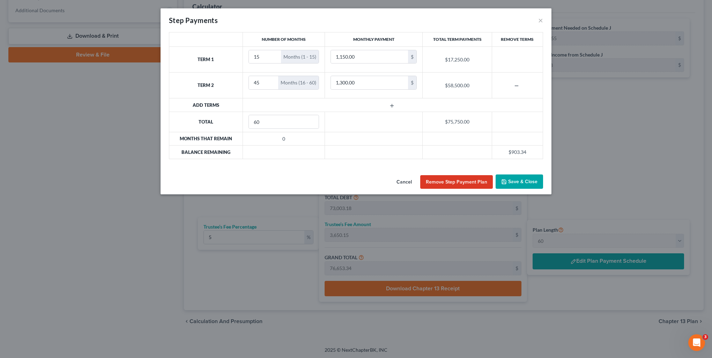
click at [522, 181] on button "Save & Close" at bounding box center [519, 182] width 47 height 15
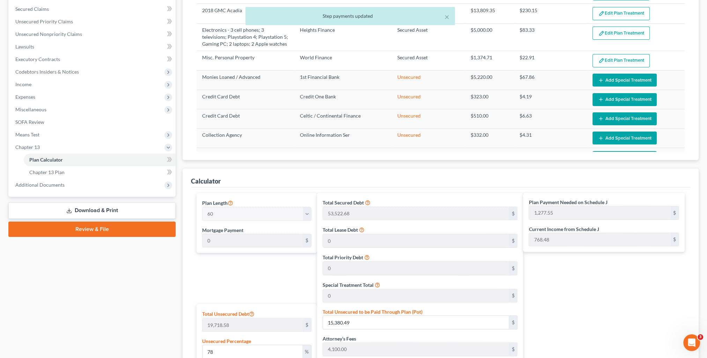
scroll to position [6, 0]
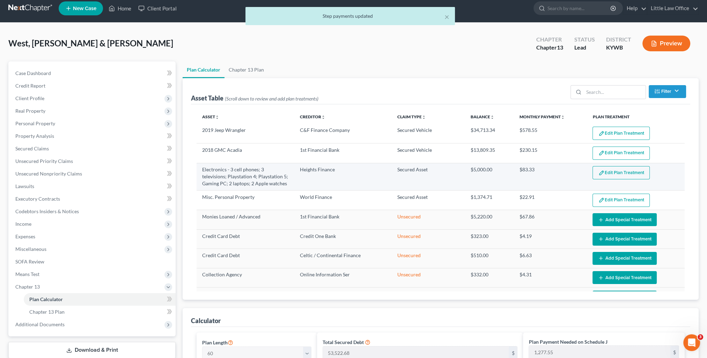
click at [598, 170] on img "button" at bounding box center [601, 173] width 6 height 6
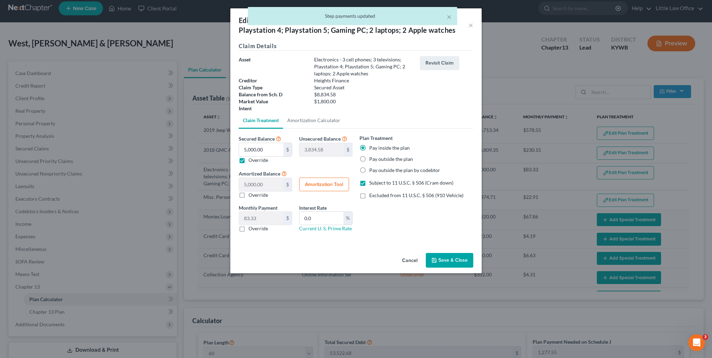
click at [253, 159] on label "Override" at bounding box center [259, 160] width 20 height 7
click at [253, 159] on input "Override" at bounding box center [253, 159] width 5 height 5
checkbox input "false"
type input "0.00"
type input "8,834.58"
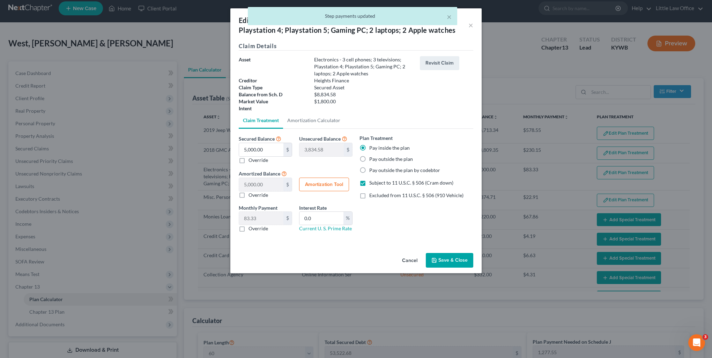
type input "147.24"
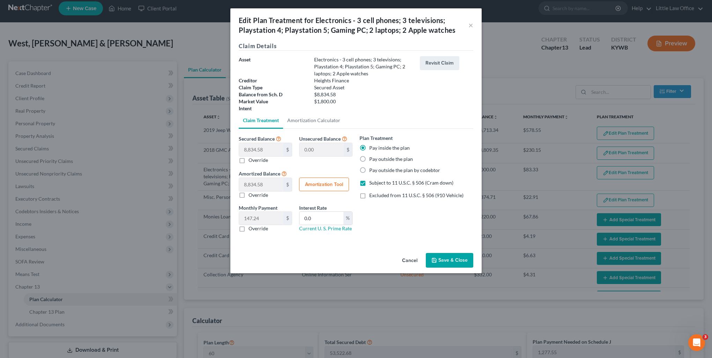
click at [222, 151] on div "Edit Plan Treatment for Electronics - 3 cell phones; 3 televisions; Playstation…" at bounding box center [356, 179] width 712 height 358
click at [249, 161] on label "Override" at bounding box center [259, 160] width 20 height 7
click at [251, 161] on input "Override" at bounding box center [253, 159] width 5 height 5
checkbox input "true"
type input "3,834.58"
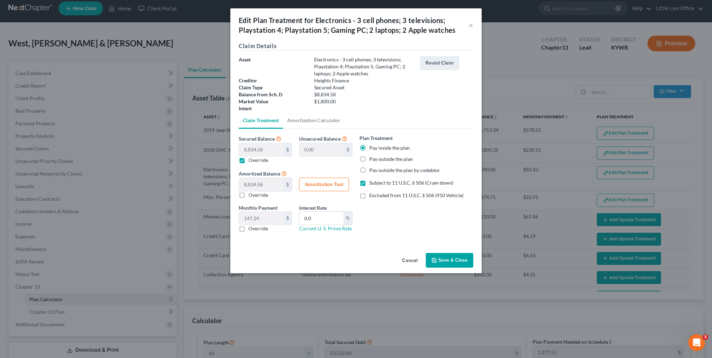
type input "5,000.00"
type input "83.33"
type input "4"
type input "8,830.58"
type input "4.00"
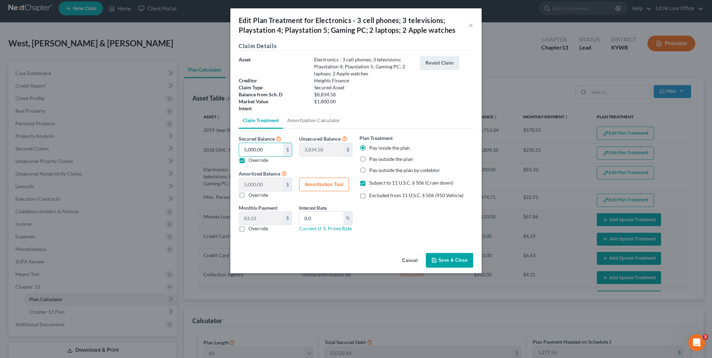
type input "0.06"
type input "40"
type input "8,794.58"
type input "40.00"
type input "0.66"
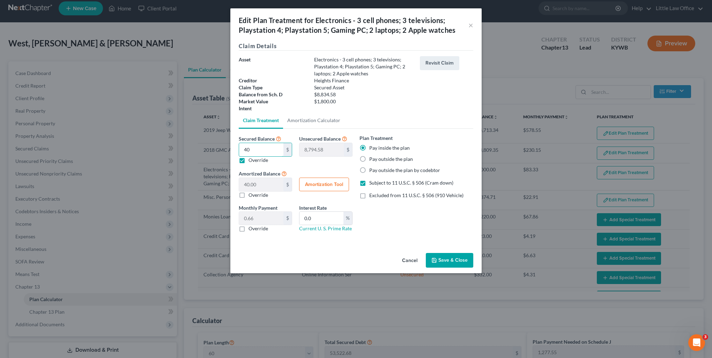
type input "400"
type input "8,434.58"
type input "400.00"
type input "6.66"
type input "4000"
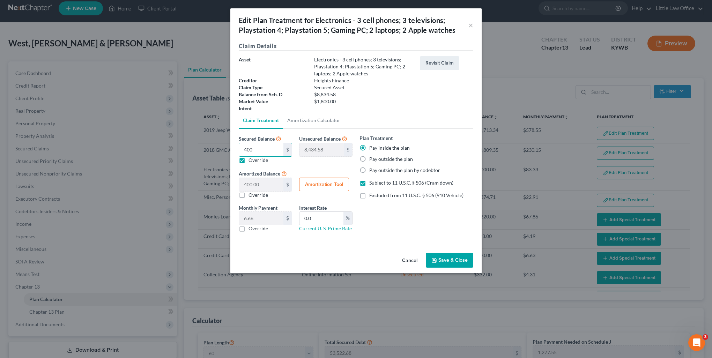
type input "4,834.58"
type input "4,000.00"
type input "66.66"
type input "4,000"
click at [461, 262] on button "Save & Close" at bounding box center [449, 260] width 47 height 15
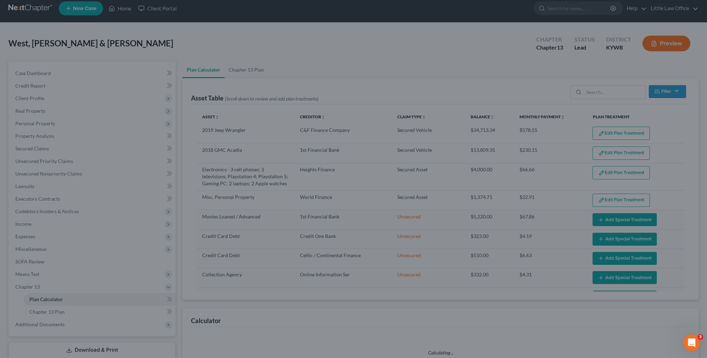
scroll to position [97, 0]
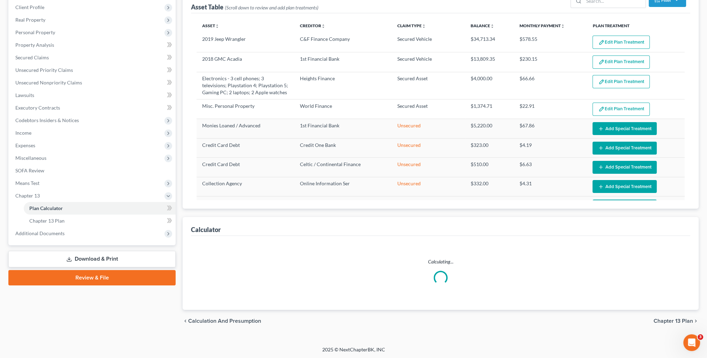
select select "59"
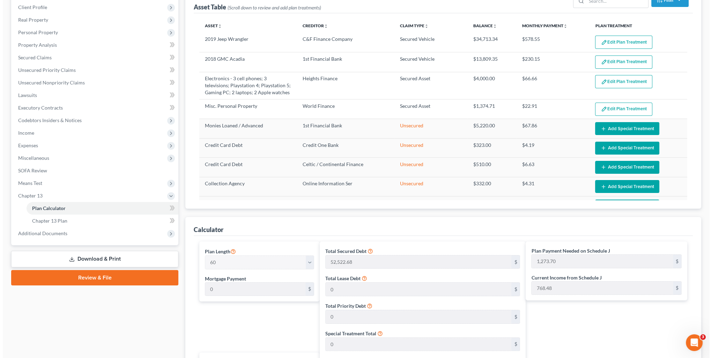
scroll to position [271, 0]
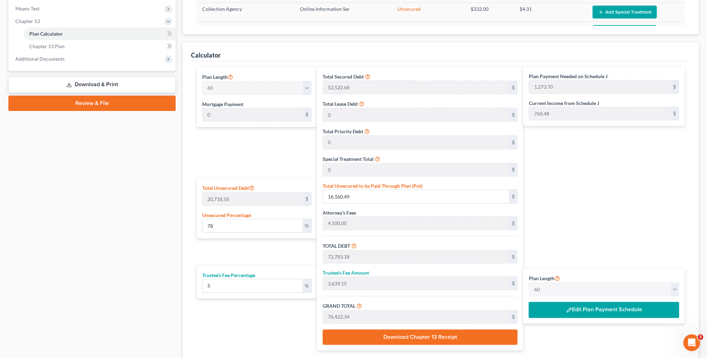
click at [574, 311] on button "Edit Plan Payment Schedule" at bounding box center [604, 310] width 150 height 16
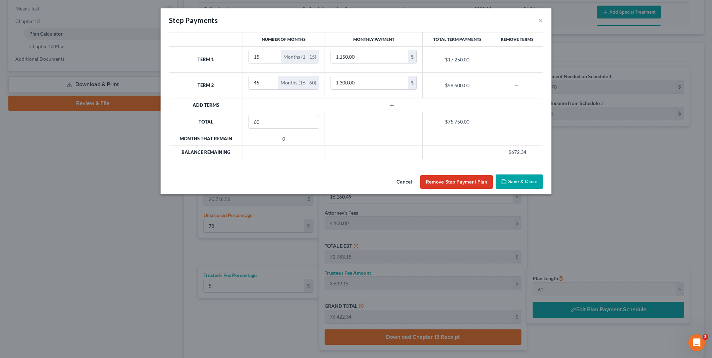
click at [520, 180] on button "Save & Close" at bounding box center [519, 182] width 47 height 15
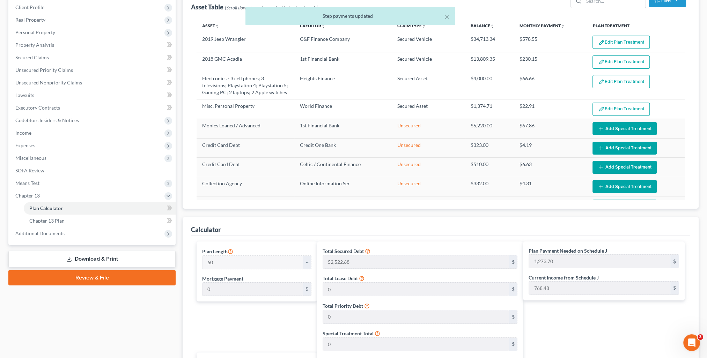
scroll to position [0, 0]
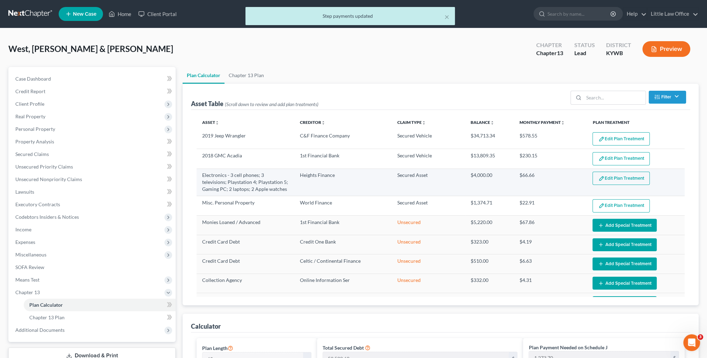
click at [631, 176] on button "Edit Plan Treatment" at bounding box center [621, 178] width 57 height 13
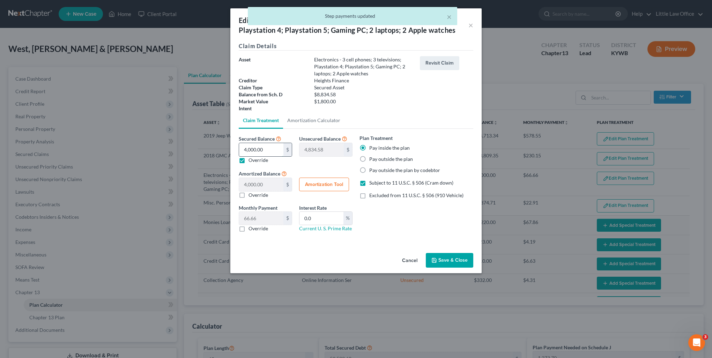
type input "2"
type input "8,832.58"
type input "2.00"
type input "0.03"
type input "20"
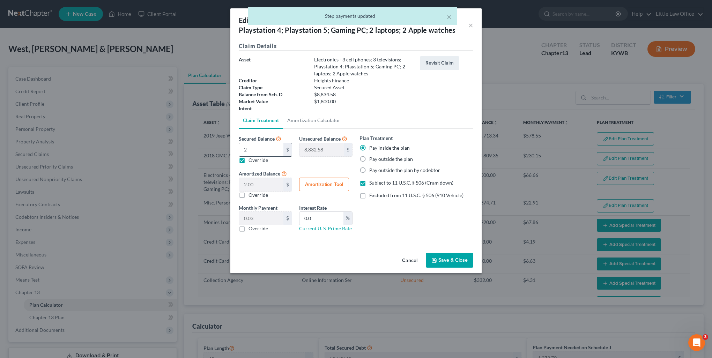
type input "8,814.58"
type input "20.00"
type input "0.33"
type input "200"
type input "8,634.58"
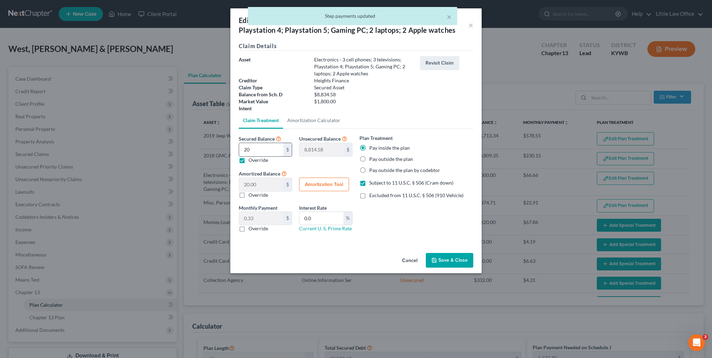
type input "200.00"
type input "3.33"
type input "2000"
type input "6,834.58"
type input "2,000.00"
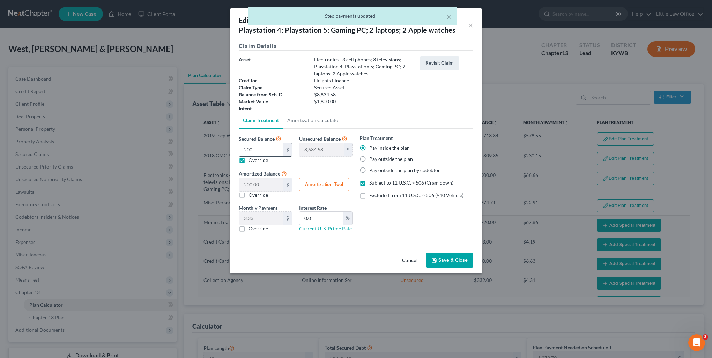
type input "33.33"
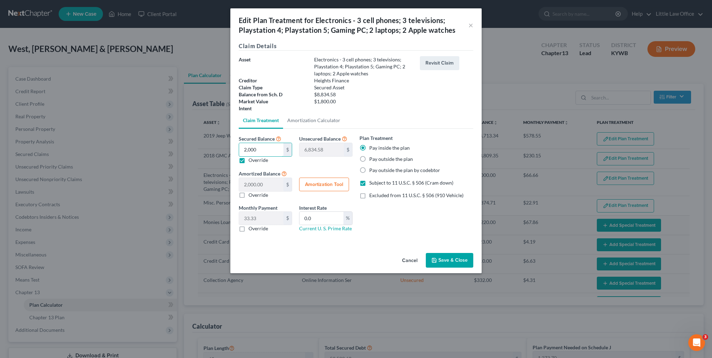
type input "2,000"
click at [439, 260] on button "Save & Close" at bounding box center [449, 260] width 47 height 15
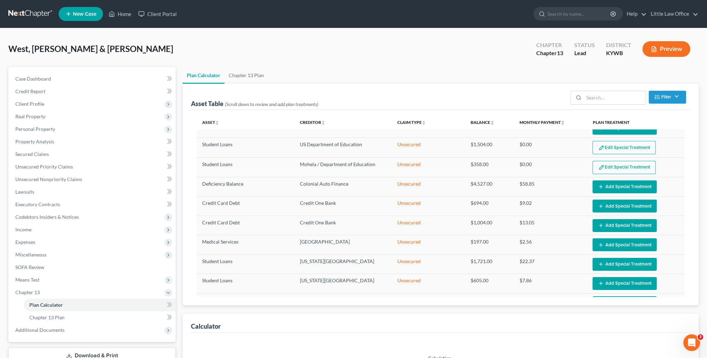
scroll to position [223, 0]
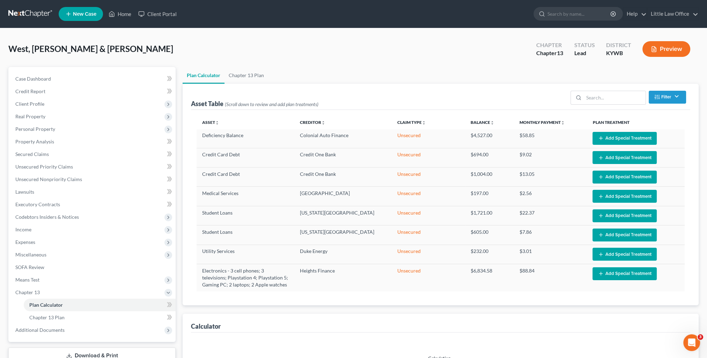
select select "59"
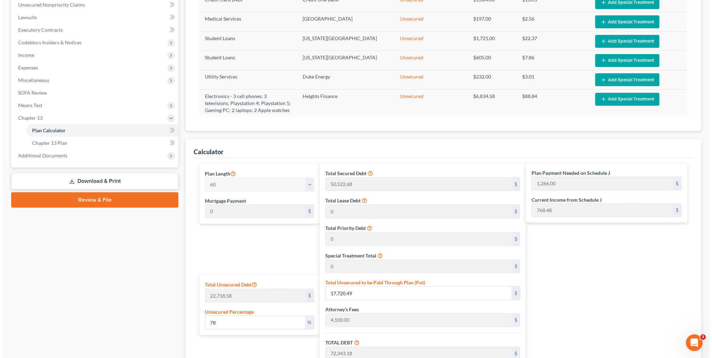
scroll to position [314, 0]
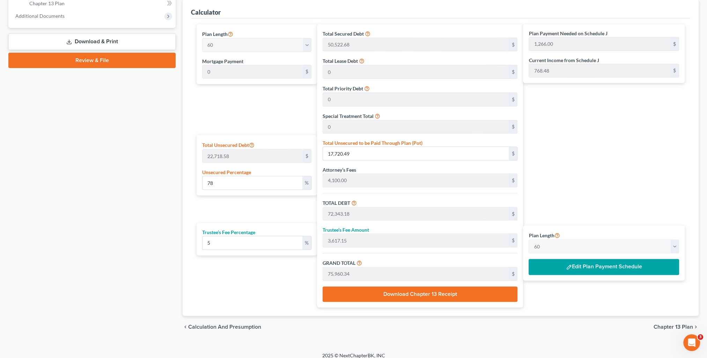
click at [575, 265] on button "Edit Plan Payment Schedule" at bounding box center [604, 267] width 150 height 16
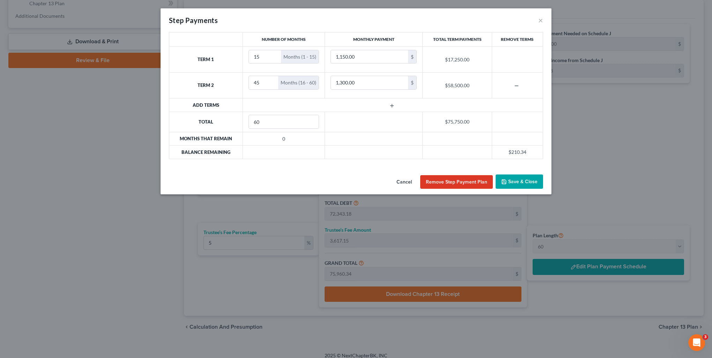
click at [511, 186] on button "Save & Close" at bounding box center [519, 182] width 47 height 15
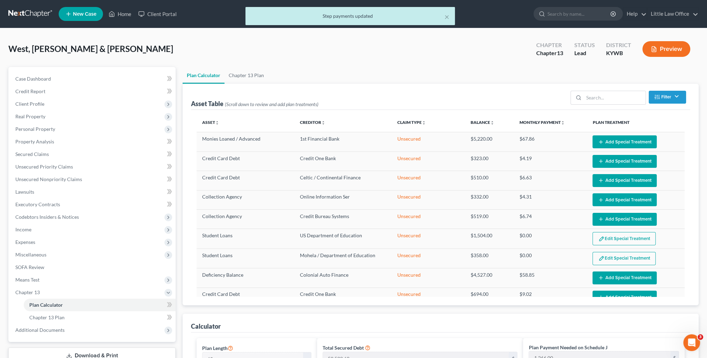
scroll to position [0, 0]
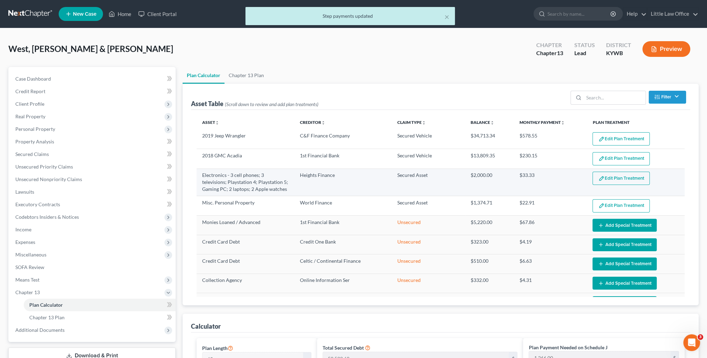
click at [607, 179] on button "Edit Plan Treatment" at bounding box center [621, 178] width 57 height 13
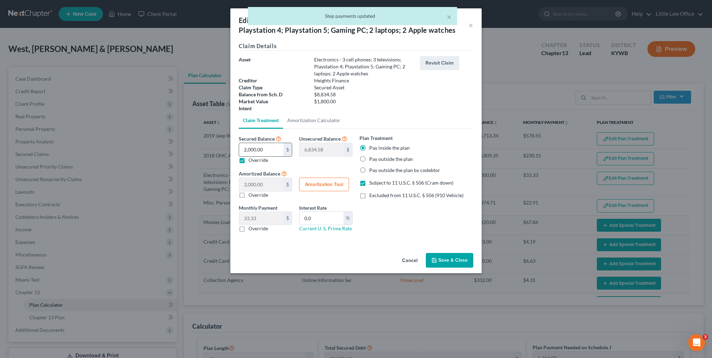
click at [266, 152] on input "2,000.00" at bounding box center [261, 149] width 44 height 13
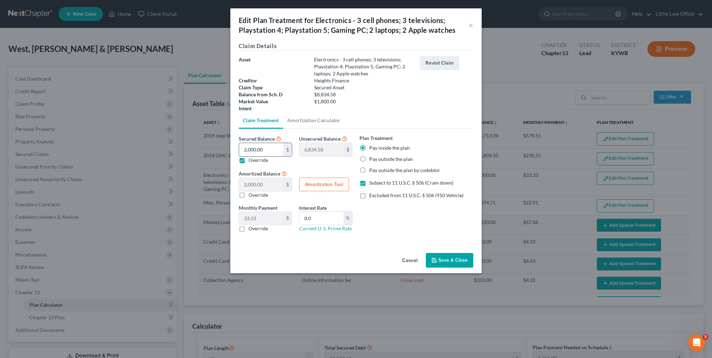
type input "1"
type input "8,833.58"
type input "1.00"
type input "0.01"
type input "15"
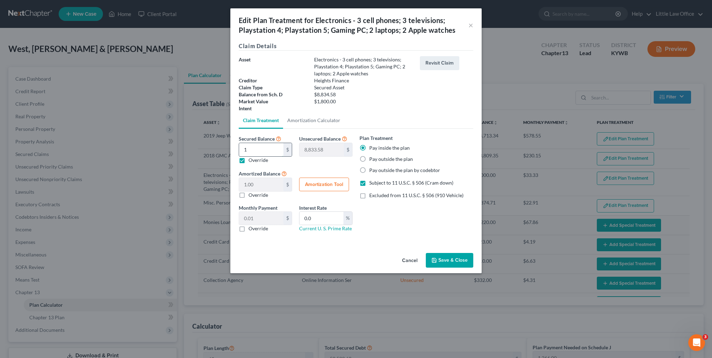
type input "8,819.58"
type input "15.00"
type input "0.25"
type input "150"
type input "8,684.58"
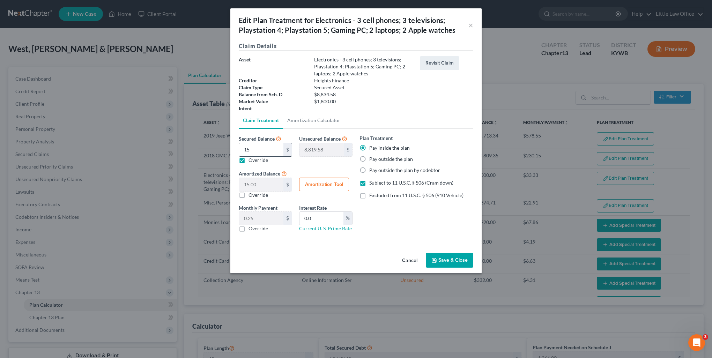
type input "150.00"
type input "2.50"
type input "1500"
type input "7,334.58"
type input "1,500.00"
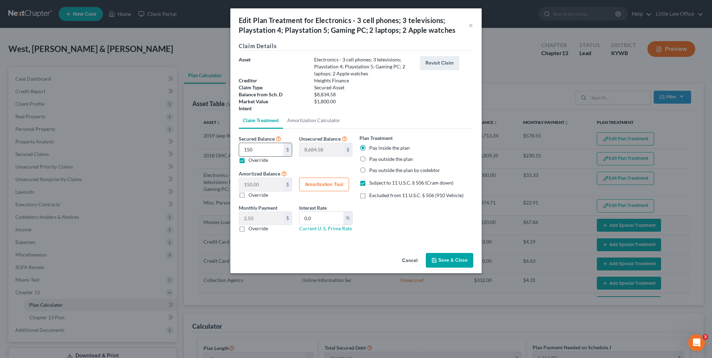
type input "25.00"
click at [449, 260] on button "Save & Close" at bounding box center [449, 260] width 47 height 15
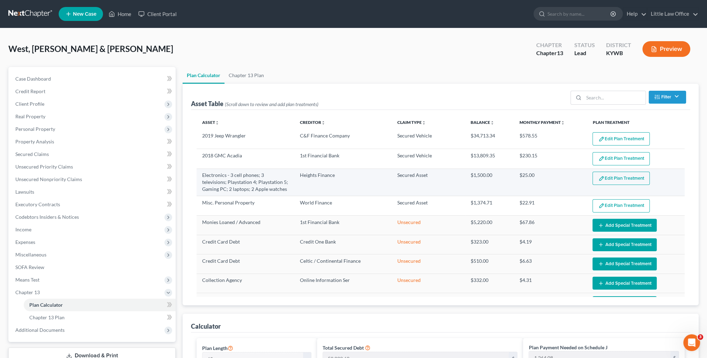
click at [611, 179] on button "Edit Plan Treatment" at bounding box center [621, 178] width 57 height 13
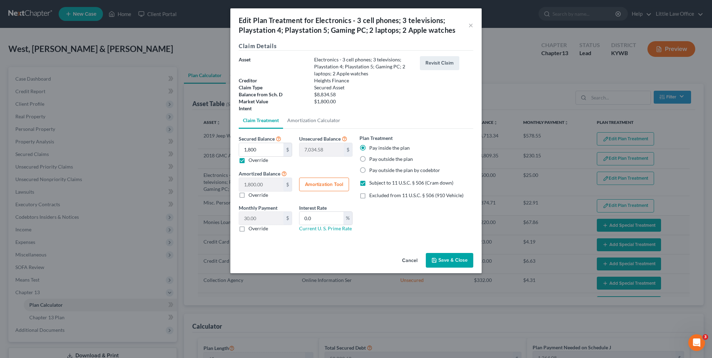
click at [399, 235] on div "Plan Treatment Pay inside the plan Pay outside the plan Pay outside the plan by…" at bounding box center [416, 185] width 121 height 103
click at [443, 259] on button "Save & Close" at bounding box center [449, 260] width 47 height 15
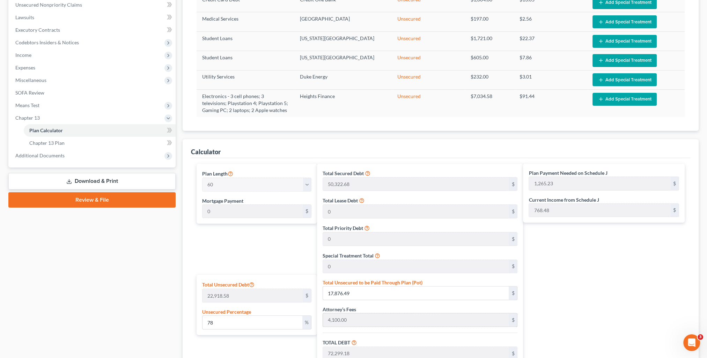
scroll to position [320, 0]
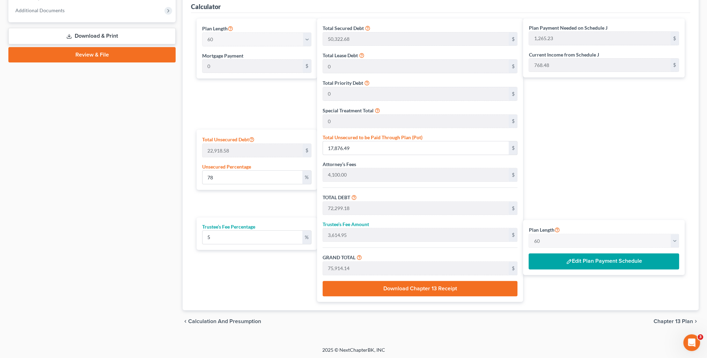
click at [572, 264] on button "Edit Plan Payment Schedule" at bounding box center [604, 262] width 150 height 16
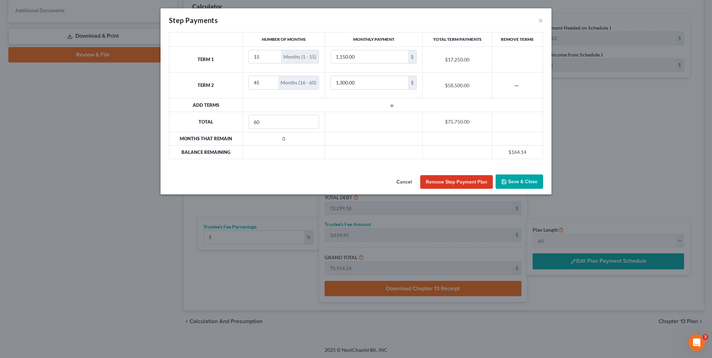
drag, startPoint x: 520, startPoint y: 182, endPoint x: 561, endPoint y: 184, distance: 42.0
click at [520, 182] on button "Save & Close" at bounding box center [519, 182] width 47 height 15
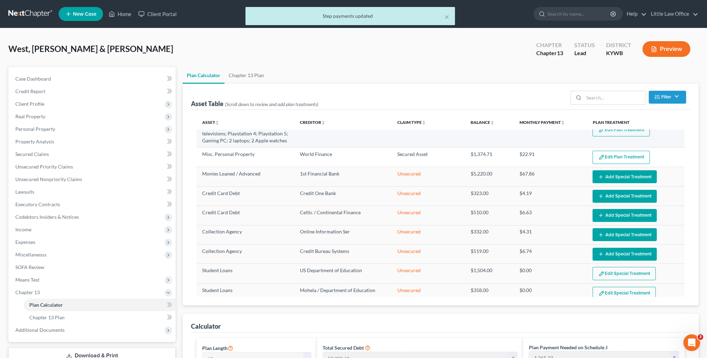
scroll to position [0, 0]
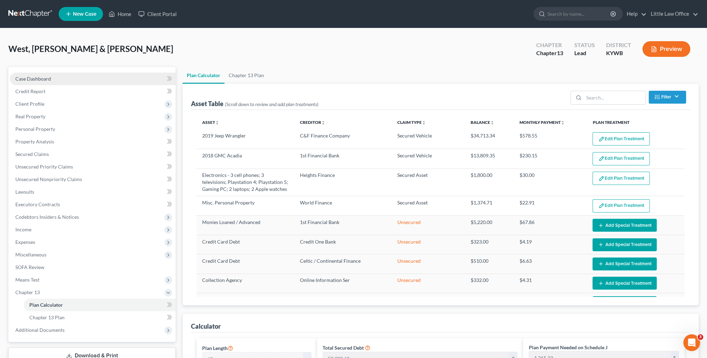
click at [37, 79] on span "Case Dashboard" at bounding box center [33, 79] width 36 height 6
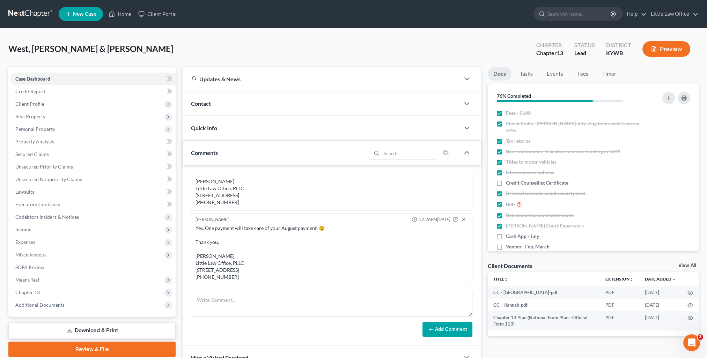
scroll to position [277, 0]
click at [315, 294] on textarea at bounding box center [331, 304] width 281 height 26
paste textarea "On the Heights Finance objection, would they agree to $1,800.00 secured at 0% i…"
click at [450, 332] on button "Add Comment" at bounding box center [448, 329] width 50 height 15
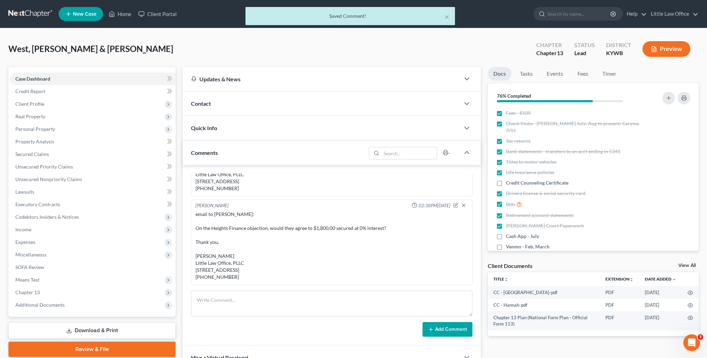
scroll to position [1626, 0]
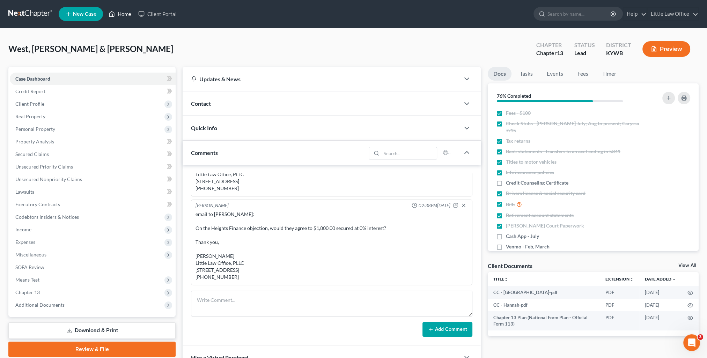
click at [126, 14] on link "Home" at bounding box center [120, 14] width 30 height 13
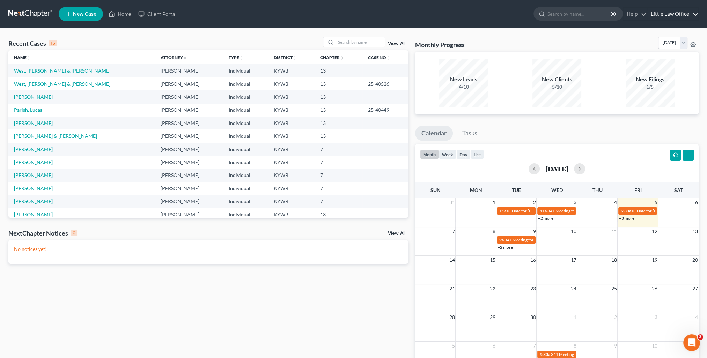
click at [688, 17] on link "Little Law Office" at bounding box center [672, 14] width 51 height 13
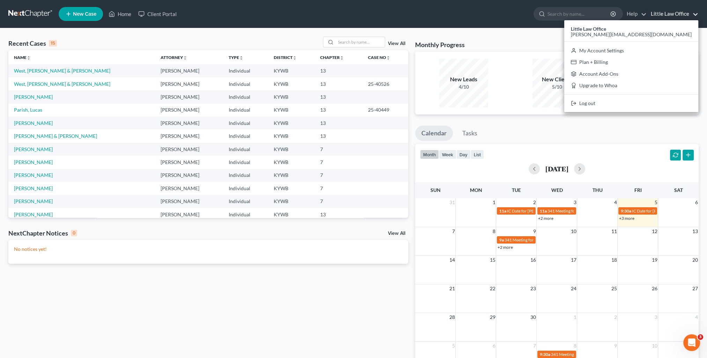
click at [205, 38] on div "Recent Cases 15 View All" at bounding box center [208, 44] width 400 height 14
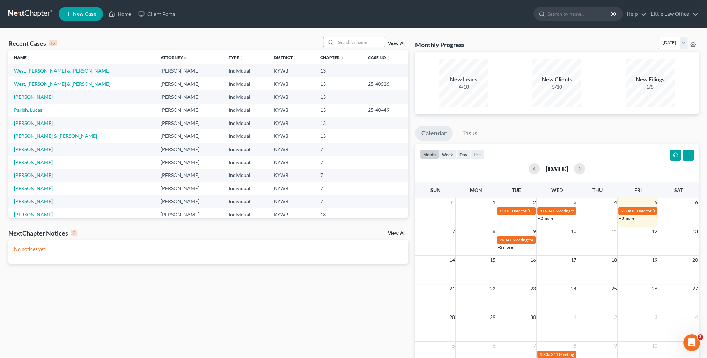
click at [341, 45] on input "search" at bounding box center [360, 42] width 49 height 10
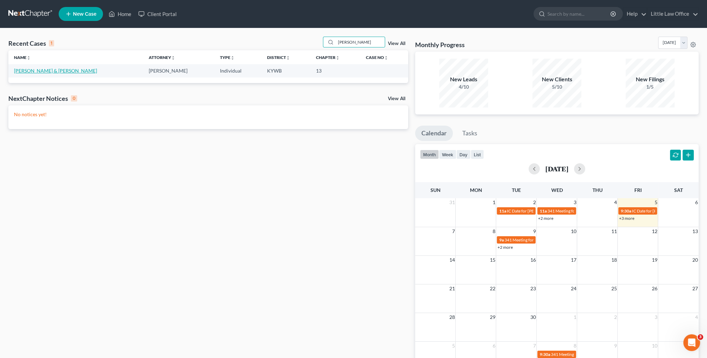
click at [36, 69] on link "[PERSON_NAME] & [PERSON_NAME]" at bounding box center [55, 71] width 83 height 6
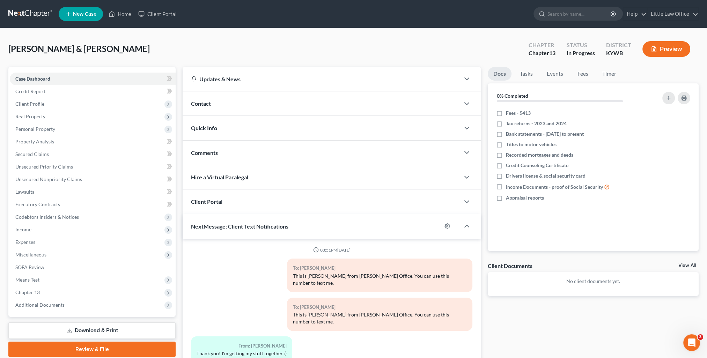
scroll to position [47, 0]
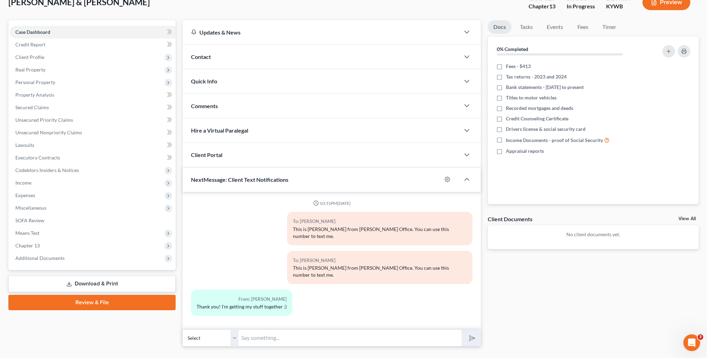
click at [269, 330] on input "text" at bounding box center [349, 338] width 223 height 17
click at [462, 330] on button "submit" at bounding box center [471, 338] width 19 height 16
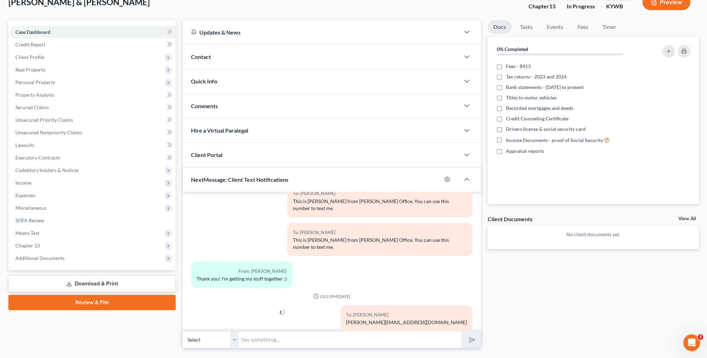
click at [240, 54] on div "Contact" at bounding box center [321, 57] width 277 height 24
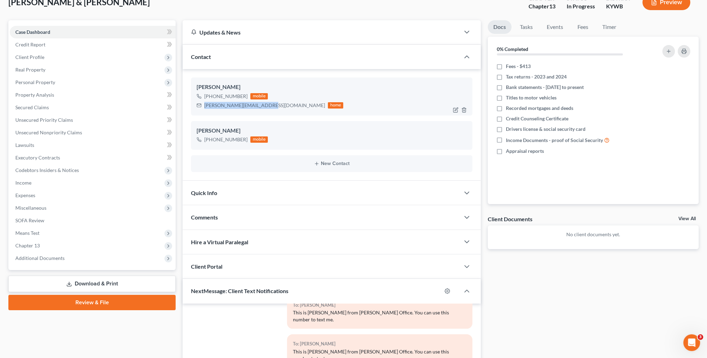
drag, startPoint x: 204, startPoint y: 104, endPoint x: 267, endPoint y: 109, distance: 63.0
click at [267, 109] on div "Marlene Appleby +1 (270) 871-9130 mobile marlene_appleby@yahoo.com home" at bounding box center [331, 97] width 281 height 38
copy div "marlene_appleby@yahoo.com"
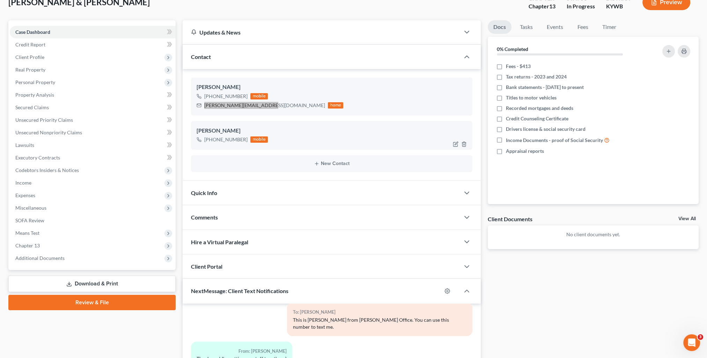
scroll to position [0, 0]
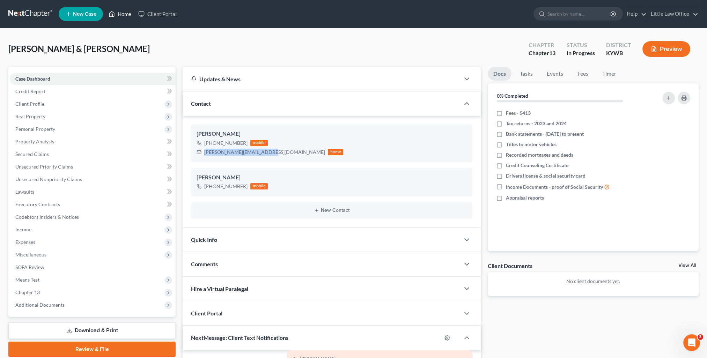
click at [124, 15] on link "Home" at bounding box center [120, 14] width 30 height 13
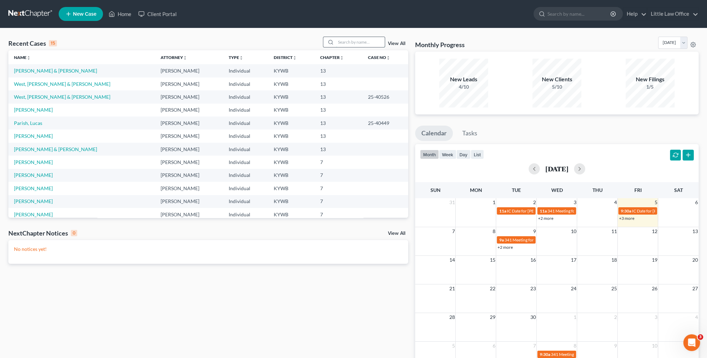
click at [347, 41] on input "search" at bounding box center [360, 42] width 49 height 10
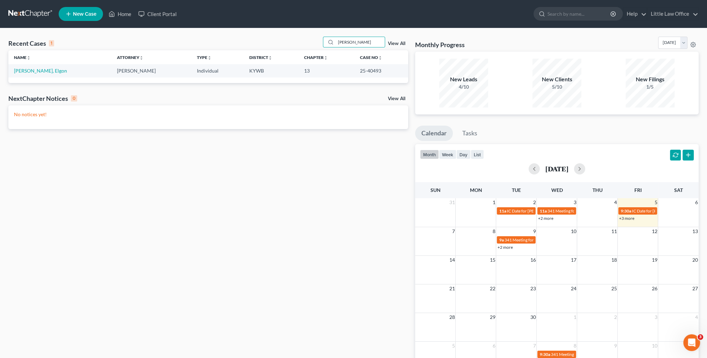
drag, startPoint x: 43, startPoint y: 70, endPoint x: 38, endPoint y: 67, distance: 6.6
click at [43, 70] on td "[PERSON_NAME], Elgon" at bounding box center [59, 70] width 103 height 13
click at [36, 67] on td "[PERSON_NAME], Elgon" at bounding box center [59, 70] width 103 height 13
click at [37, 68] on link "[PERSON_NAME], Elgon" at bounding box center [40, 71] width 53 height 6
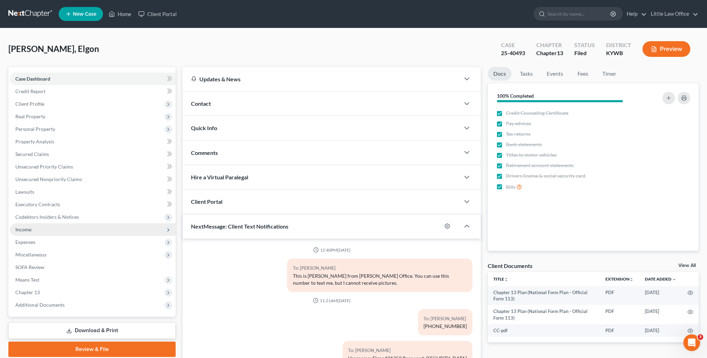
scroll to position [46, 0]
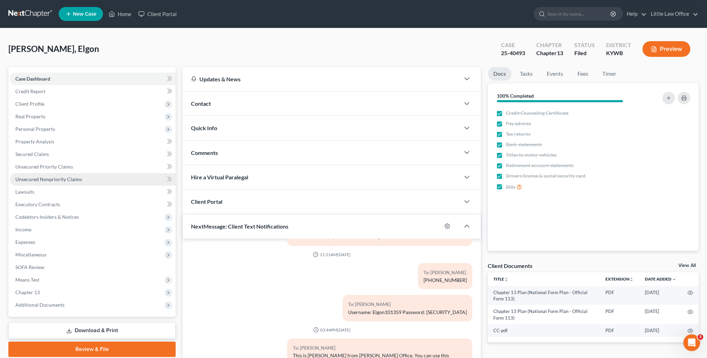
click at [74, 181] on span "Unsecured Nonpriority Claims" at bounding box center [48, 179] width 67 height 6
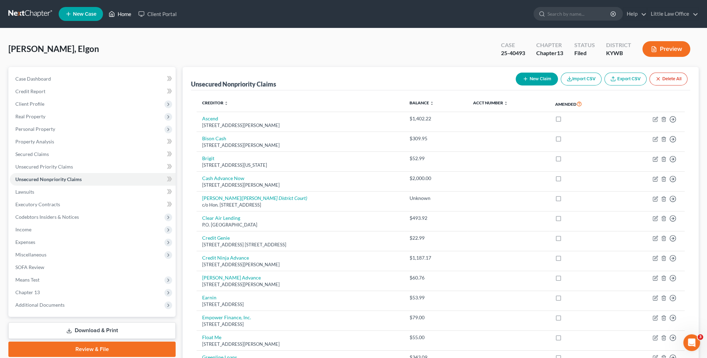
click at [124, 16] on link "Home" at bounding box center [120, 14] width 30 height 13
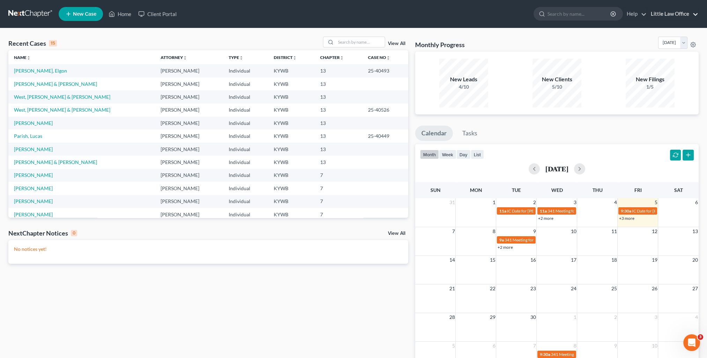
click at [678, 15] on link "Little Law Office" at bounding box center [672, 14] width 51 height 13
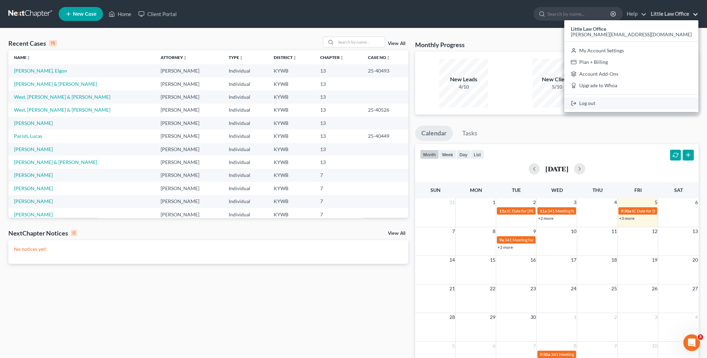
click at [655, 100] on link "Log out" at bounding box center [631, 103] width 134 height 12
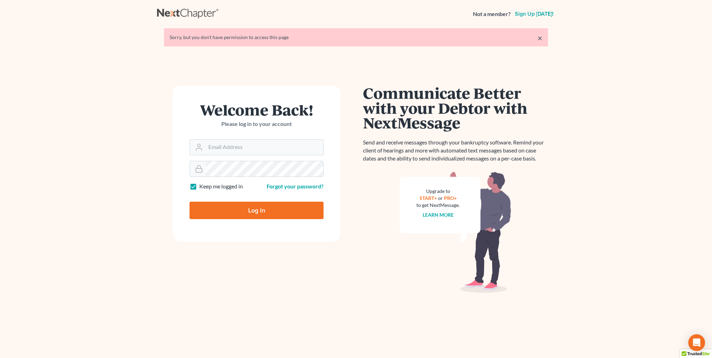
type input "[PERSON_NAME][EMAIL_ADDRESS][DOMAIN_NAME]"
click at [253, 207] on input "Log In" at bounding box center [257, 210] width 134 height 17
type input "Thinking..."
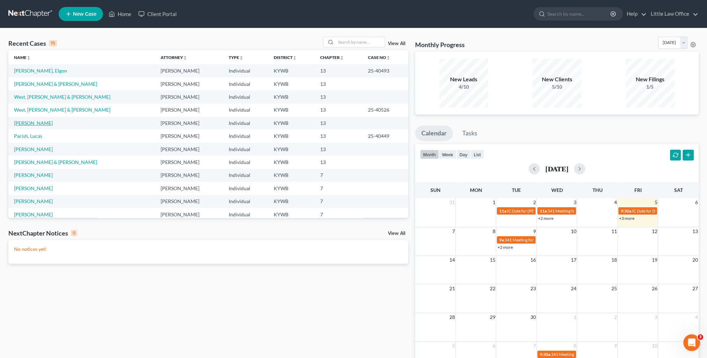
click at [39, 123] on link "[PERSON_NAME]" at bounding box center [33, 123] width 39 height 6
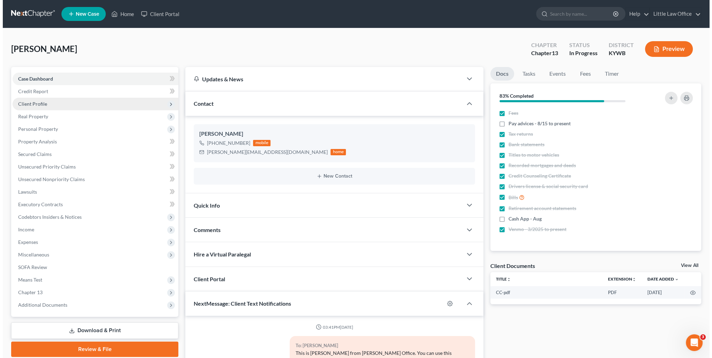
scroll to position [225, 0]
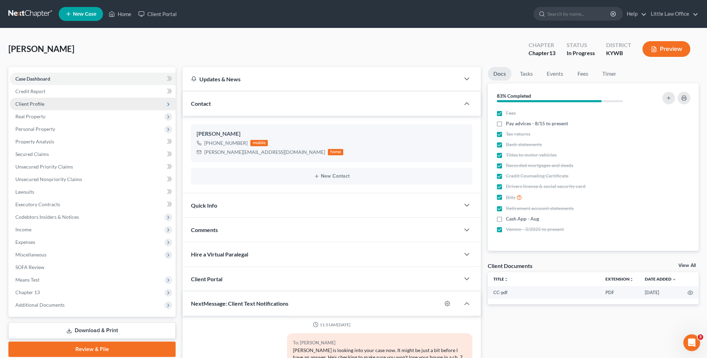
click at [47, 100] on span "Client Profile" at bounding box center [93, 104] width 166 height 13
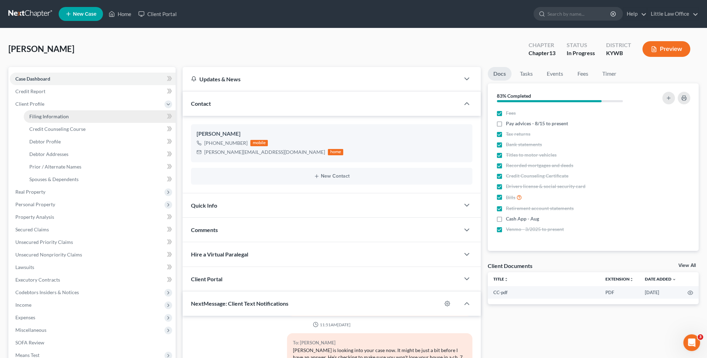
click at [67, 115] on span "Filing Information" at bounding box center [48, 116] width 39 height 6
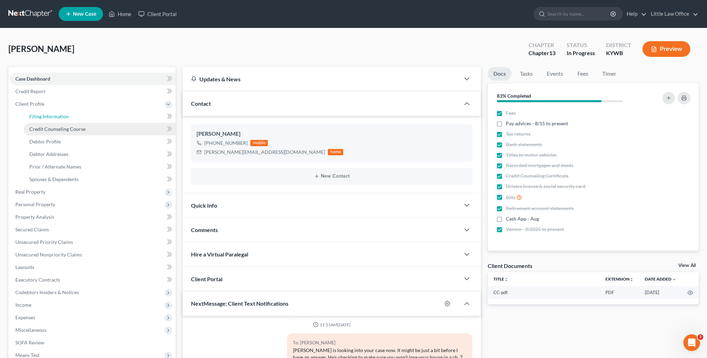
select select "1"
select select "0"
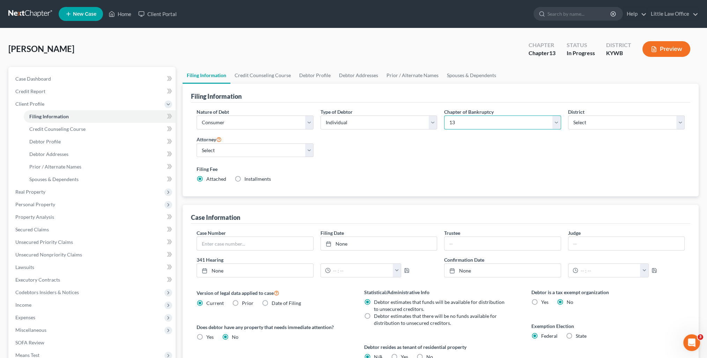
click at [469, 123] on select "Select 7 11 12 13" at bounding box center [502, 123] width 117 height 14
select select "0"
click at [444, 116] on select "Select 7 11 12 13" at bounding box center [502, 123] width 117 height 14
click at [51, 223] on link "Secured Claims" at bounding box center [93, 229] width 166 height 13
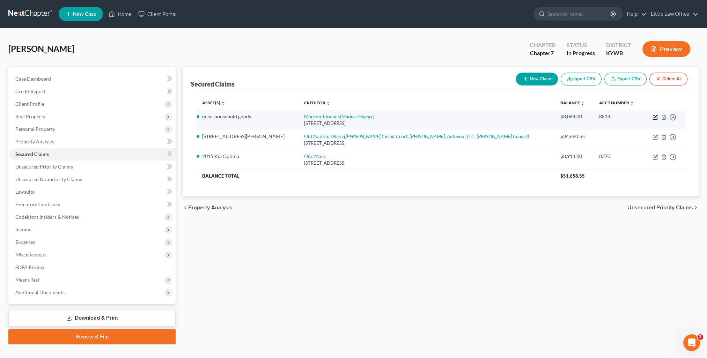
click at [655, 116] on icon "button" at bounding box center [656, 118] width 6 height 6
select select "21"
select select "0"
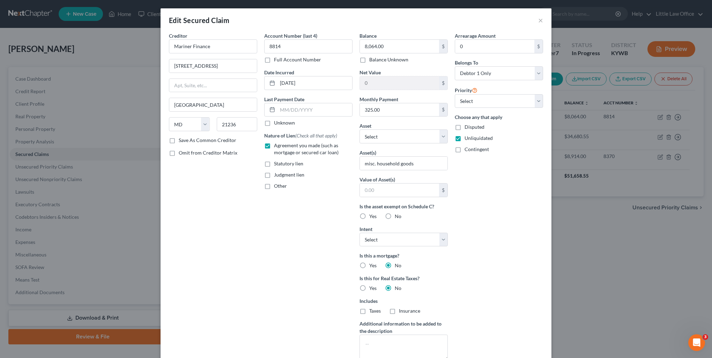
scroll to position [90, 0]
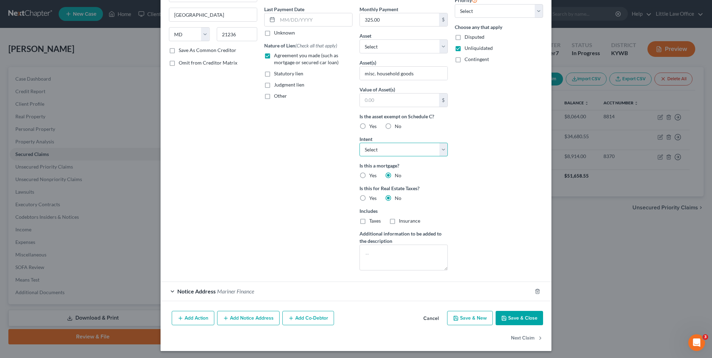
click at [395, 155] on select "Select Surrender Redeem Reaffirm Avoid Other" at bounding box center [404, 150] width 88 height 14
select select "3"
click at [360, 143] on select "Select Surrender Redeem Reaffirm Avoid Other" at bounding box center [404, 150] width 88 height 14
click at [522, 340] on button "Next Claim" at bounding box center [527, 338] width 32 height 15
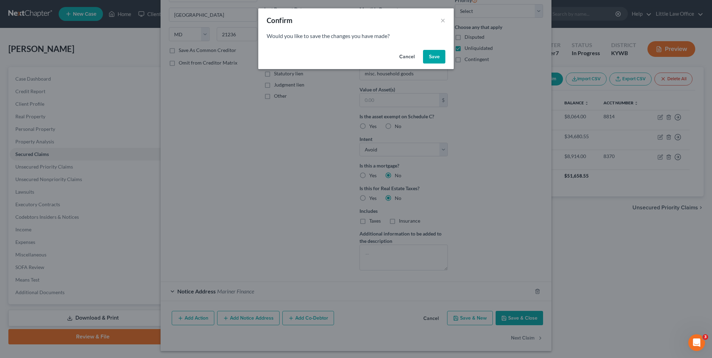
click at [429, 62] on button "Save" at bounding box center [434, 57] width 22 height 14
select select "15"
select select "0"
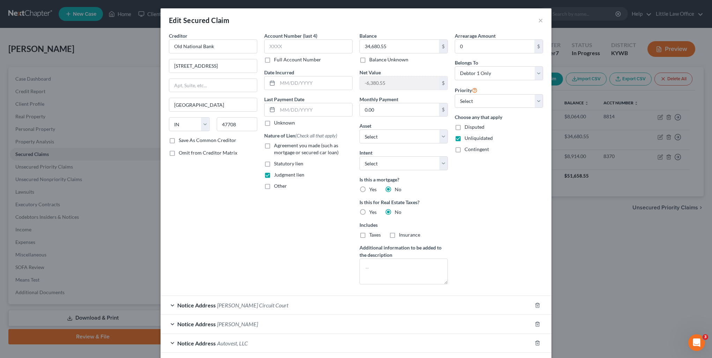
scroll to position [14, 0]
click at [367, 164] on select "Select Surrender Redeem Reaffirm Avoid Other" at bounding box center [404, 163] width 88 height 14
select select "3"
click at [360, 156] on select "Select Surrender Redeem Reaffirm Avoid Other" at bounding box center [404, 163] width 88 height 14
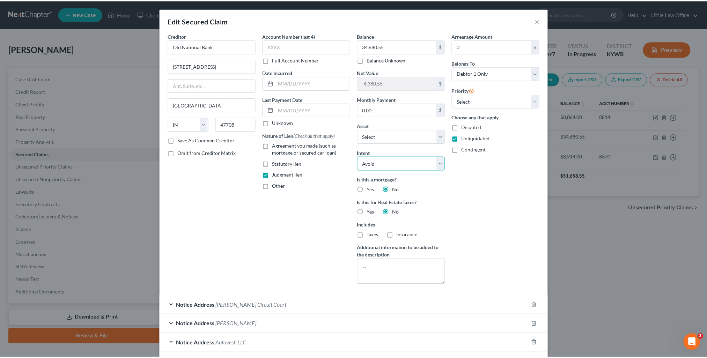
scroll to position [71, 0]
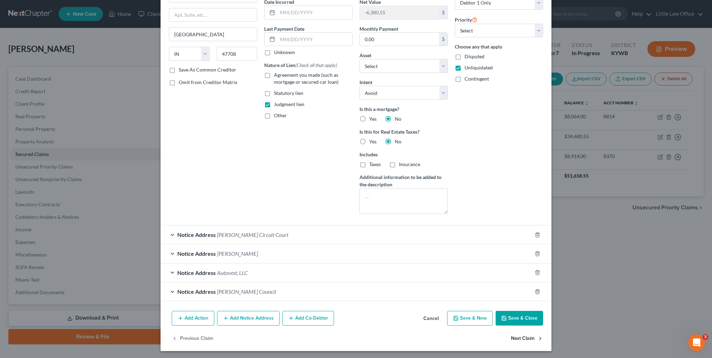
click at [523, 340] on button "Next Claim" at bounding box center [527, 338] width 32 height 15
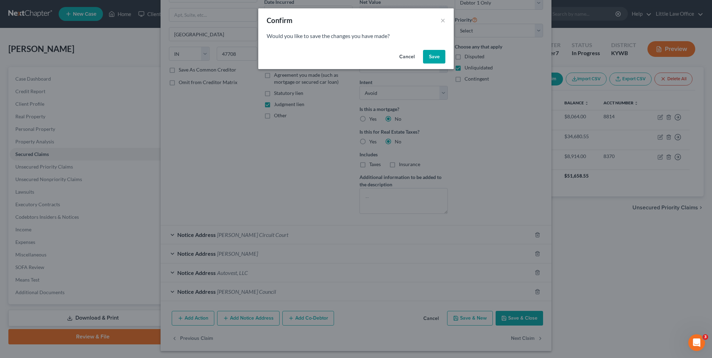
click at [438, 54] on button "Save" at bounding box center [434, 57] width 22 height 14
select select "15"
select select "2"
select select "0"
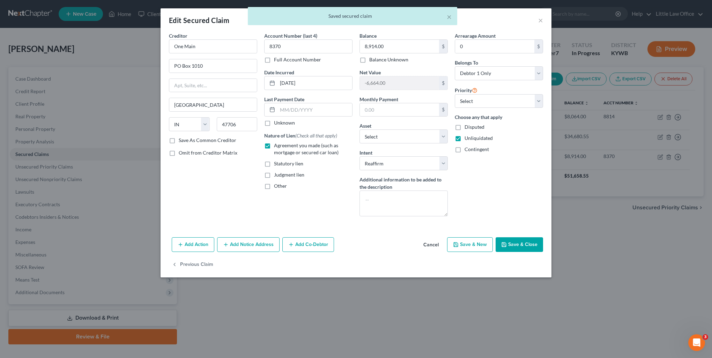
click at [516, 243] on button "Save & Close" at bounding box center [519, 244] width 47 height 15
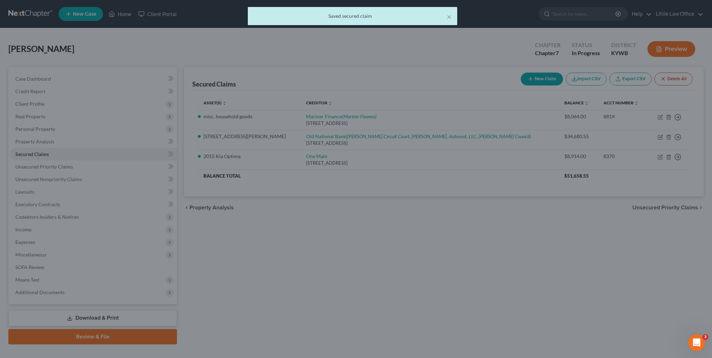
select select "10"
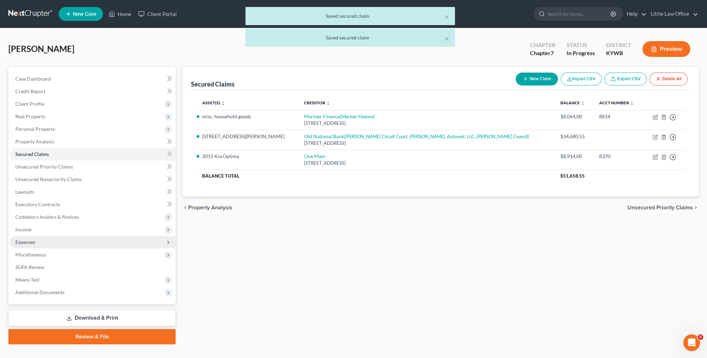
click at [26, 243] on span "Expenses" at bounding box center [25, 242] width 20 height 6
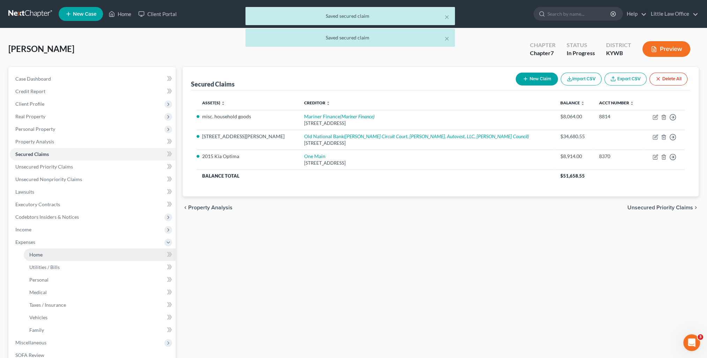
click at [34, 252] on span "Home" at bounding box center [35, 255] width 13 height 6
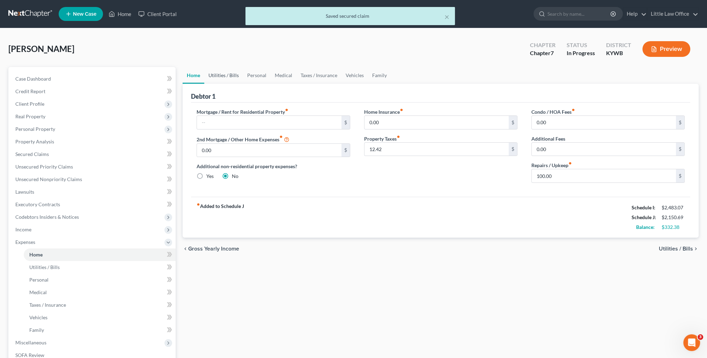
click at [228, 76] on link "Utilities / Bills" at bounding box center [223, 75] width 39 height 17
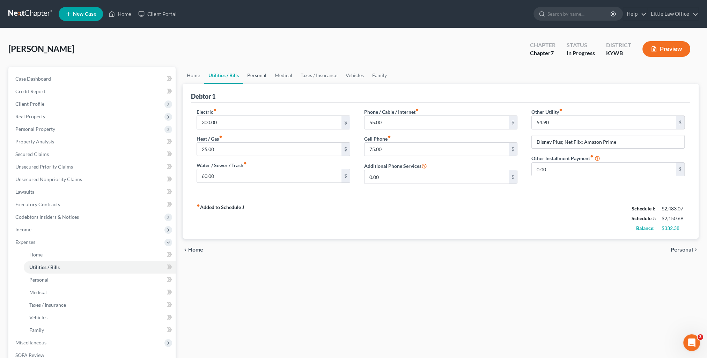
click at [247, 80] on link "Personal" at bounding box center [257, 75] width 28 height 17
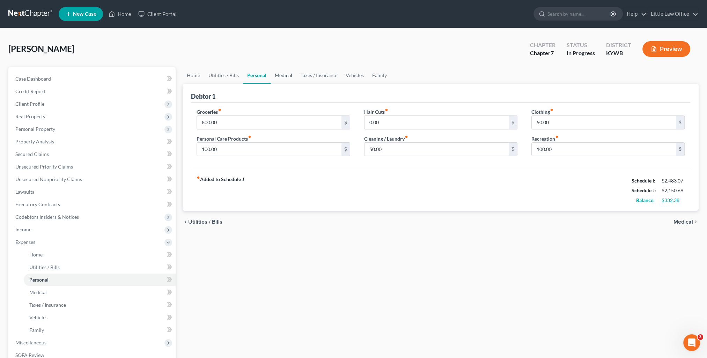
click at [280, 78] on link "Medical" at bounding box center [284, 75] width 26 height 17
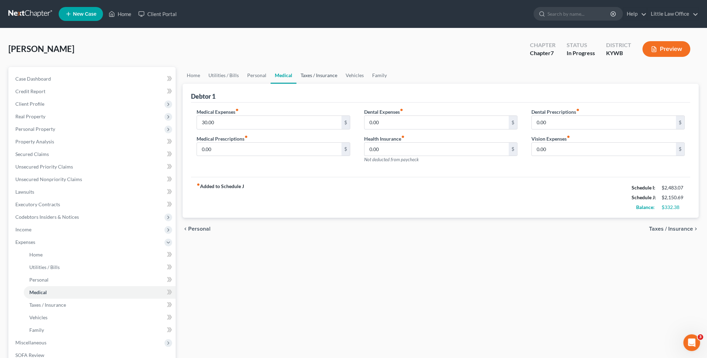
click at [303, 75] on link "Taxes / Insurance" at bounding box center [318, 75] width 45 height 17
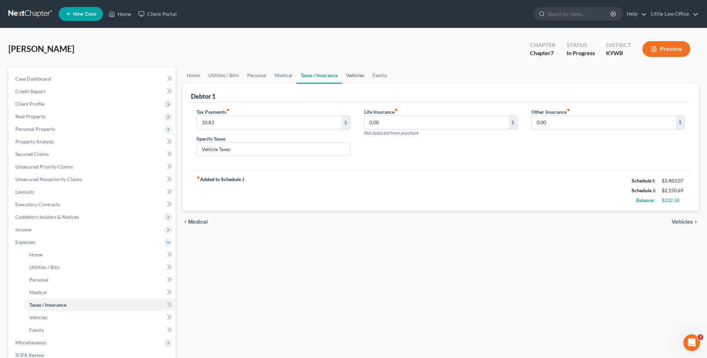
click at [346, 78] on link "Vehicles" at bounding box center [355, 75] width 27 height 17
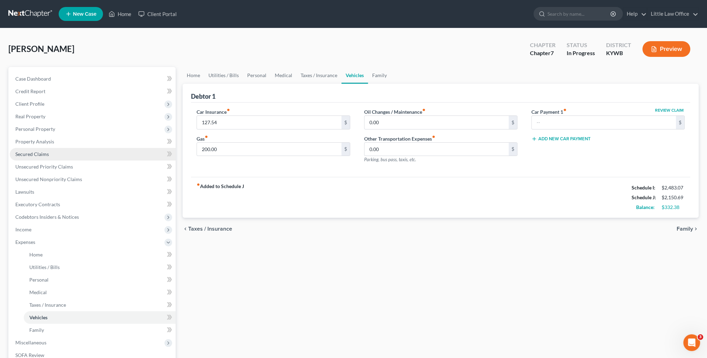
click at [39, 151] on span "Secured Claims" at bounding box center [32, 154] width 34 height 6
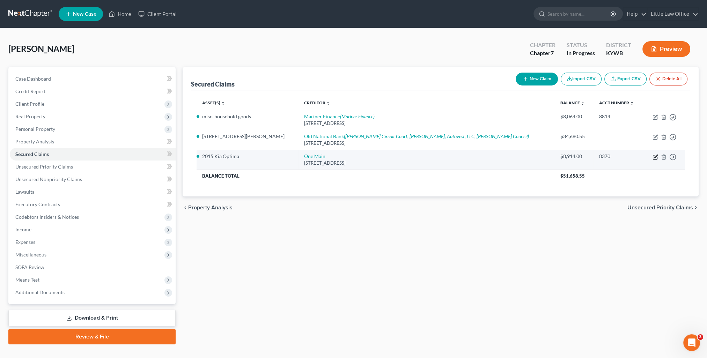
click at [656, 156] on icon "button" at bounding box center [656, 157] width 6 height 6
select select "15"
select select "2"
select select "0"
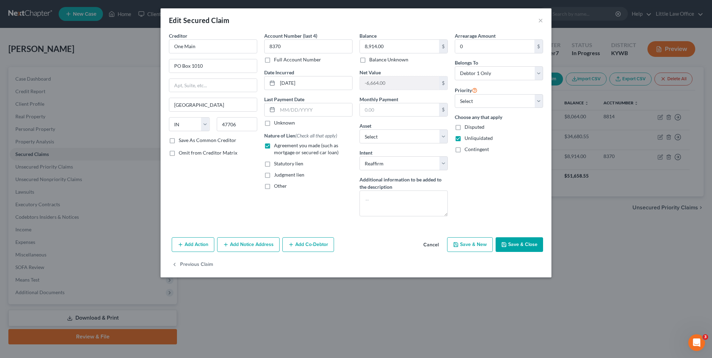
click at [532, 245] on button "Save & Close" at bounding box center [519, 244] width 47 height 15
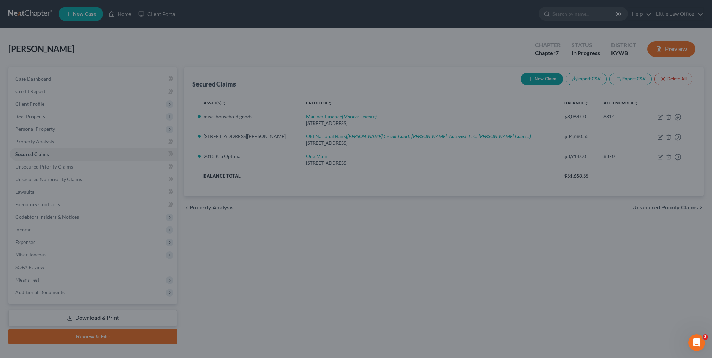
select select "10"
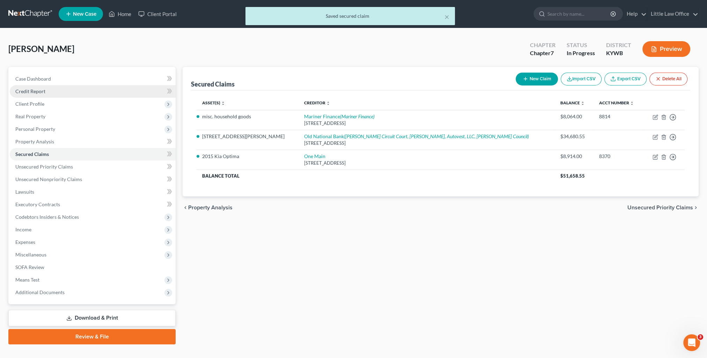
click at [40, 93] on span "Credit Report" at bounding box center [30, 91] width 30 height 6
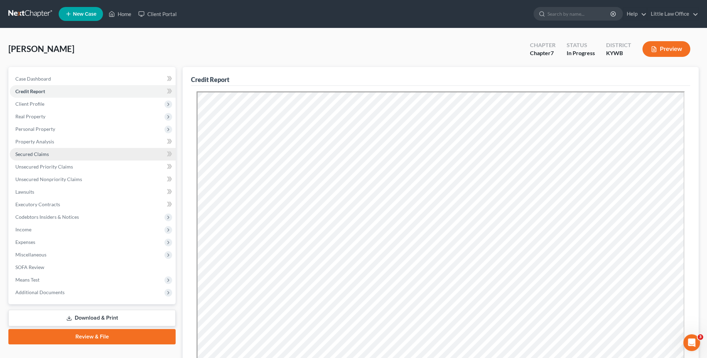
click at [38, 159] on link "Secured Claims" at bounding box center [93, 154] width 166 height 13
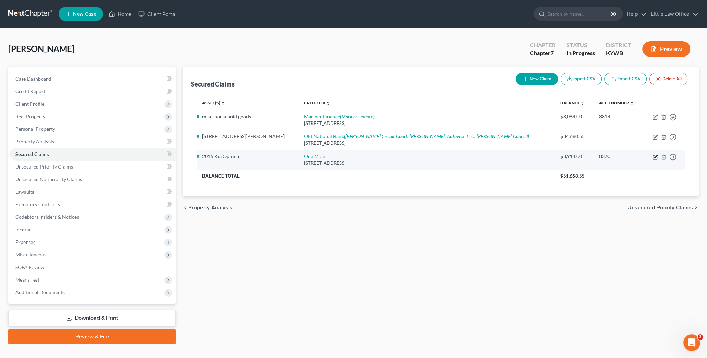
click at [655, 158] on icon "button" at bounding box center [656, 157] width 6 height 6
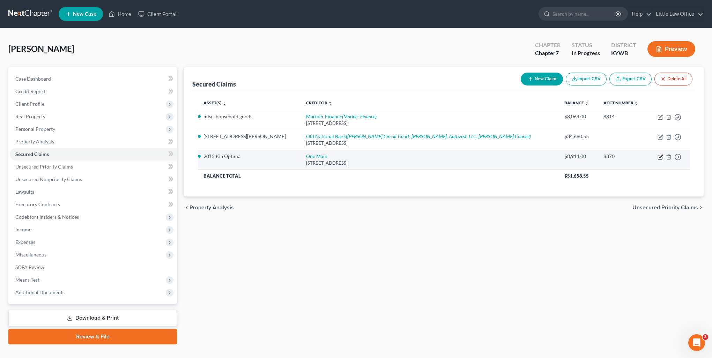
select select "15"
select select "10"
select select "2"
select select "0"
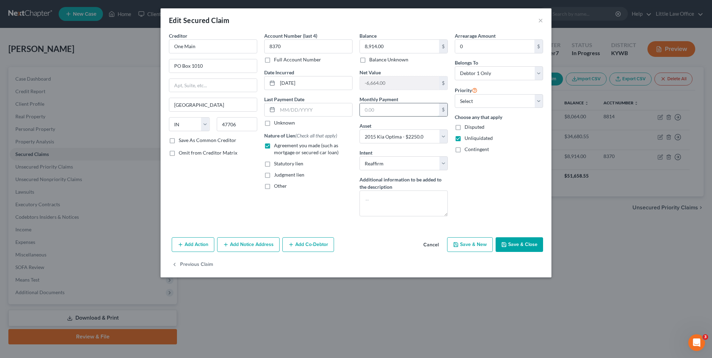
click at [400, 112] on input "text" at bounding box center [399, 109] width 79 height 13
type input "284"
click at [515, 243] on button "Save & Close" at bounding box center [519, 244] width 47 height 15
select select
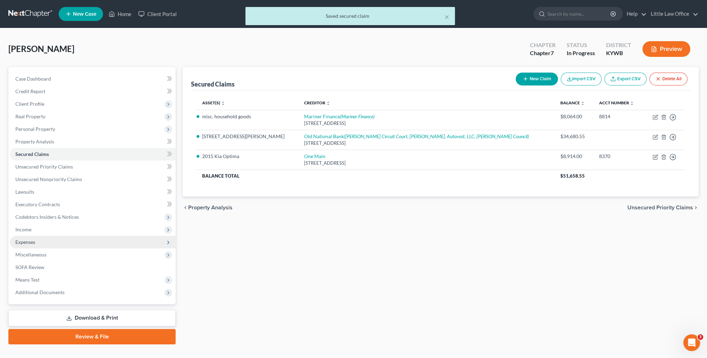
click at [38, 238] on span "Expenses" at bounding box center [93, 242] width 166 height 13
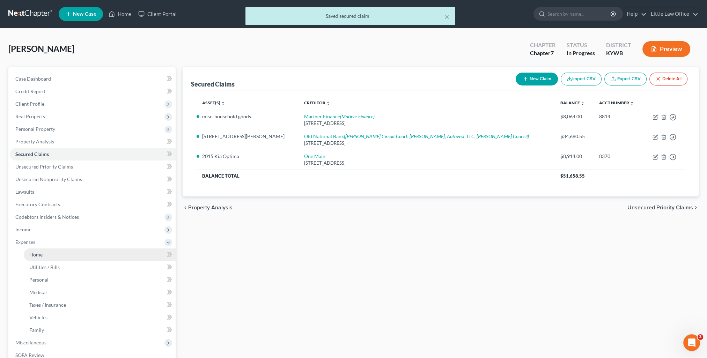
click at [49, 249] on link "Home" at bounding box center [100, 255] width 152 height 13
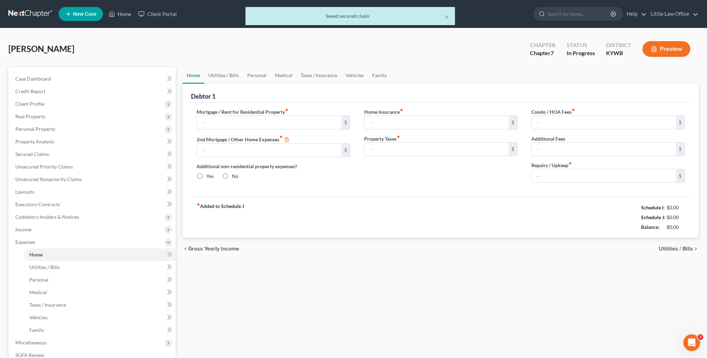
type input "0.00"
radio input "true"
type input "0.00"
type input "12.42"
type input "0.00"
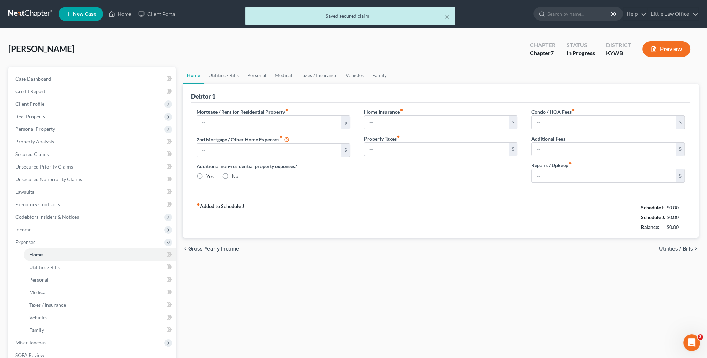
type input "0.00"
type input "100.00"
click at [230, 79] on link "Utilities / Bills" at bounding box center [223, 75] width 39 height 17
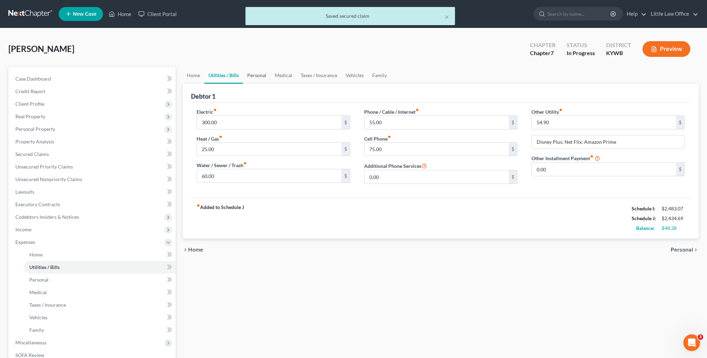
click at [260, 78] on link "Personal" at bounding box center [257, 75] width 28 height 17
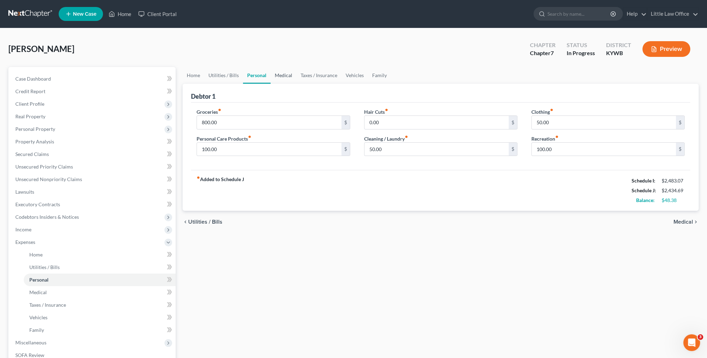
click at [278, 79] on link "Medical" at bounding box center [284, 75] width 26 height 17
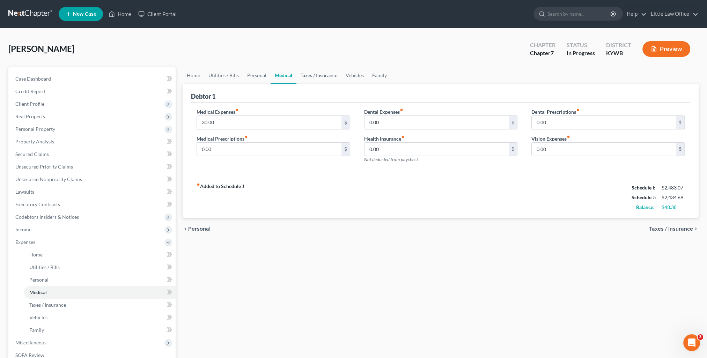
click at [314, 78] on link "Taxes / Insurance" at bounding box center [318, 75] width 45 height 17
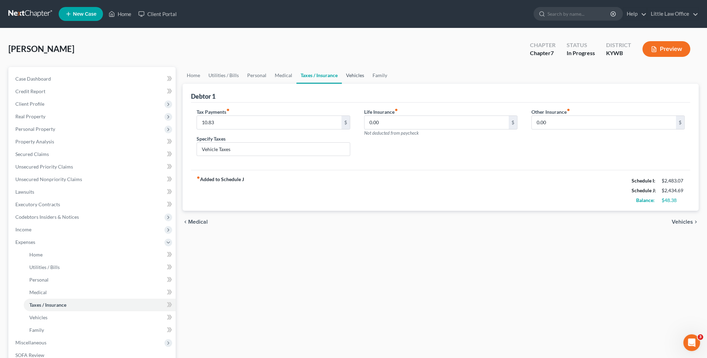
click at [348, 76] on link "Vehicles" at bounding box center [355, 75] width 27 height 17
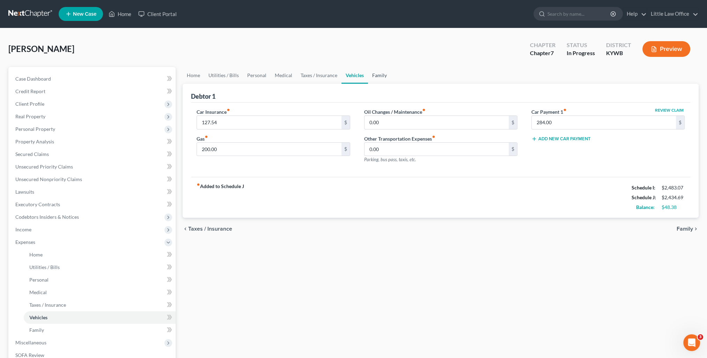
click at [373, 79] on link "Family" at bounding box center [379, 75] width 23 height 17
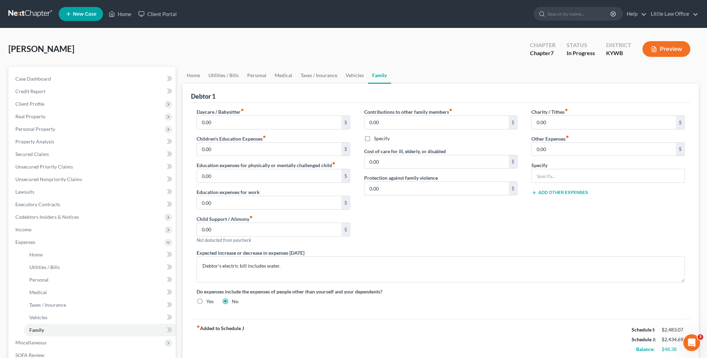
scroll to position [100, 0]
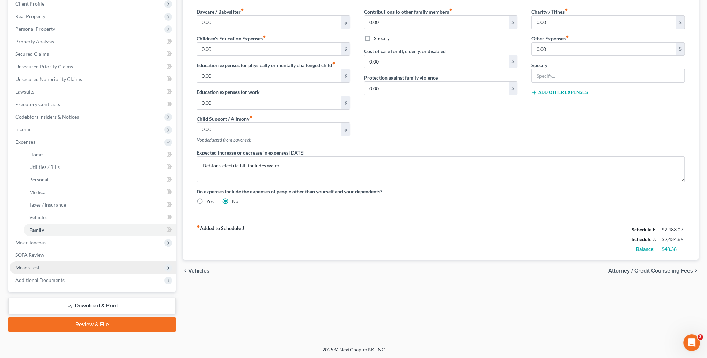
click at [47, 267] on span "Means Test" at bounding box center [93, 268] width 166 height 13
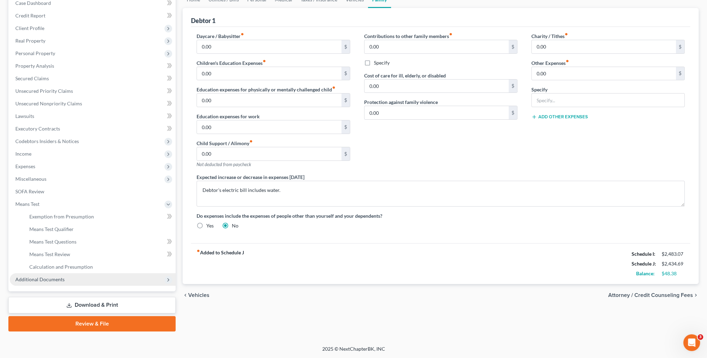
scroll to position [75, 0]
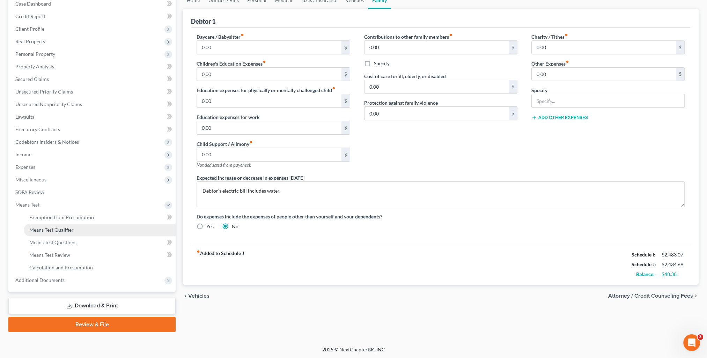
click at [55, 233] on link "Means Test Qualifier" at bounding box center [100, 230] width 152 height 13
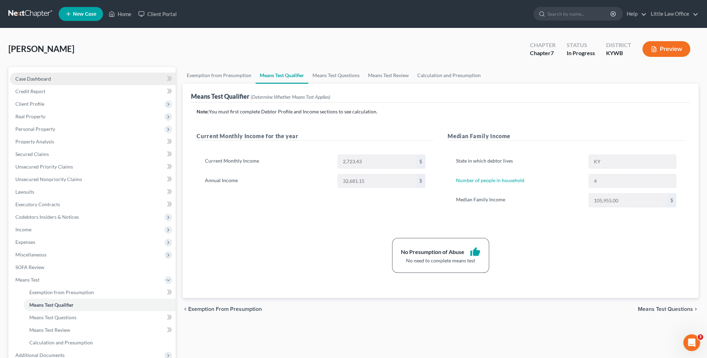
click at [33, 78] on span "Case Dashboard" at bounding box center [33, 79] width 36 height 6
select select "0"
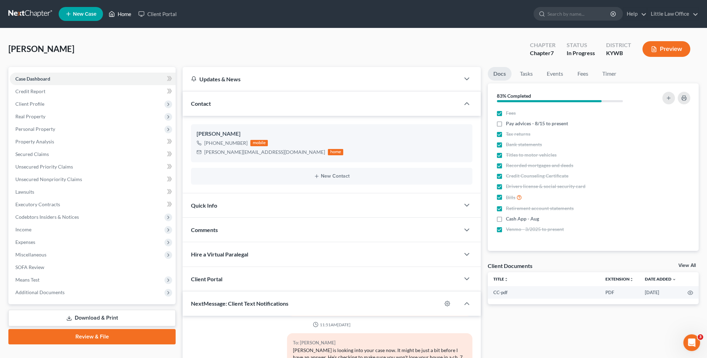
click at [117, 15] on link "Home" at bounding box center [120, 14] width 30 height 13
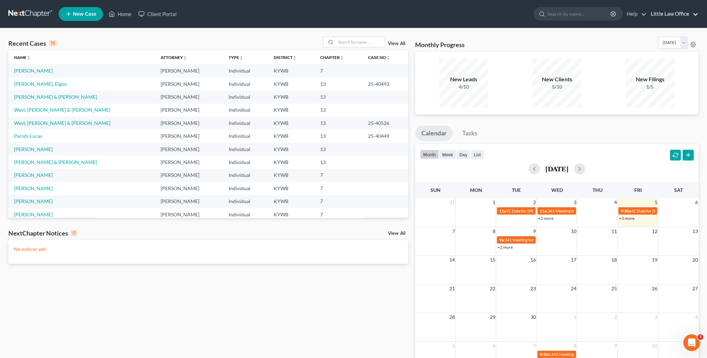
click at [671, 18] on link "Little Law Office" at bounding box center [672, 14] width 51 height 13
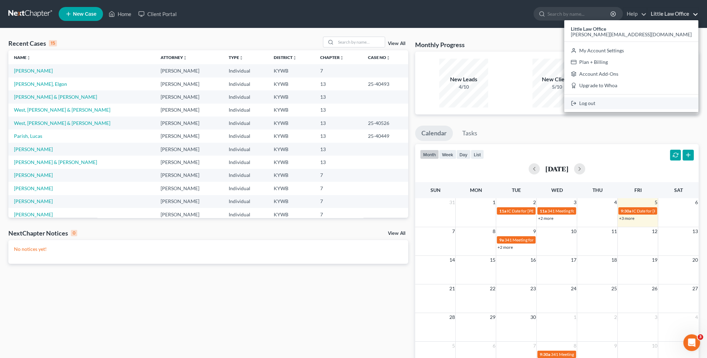
click at [660, 103] on link "Log out" at bounding box center [631, 103] width 134 height 12
